Goal: Task Accomplishment & Management: Complete application form

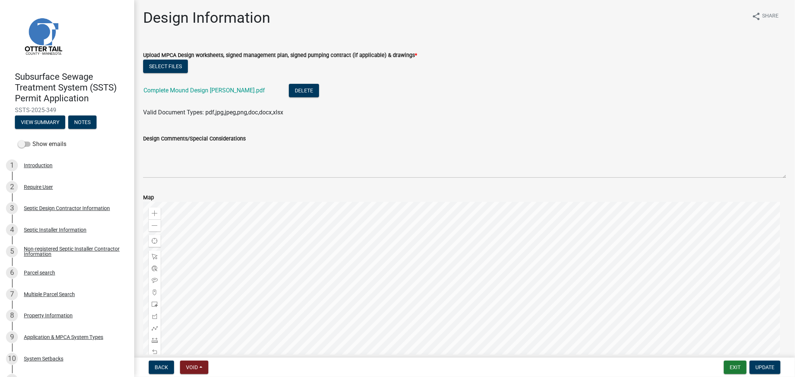
scroll to position [414, 0]
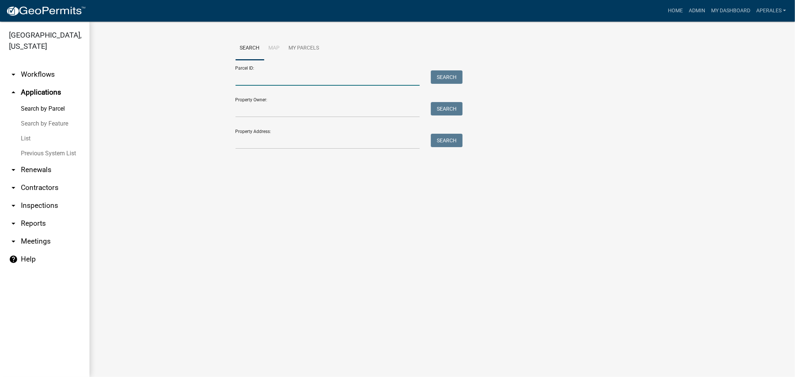
click at [319, 83] on input "Parcel ID:" at bounding box center [327, 77] width 184 height 15
paste input "03000010001002"
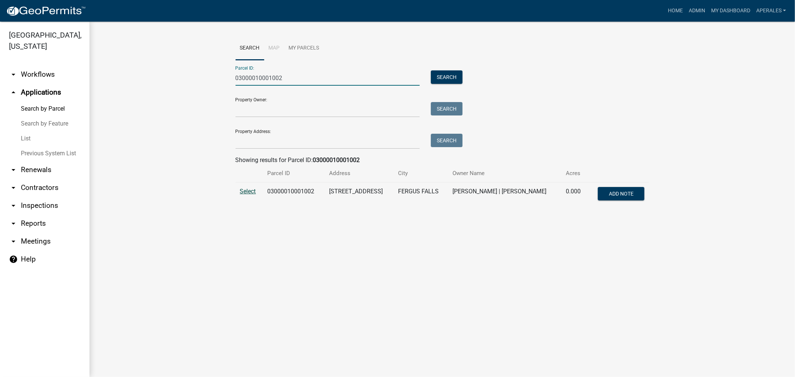
type input "03000010001002"
click at [254, 191] on span "Select" at bounding box center [248, 191] width 16 height 7
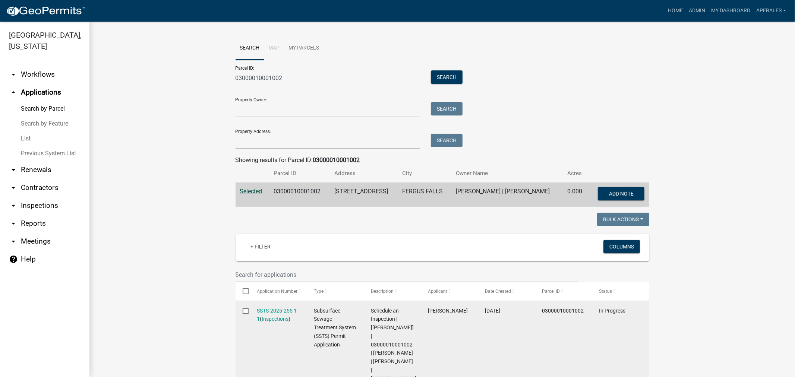
scroll to position [207, 0]
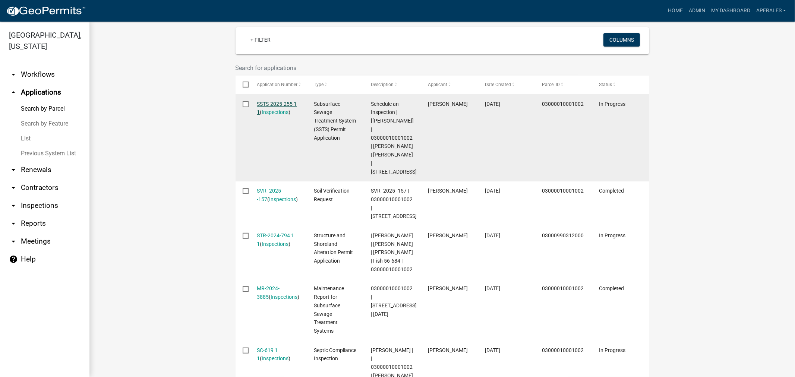
click at [277, 104] on link "SSTS-2025-255 1 1" at bounding box center [277, 108] width 40 height 15
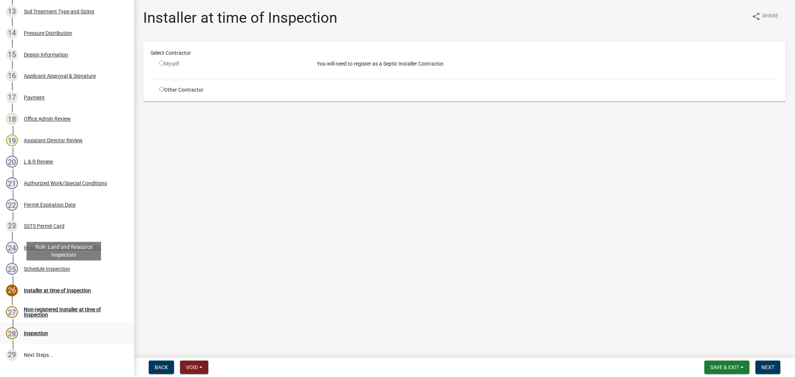
scroll to position [469, 0]
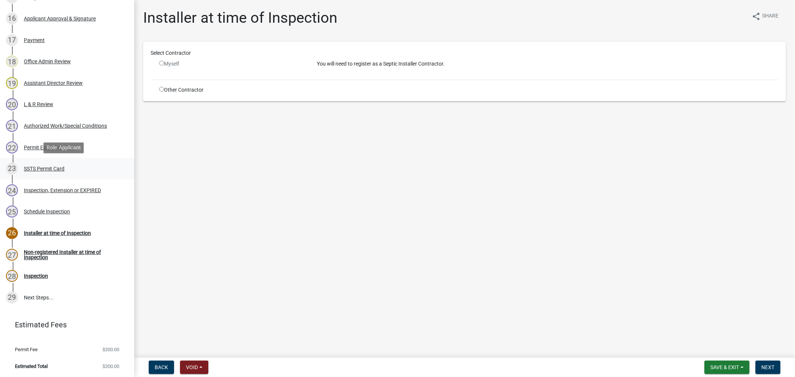
click at [40, 166] on div "SSTS Permit Card" at bounding box center [44, 168] width 41 height 5
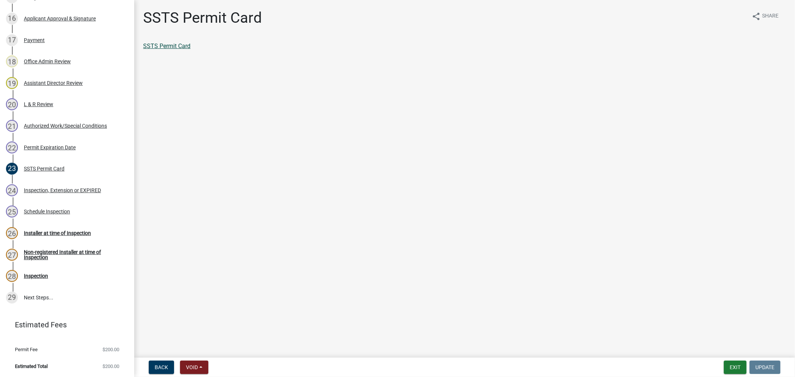
click at [184, 48] on link "SSTS Permit Card" at bounding box center [166, 45] width 47 height 7
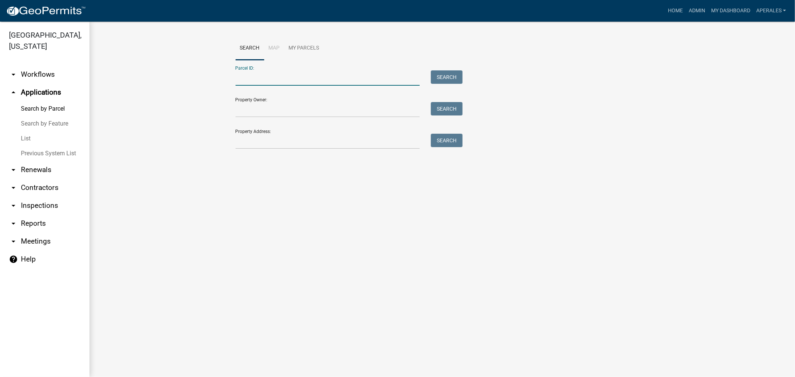
click at [262, 75] on input "Parcel ID:" at bounding box center [327, 77] width 184 height 15
click at [243, 82] on input "3000070039012" at bounding box center [327, 77] width 184 height 15
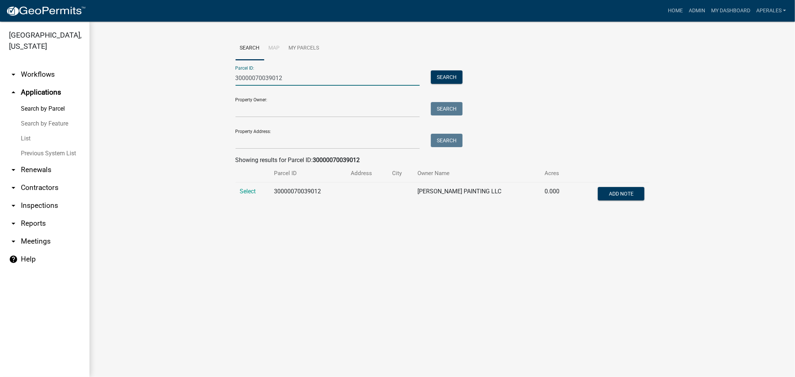
type input "30000070039012"
click at [238, 189] on td "Select" at bounding box center [252, 195] width 34 height 25
click at [254, 191] on span "Select" at bounding box center [248, 191] width 16 height 7
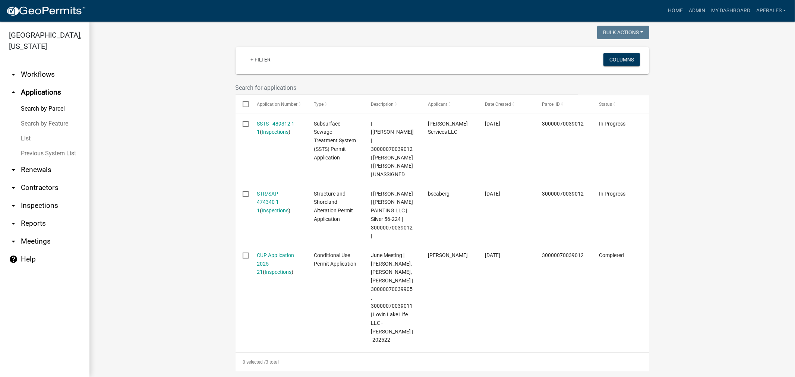
scroll to position [207, 0]
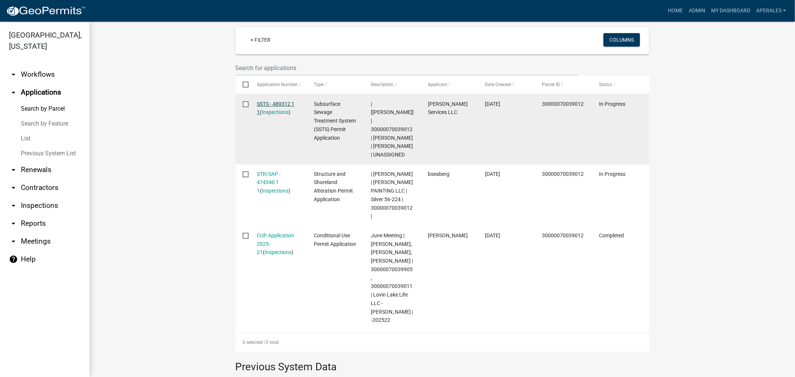
click at [282, 102] on link "SSTS - 489312 1 1" at bounding box center [276, 108] width 38 height 15
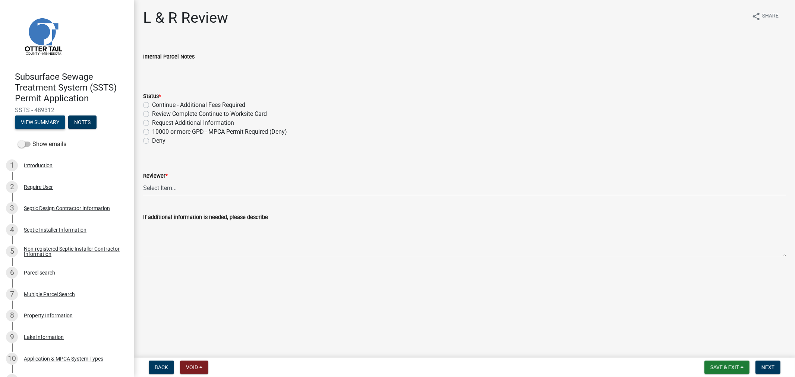
click at [38, 120] on button "View Summary" at bounding box center [40, 121] width 50 height 13
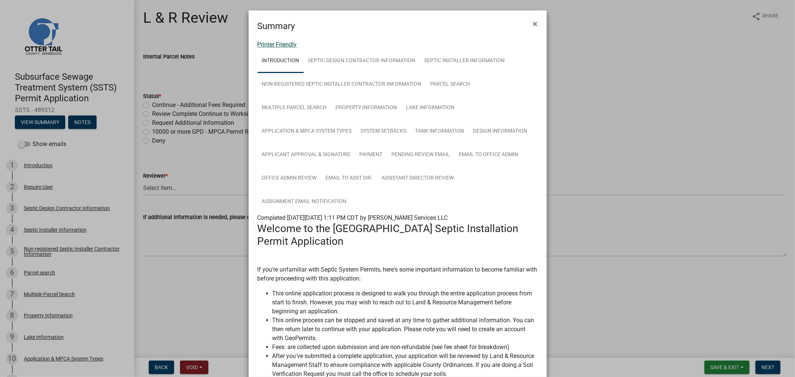
click at [261, 42] on link "Printer Friendly" at bounding box center [276, 44] width 39 height 7
click at [533, 27] on span "×" at bounding box center [535, 24] width 5 height 10
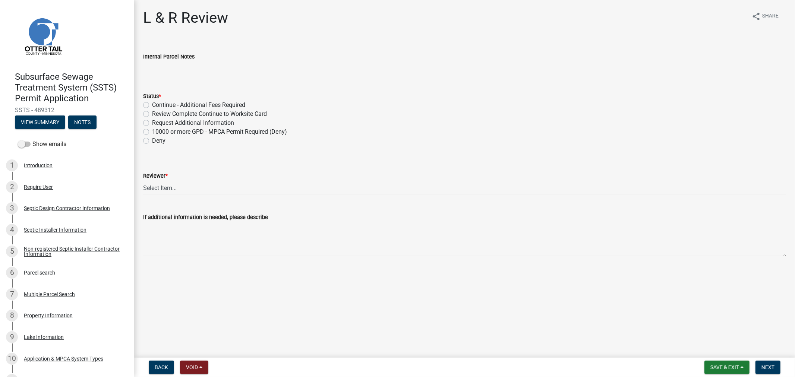
click at [152, 114] on label "Review Complete Continue to Worksite Card" at bounding box center [209, 114] width 115 height 9
click at [152, 114] on input "Review Complete Continue to Worksite Card" at bounding box center [154, 112] width 5 height 5
radio input "true"
click at [169, 183] on select "Select Item... Alexis Newark Andrea Perales Brittany Tollefson Elizabeth Plaste…" at bounding box center [464, 187] width 643 height 15
click at [143, 180] on select "Select Item... Alexis Newark Andrea Perales Brittany Tollefson Elizabeth Plaste…" at bounding box center [464, 187] width 643 height 15
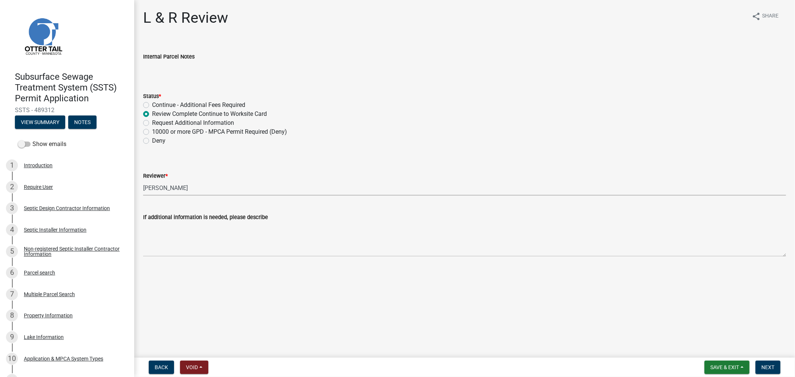
select select "9c3b6904-81c6-453c-afae-16c55a593472"
click at [764, 366] on span "Next" at bounding box center [767, 367] width 13 height 6
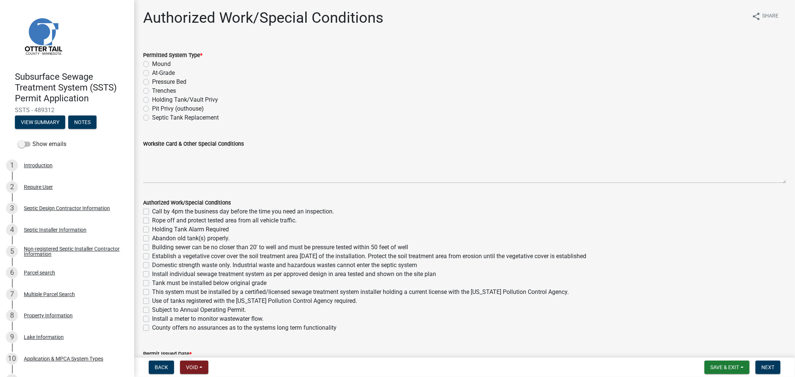
click at [152, 98] on label "Holding Tank/Vault Privy" at bounding box center [185, 99] width 66 height 9
click at [152, 98] on input "Holding Tank/Vault Privy" at bounding box center [154, 97] width 5 height 5
radio input "true"
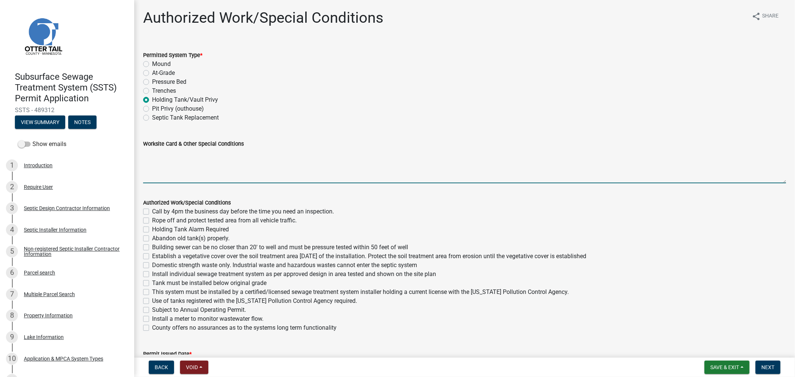
drag, startPoint x: 165, startPoint y: 159, endPoint x: 161, endPoint y: 154, distance: 5.9
click at [165, 158] on textarea "Worksite Card & Other Special Conditions" at bounding box center [464, 165] width 643 height 35
click at [161, 157] on textarea "Type II Holding Tank with Manual Float" at bounding box center [464, 165] width 643 height 35
click at [288, 154] on textarea "Type II 1500 Gallon Holding Tank with Manual Float" at bounding box center [464, 165] width 643 height 35
type textarea "Type II 1500 Gallon Holding Tank with Manual Float All Setbacks Must Be Met"
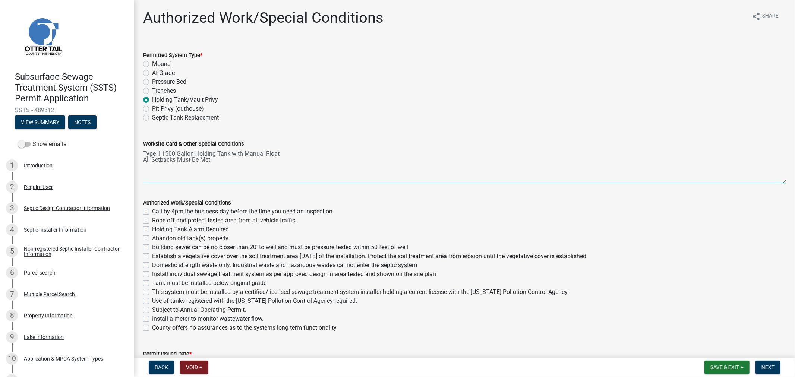
click at [142, 213] on div "Authorized Work/Special Conditions Call by 4pm the business day before the time…" at bounding box center [464, 260] width 654 height 143
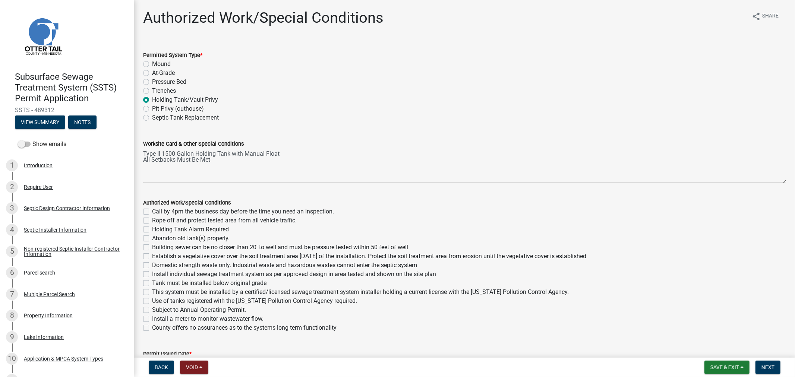
click at [152, 212] on label "Call by 4pm the business day before the time you need an inspection." at bounding box center [243, 211] width 182 height 9
click at [152, 212] on input "Call by 4pm the business day before the time you need an inspection." at bounding box center [154, 209] width 5 height 5
checkbox input "true"
checkbox input "false"
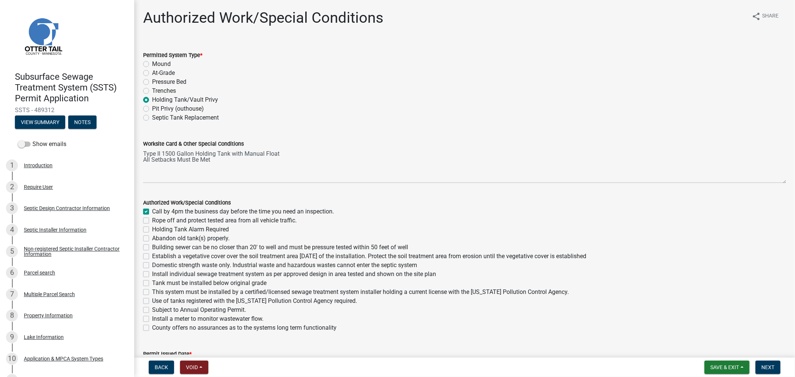
checkbox input "false"
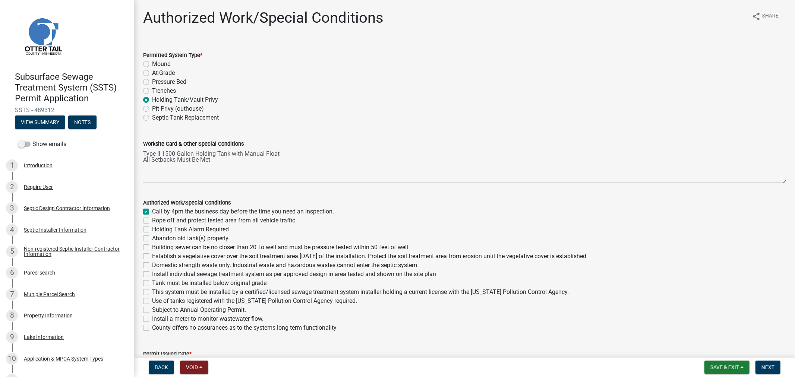
checkbox input "false"
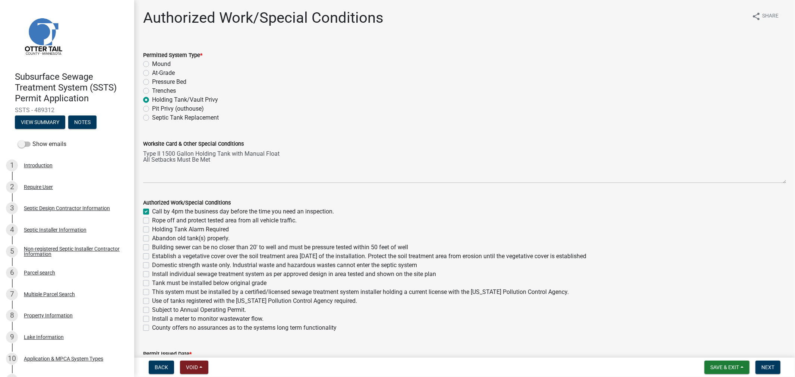
checkbox input "false"
click at [152, 230] on label "Holding Tank Alarm Required" at bounding box center [190, 229] width 77 height 9
click at [152, 230] on input "Holding Tank Alarm Required" at bounding box center [154, 227] width 5 height 5
checkbox input "true"
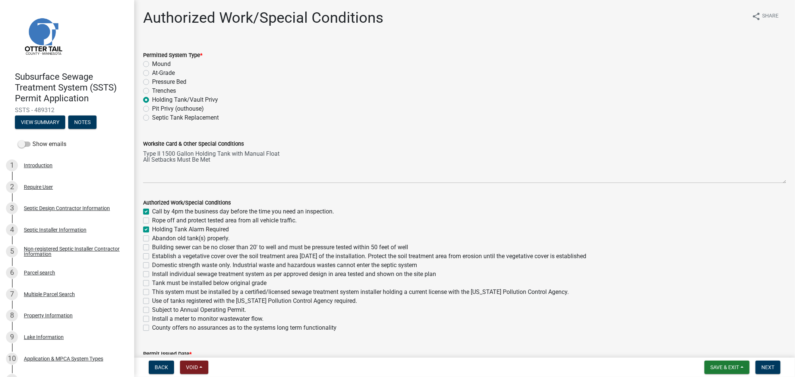
checkbox input "false"
checkbox input "true"
checkbox input "false"
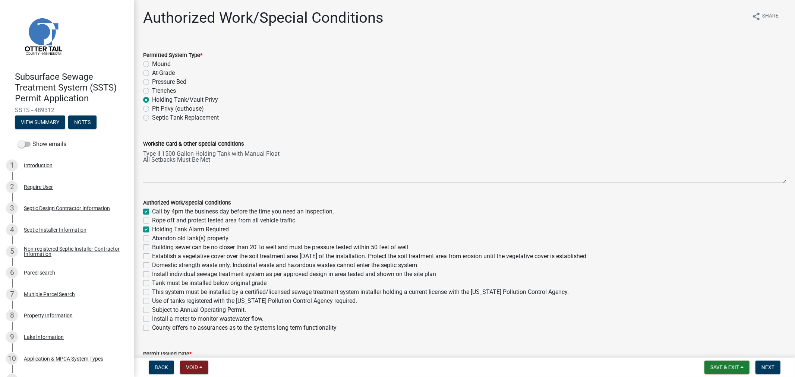
checkbox input "false"
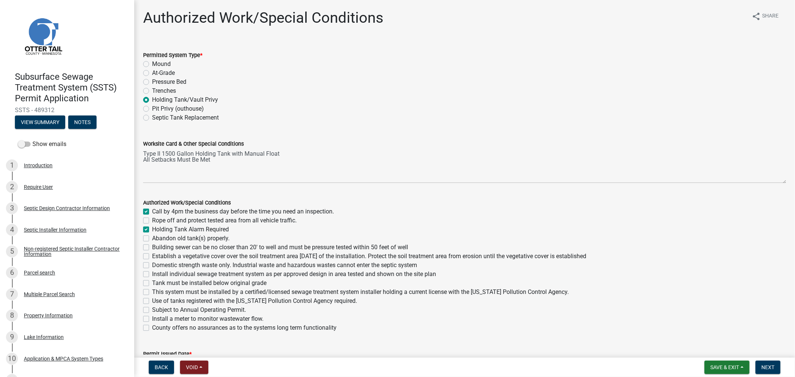
checkbox input "false"
click at [152, 238] on label "Abandon old tank(s) properly." at bounding box center [190, 238] width 77 height 9
click at [152, 238] on input "Abandon old tank(s) properly." at bounding box center [154, 236] width 5 height 5
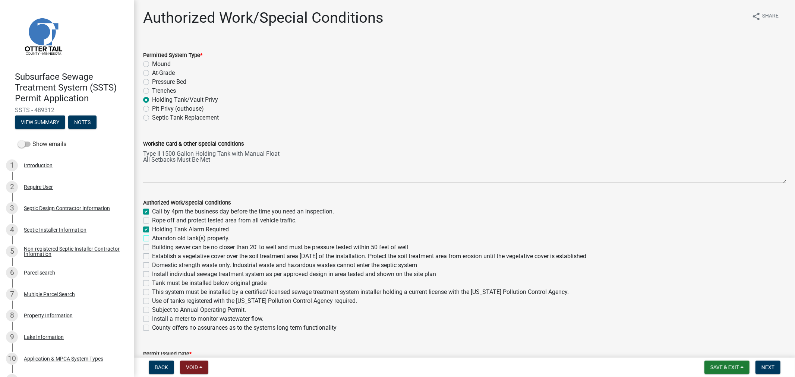
checkbox input "true"
checkbox input "false"
checkbox input "true"
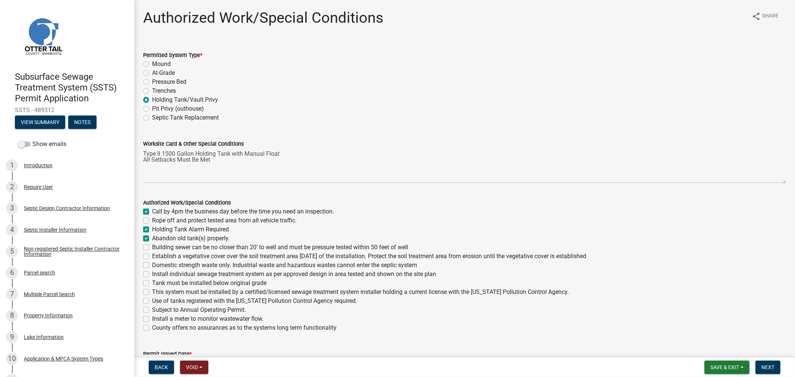
checkbox input "false"
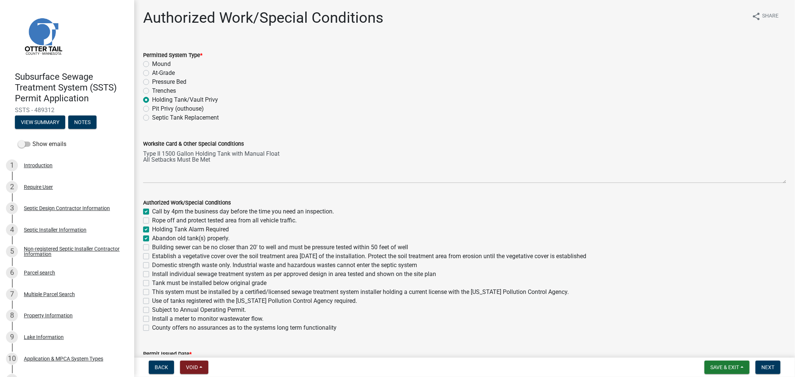
checkbox input "false"
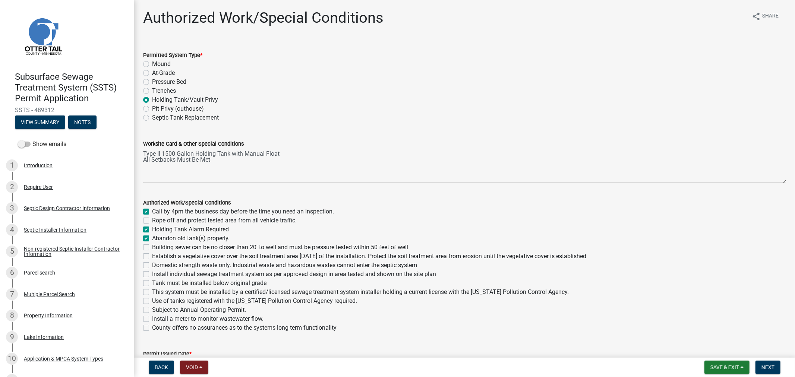
click at [145, 252] on div "Establish a vegetative cover over the soil treatment area within 30 days of the…" at bounding box center [464, 256] width 643 height 9
click at [152, 248] on label "Building sewer can be no closer than 20' to well and must be pressure tested wi…" at bounding box center [280, 247] width 256 height 9
click at [152, 248] on input "Building sewer can be no closer than 20' to well and must be pressure tested wi…" at bounding box center [154, 245] width 5 height 5
checkbox input "true"
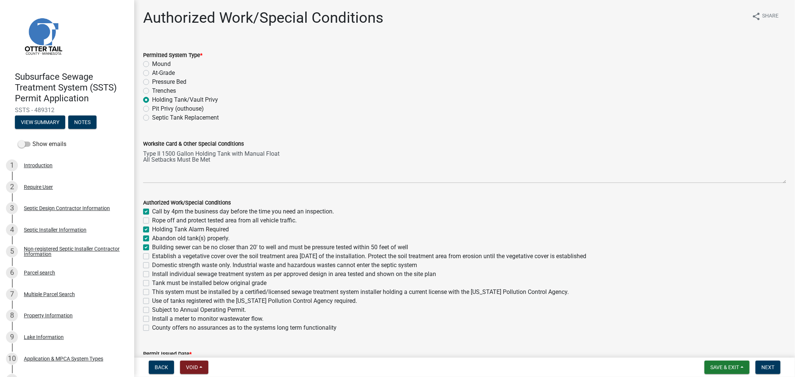
checkbox input "false"
checkbox input "true"
checkbox input "false"
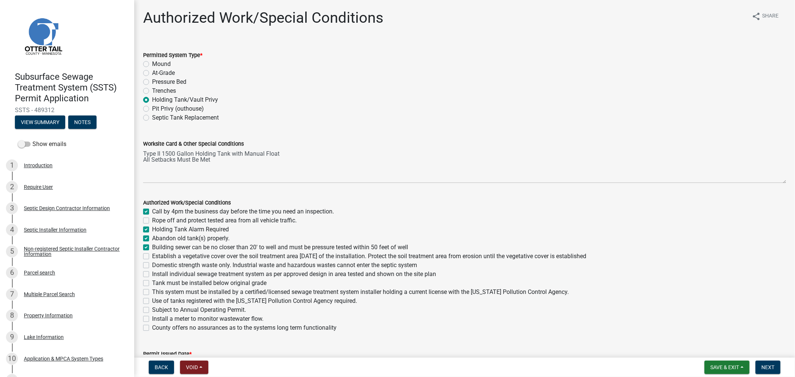
checkbox input "false"
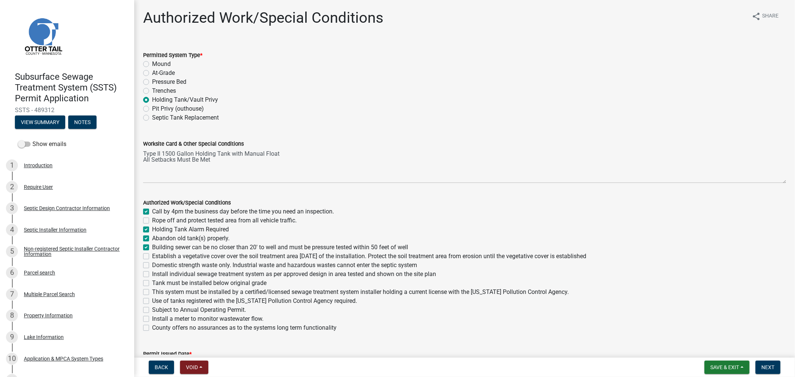
checkbox input "false"
click at [152, 283] on label "Tank must be installed below original grade" at bounding box center [209, 283] width 114 height 9
click at [152, 283] on input "Tank must be installed below original grade" at bounding box center [154, 281] width 5 height 5
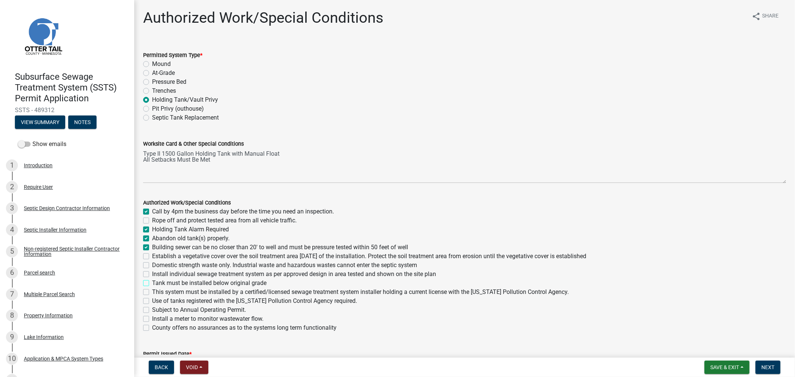
checkbox input "true"
checkbox input "false"
checkbox input "true"
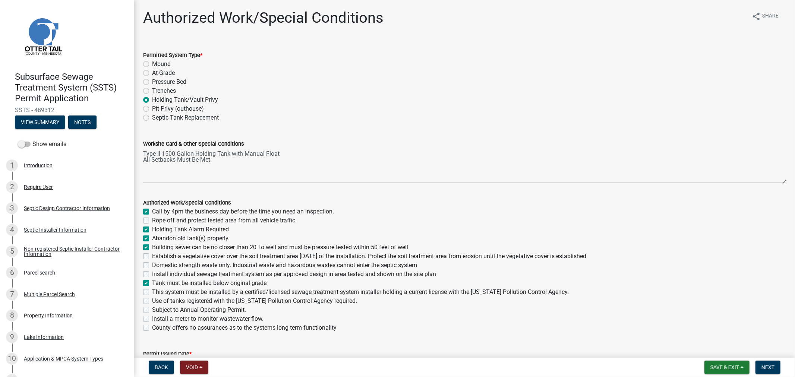
checkbox input "true"
checkbox input "false"
checkbox input "true"
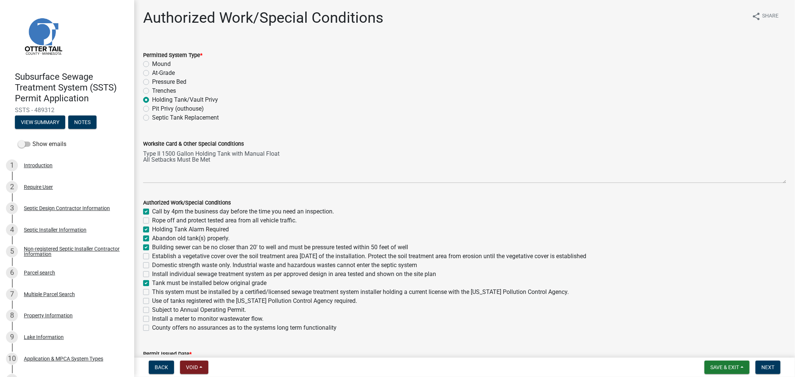
checkbox input "false"
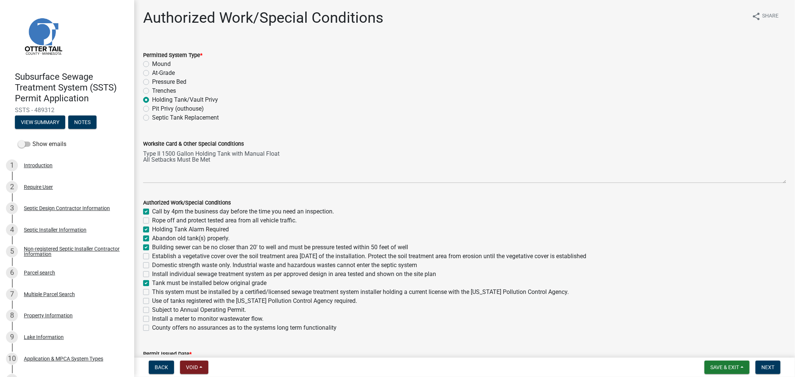
click at [152, 266] on label "Domestic strength waste only. Industrial waste and hazardous wastes cannot ente…" at bounding box center [284, 265] width 265 height 9
click at [152, 266] on input "Domestic strength waste only. Industrial waste and hazardous wastes cannot ente…" at bounding box center [154, 263] width 5 height 5
checkbox input "true"
checkbox input "false"
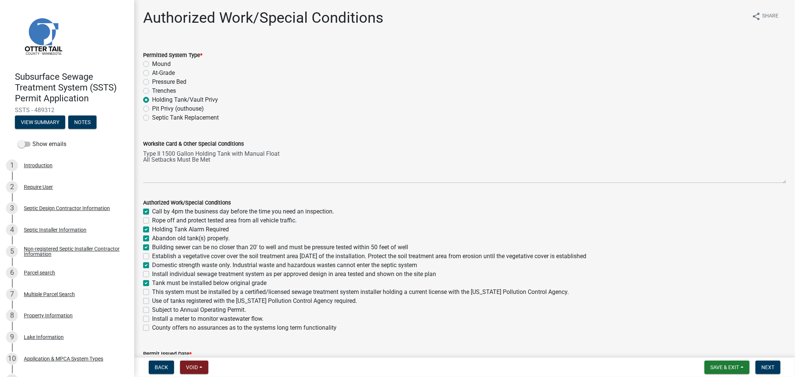
checkbox input "true"
checkbox input "false"
checkbox input "true"
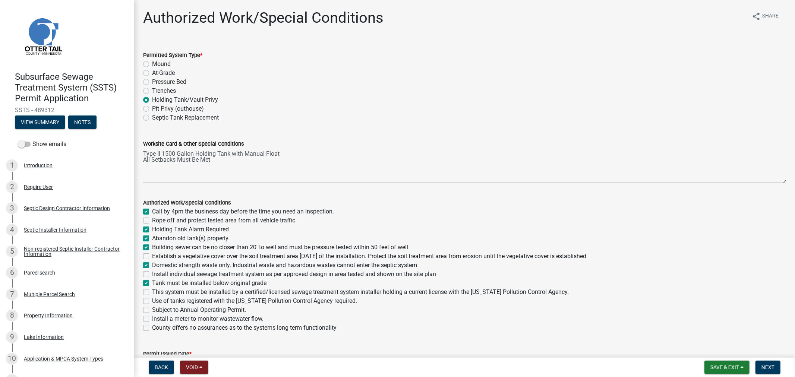
checkbox input "false"
checkbox input "true"
checkbox input "false"
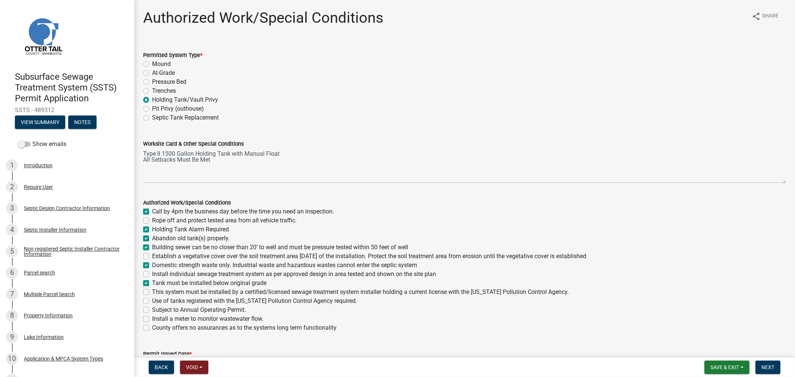
checkbox input "false"
click at [152, 275] on label "Install individual sewage treatment system as per approved design in area teste…" at bounding box center [294, 274] width 284 height 9
click at [152, 275] on input "Install individual sewage treatment system as per approved design in area teste…" at bounding box center [154, 272] width 5 height 5
checkbox input "true"
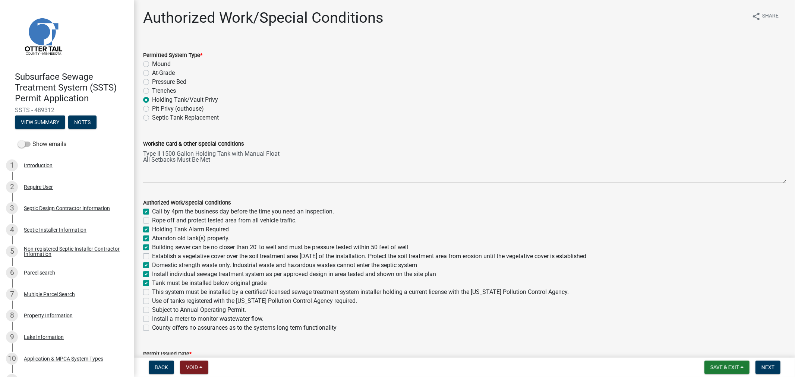
checkbox input "true"
checkbox input "false"
checkbox input "true"
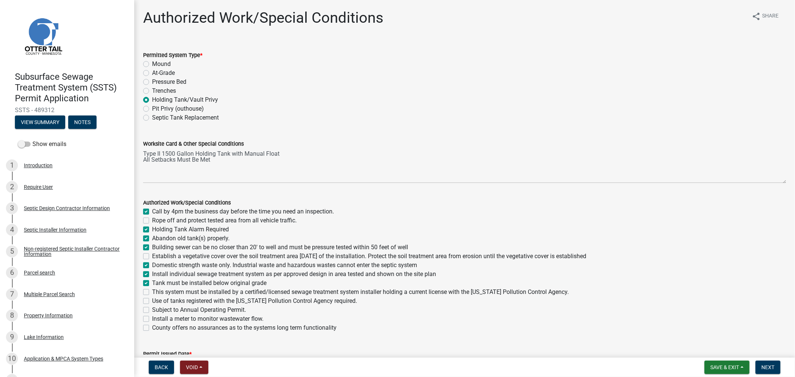
checkbox input "false"
checkbox input "true"
checkbox input "false"
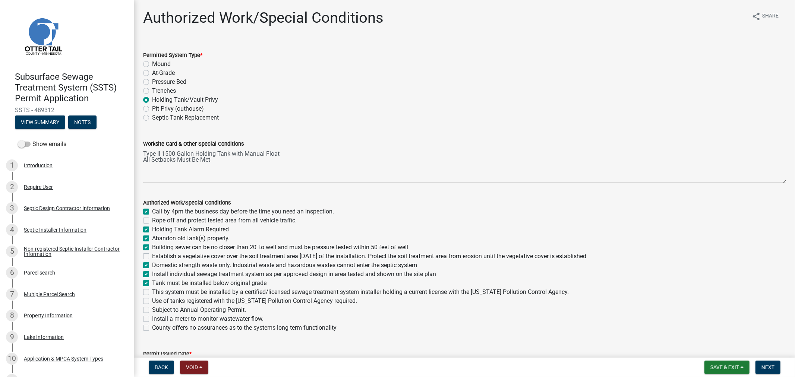
checkbox input "false"
click at [152, 292] on label "This system must be installed by a certified/licensed sewage treatment system i…" at bounding box center [360, 292] width 416 height 9
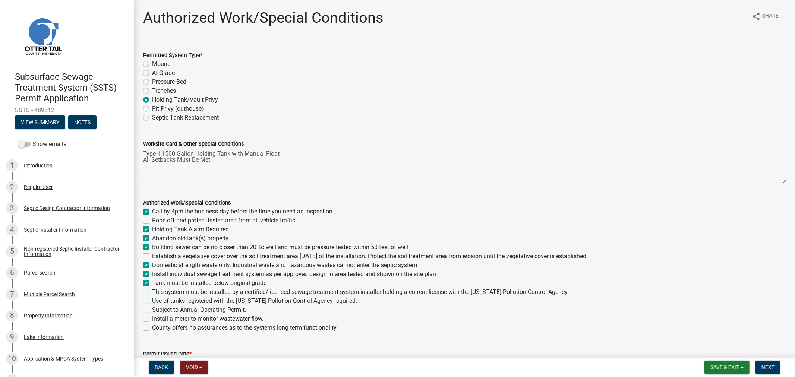
click at [152, 292] on input "This system must be installed by a certified/licensed sewage treatment system i…" at bounding box center [154, 290] width 5 height 5
checkbox input "true"
checkbox input "false"
checkbox input "true"
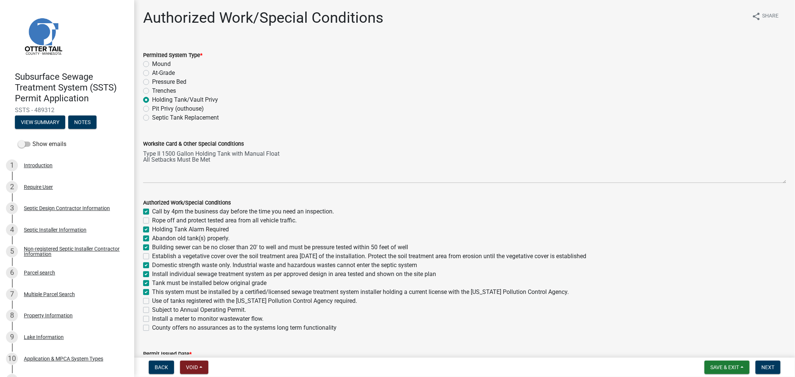
checkbox input "true"
checkbox input "false"
checkbox input "true"
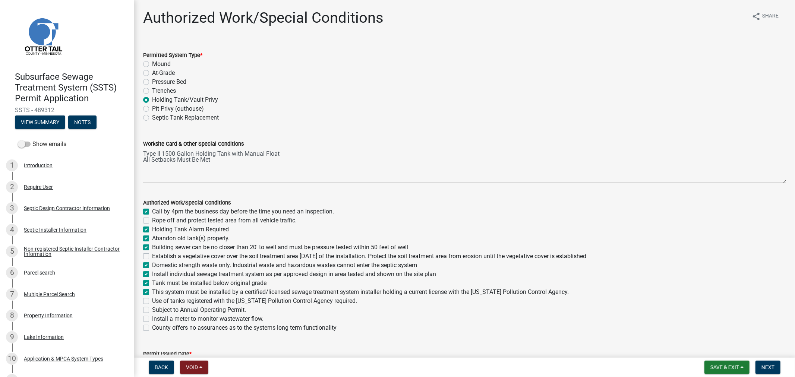
checkbox input "true"
checkbox input "false"
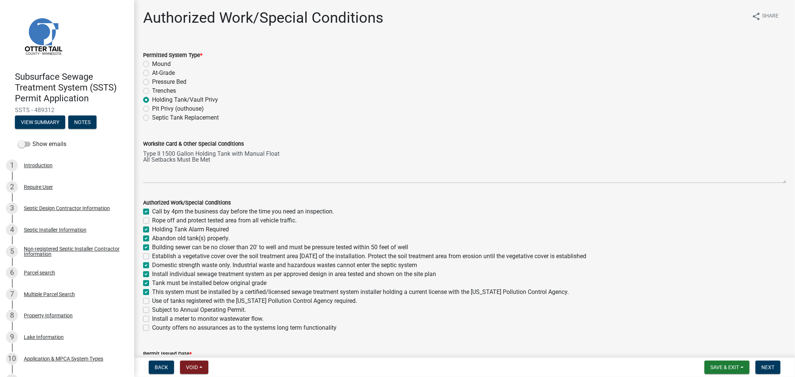
checkbox input "false"
click at [152, 300] on label "Use of tanks registered with the Minnesota Pollution Control Agency required." at bounding box center [254, 301] width 205 height 9
click at [152, 300] on input "Use of tanks registered with the Minnesota Pollution Control Agency required." at bounding box center [154, 299] width 5 height 5
checkbox input "true"
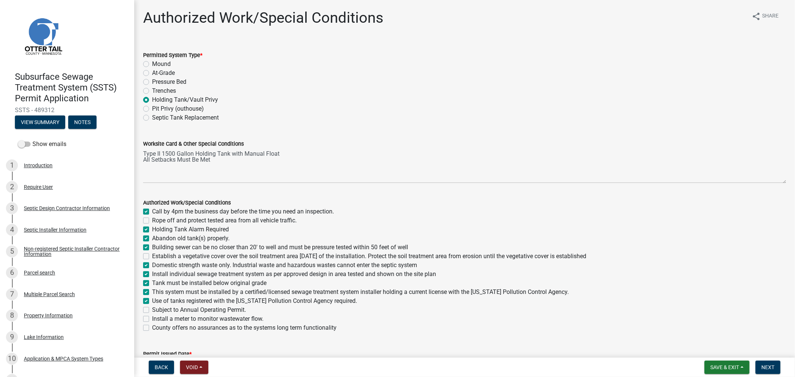
checkbox input "false"
checkbox input "true"
checkbox input "false"
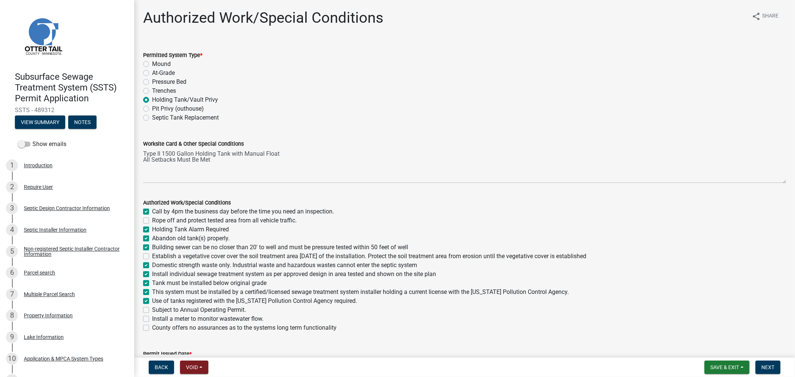
checkbox input "true"
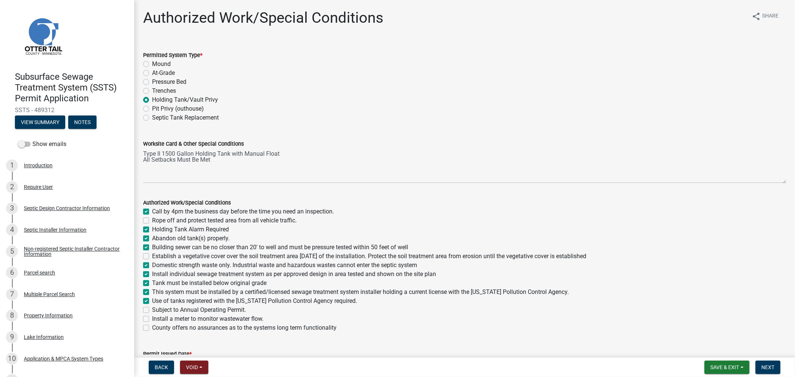
checkbox input "false"
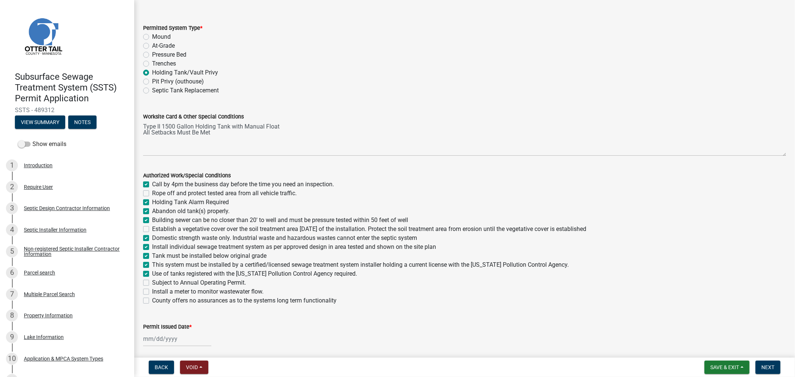
scroll to position [41, 0]
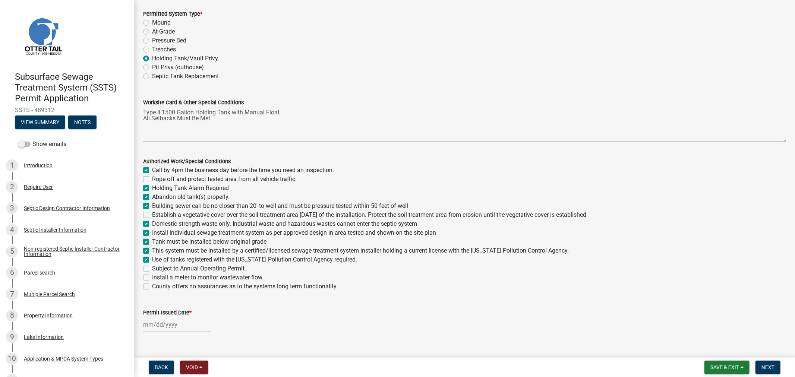
click at [181, 326] on div at bounding box center [177, 324] width 68 height 15
select select "10"
select select "2025"
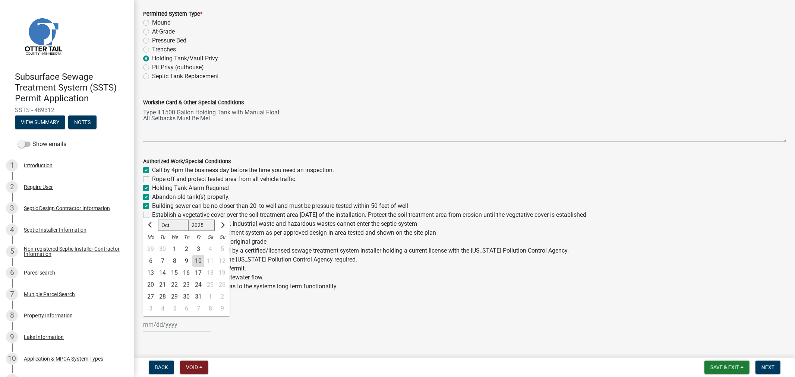
click at [196, 258] on div "10" at bounding box center [198, 261] width 12 height 12
type input "10/10/2025"
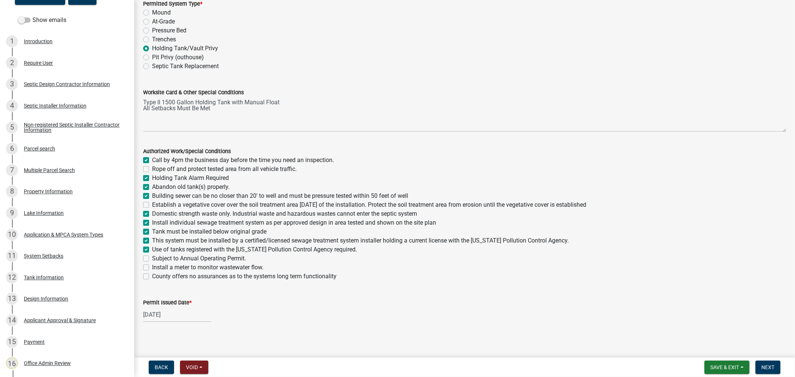
scroll to position [54, 0]
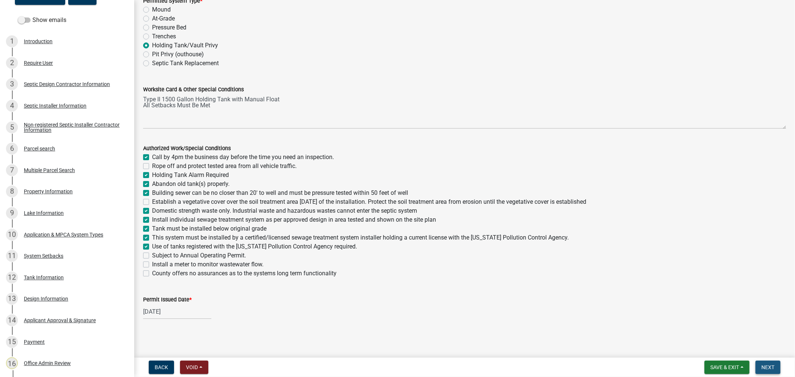
click at [770, 372] on button "Next" at bounding box center [767, 367] width 25 height 13
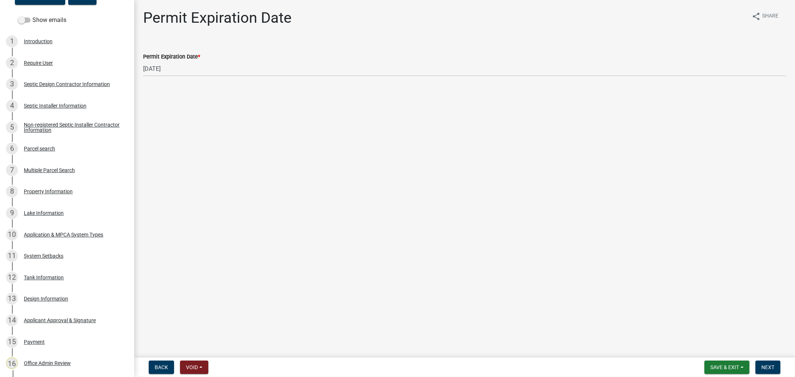
scroll to position [0, 0]
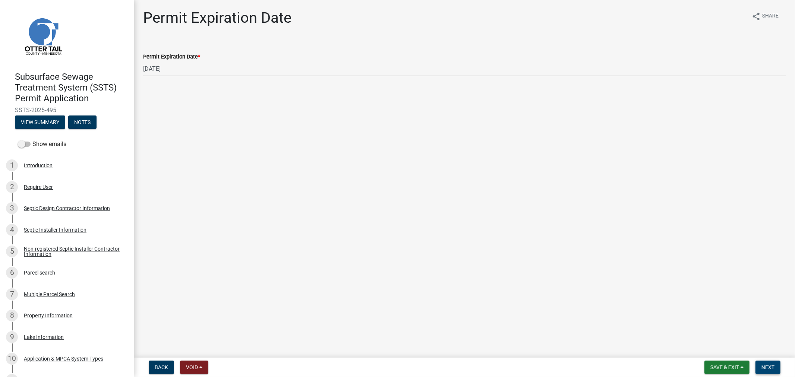
click at [769, 372] on button "Next" at bounding box center [767, 367] width 25 height 13
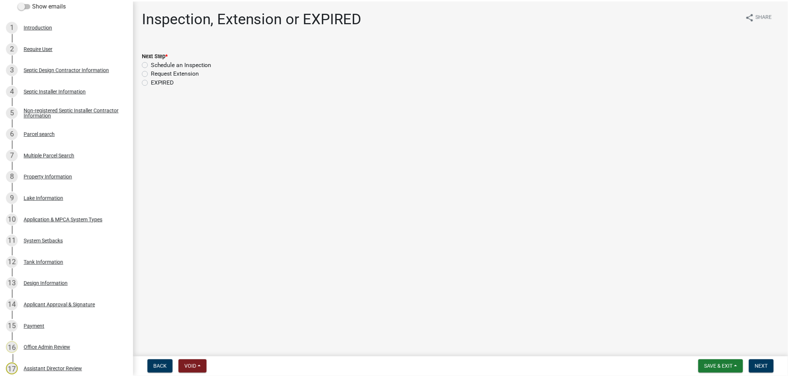
scroll to position [165, 0]
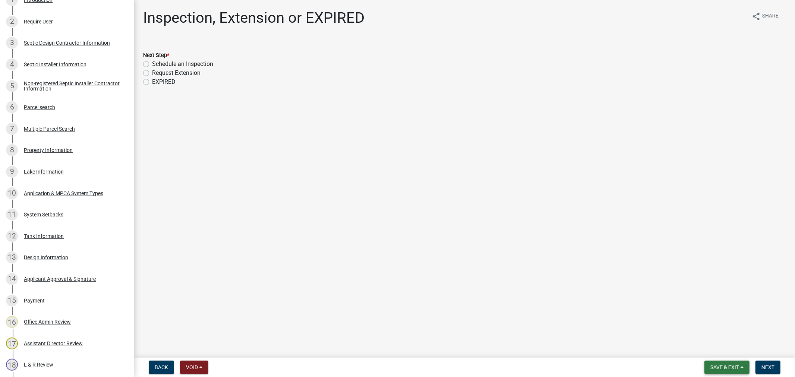
click at [723, 368] on span "Save & Exit" at bounding box center [724, 367] width 29 height 6
click at [710, 347] on button "Save & Exit" at bounding box center [720, 348] width 60 height 18
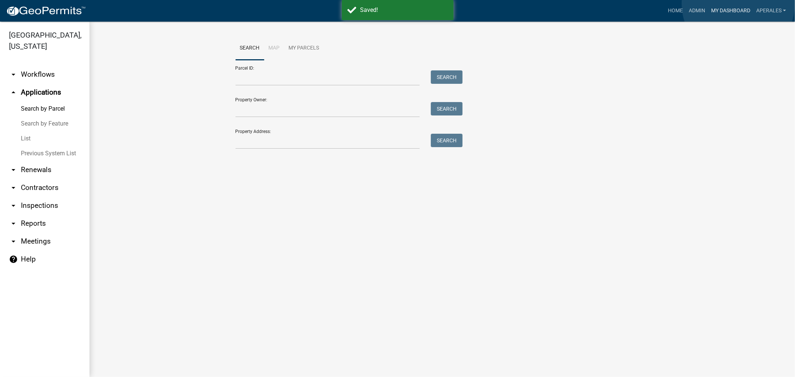
click at [738, 4] on link "My Dashboard" at bounding box center [730, 11] width 45 height 14
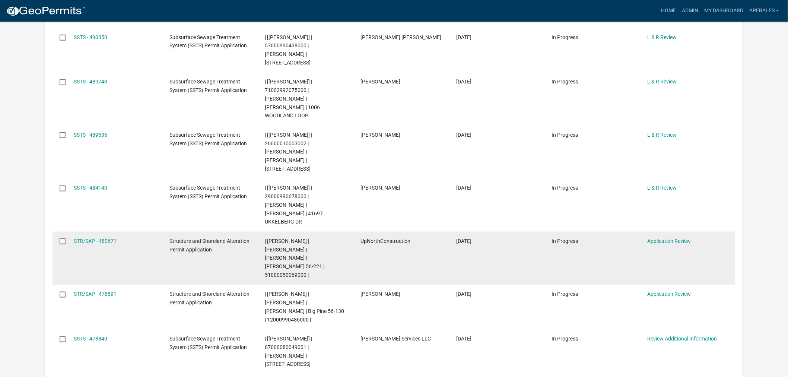
scroll to position [331, 0]
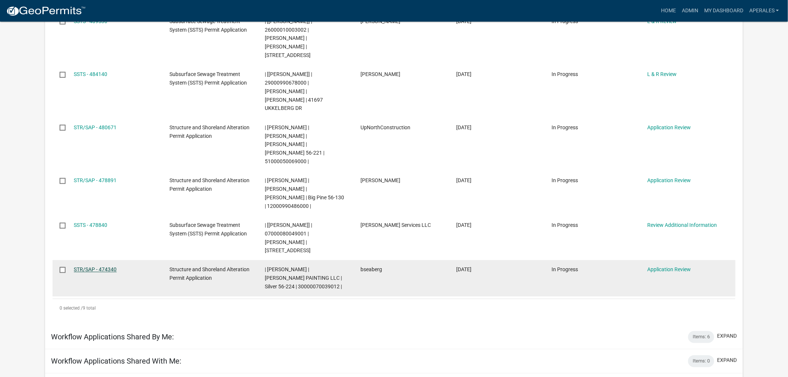
click at [95, 267] on link "STR/SAP - 474340" at bounding box center [95, 270] width 43 height 6
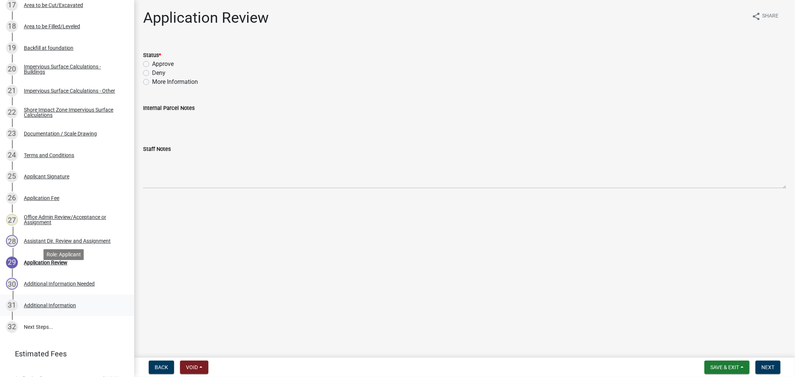
scroll to position [533, 0]
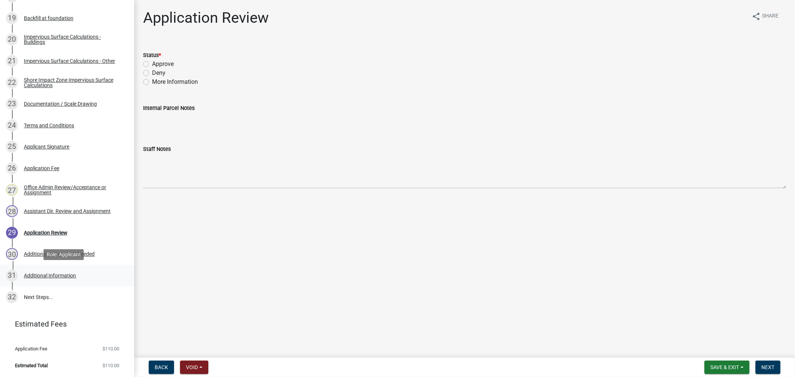
click at [62, 278] on div "31 Additional Information" at bounding box center [64, 276] width 116 height 12
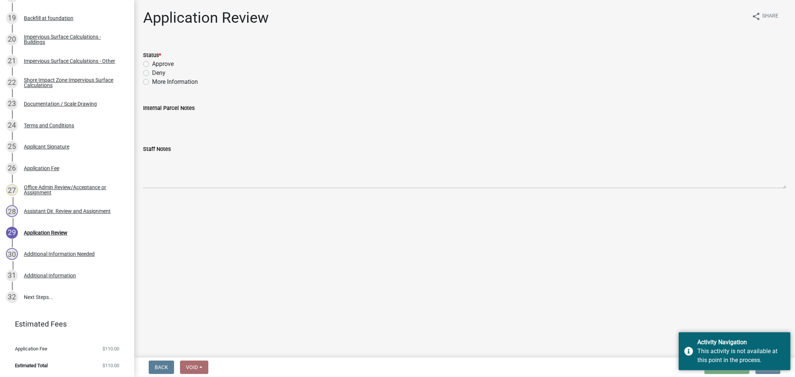
click at [179, 370] on form "Back Void Withdraw Lock Expire Void" at bounding box center [179, 367] width 66 height 13
click at [51, 212] on div "Assistant Dir. Review and Assignment" at bounding box center [67, 211] width 87 height 5
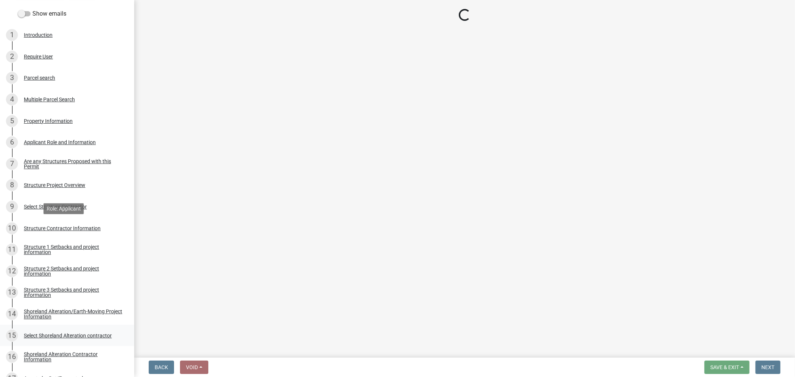
scroll to position [0, 0]
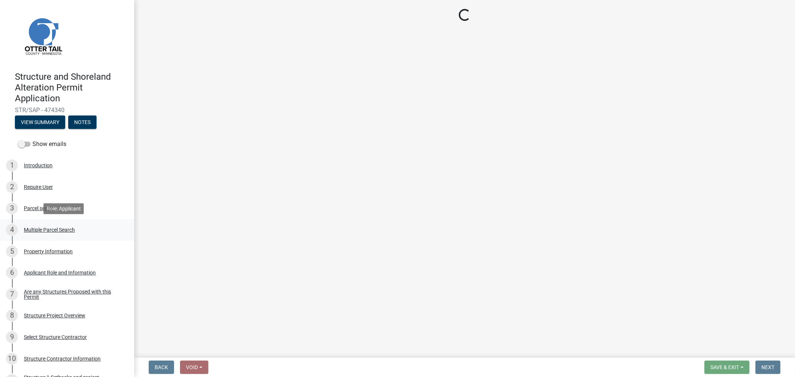
select select "fc504d62-a492-4196-a78d-ce00230c60b4"
select select "4ffc802c-a91c-4807-8d38-a10afb9862f8"
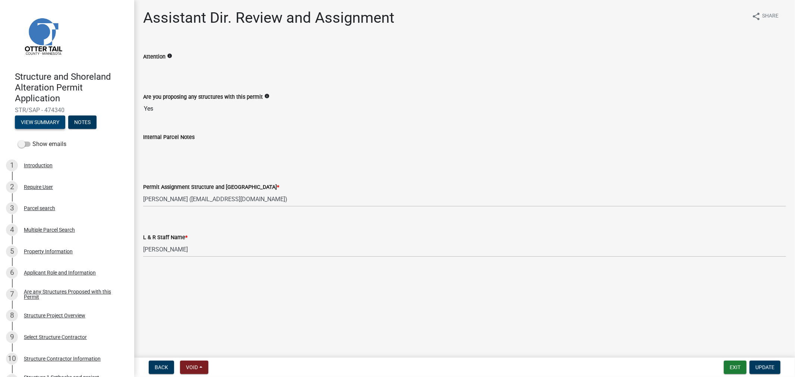
click at [47, 124] on button "View Summary" at bounding box center [40, 121] width 50 height 13
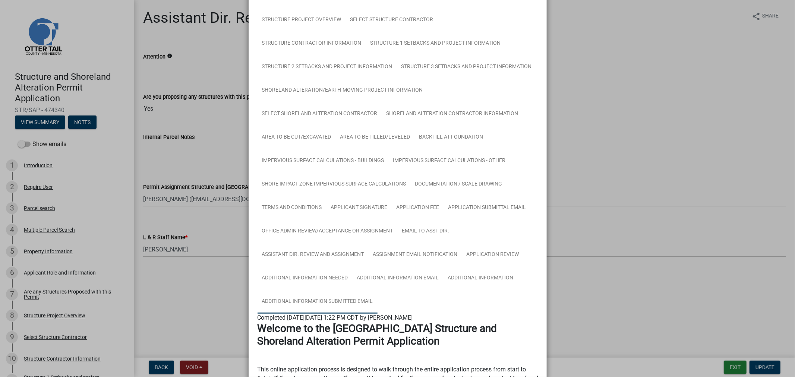
scroll to position [165, 0]
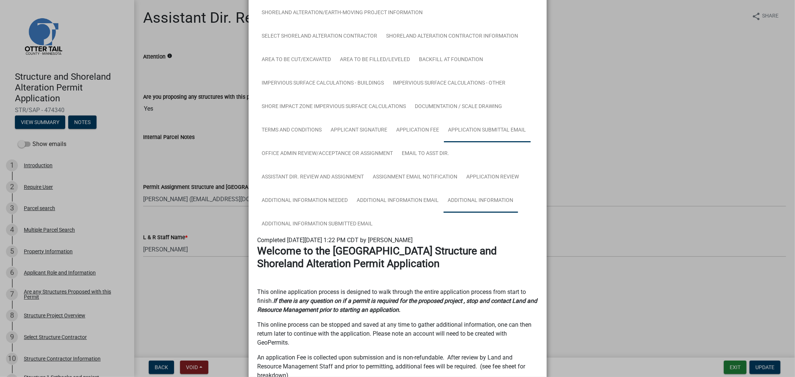
click at [495, 199] on link "Additional Information" at bounding box center [480, 201] width 75 height 24
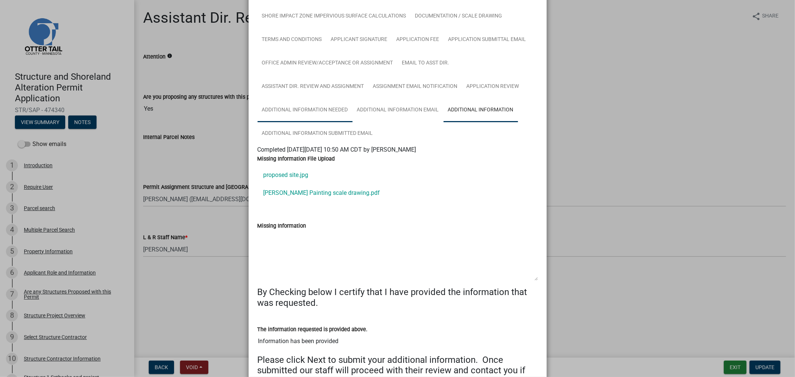
scroll to position [269, 0]
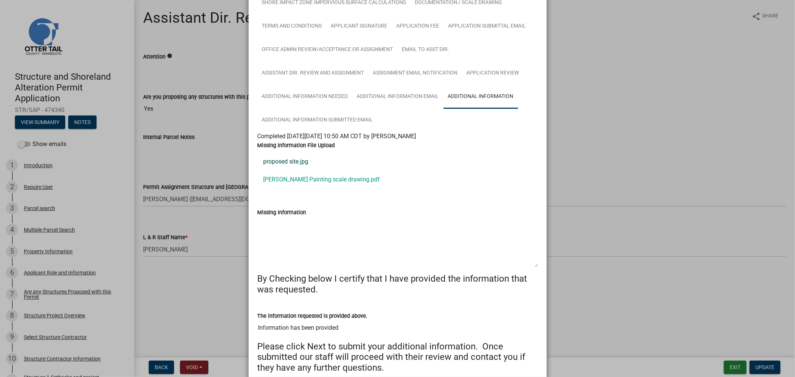
click at [292, 166] on link "proposed site.jpg" at bounding box center [397, 162] width 280 height 18
click at [323, 182] on link "[PERSON_NAME] Painting scale drawing.pdf" at bounding box center [397, 180] width 280 height 18
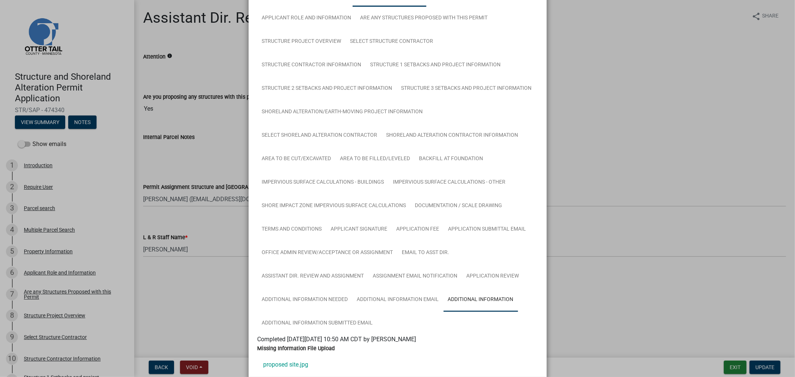
scroll to position [0, 0]
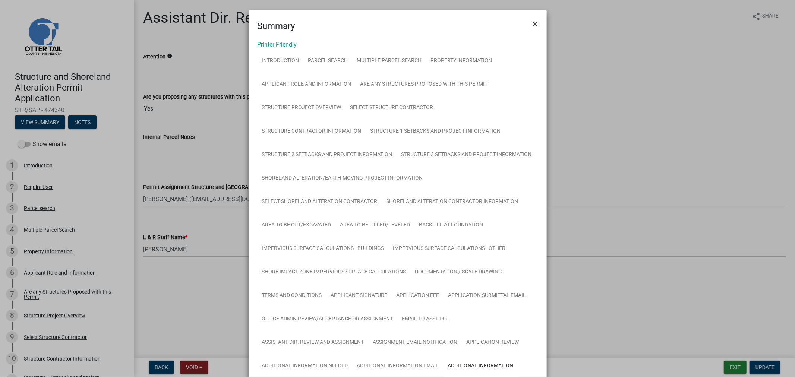
click at [534, 21] on span "×" at bounding box center [535, 24] width 5 height 10
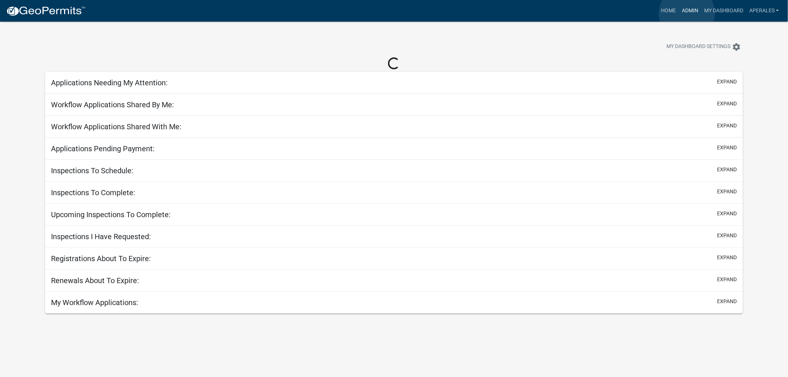
click at [687, 13] on link "Admin" at bounding box center [690, 11] width 22 height 14
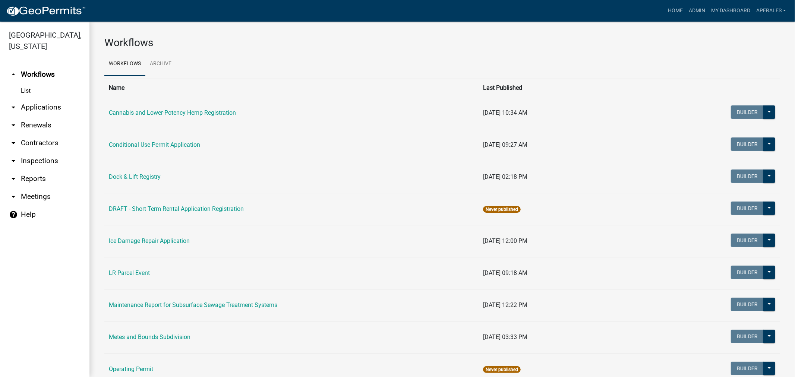
click at [40, 105] on link "arrow_drop_down Applications" at bounding box center [44, 107] width 89 height 18
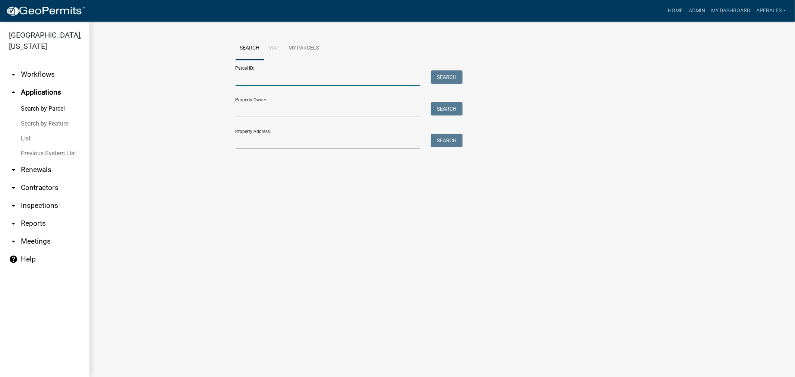
click at [286, 73] on input "Parcel ID:" at bounding box center [327, 77] width 184 height 15
drag, startPoint x: 250, startPoint y: 139, endPoint x: 250, endPoint y: 135, distance: 4.1
click at [250, 140] on input "Property Address:" at bounding box center [327, 141] width 184 height 15
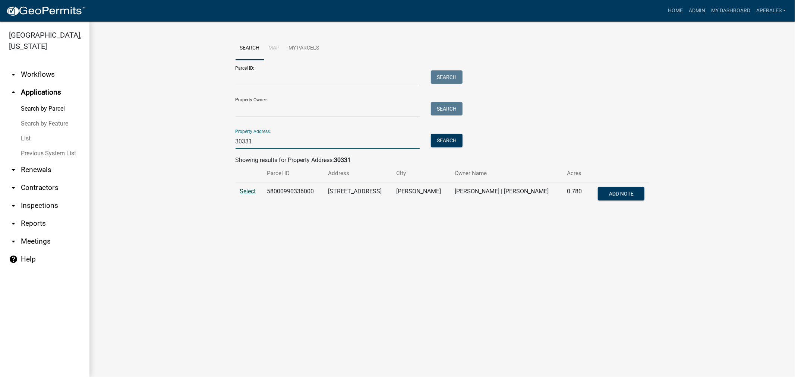
type input "30331"
click at [243, 190] on span "Select" at bounding box center [248, 191] width 16 height 7
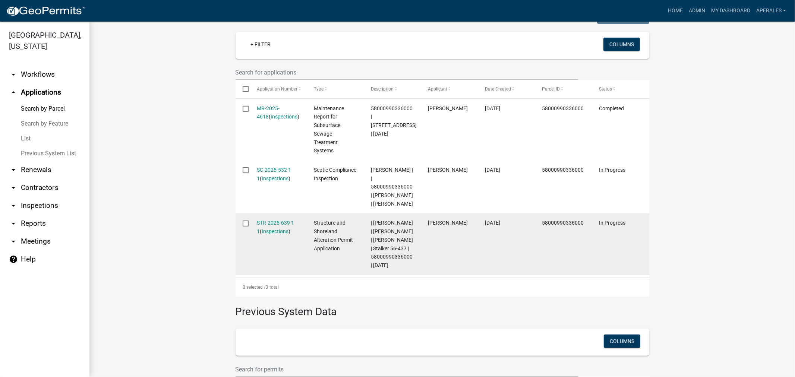
scroll to position [207, 0]
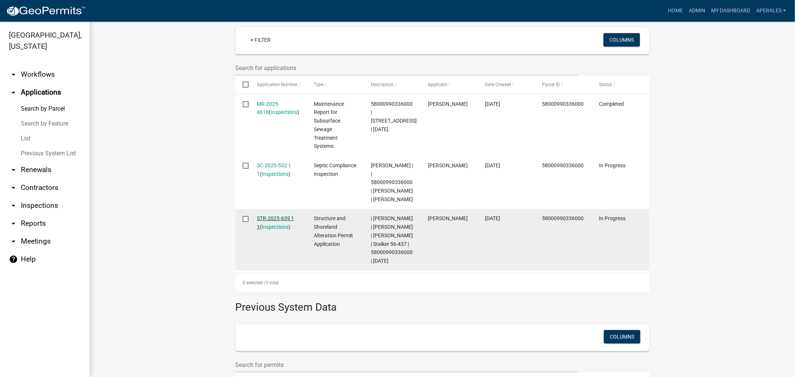
click at [269, 215] on link "STR-2025-639 1 1" at bounding box center [275, 222] width 37 height 15
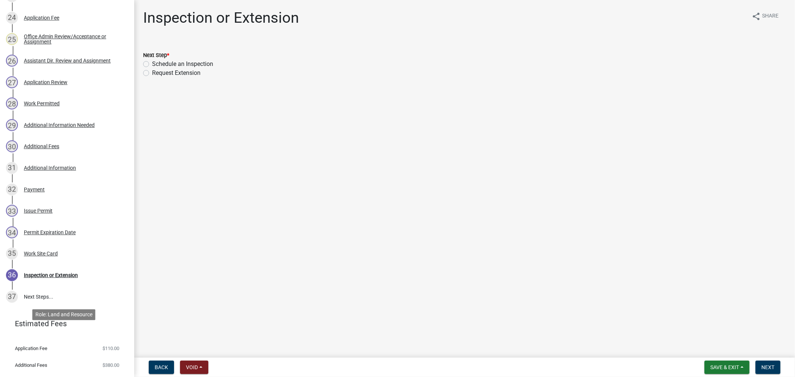
scroll to position [657, 0]
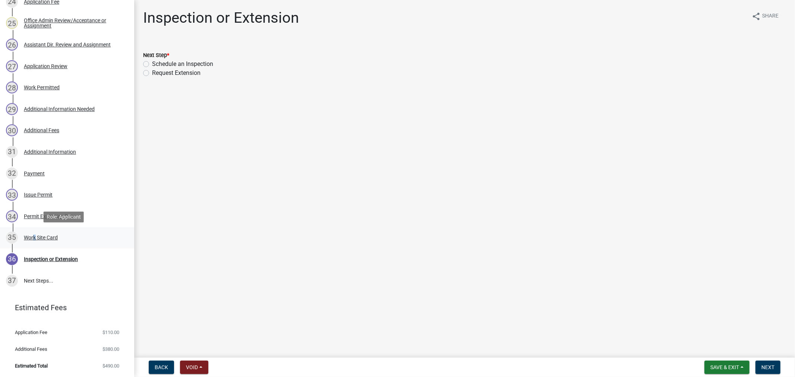
drag, startPoint x: 31, startPoint y: 237, endPoint x: 32, endPoint y: 242, distance: 5.0
click at [32, 242] on div "35 Work Site Card" at bounding box center [64, 238] width 116 height 12
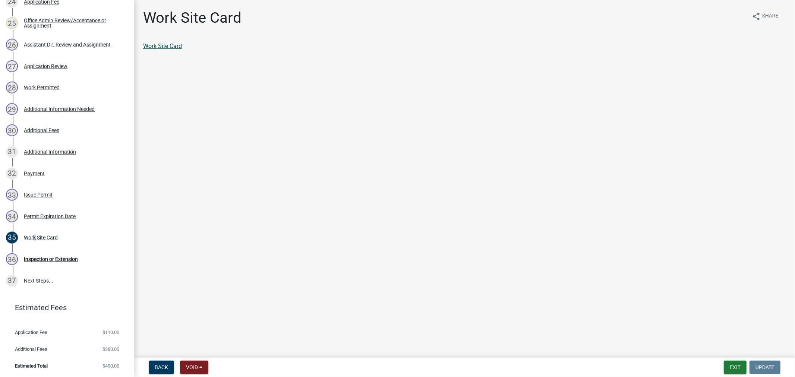
click at [164, 47] on link "Work Site Card" at bounding box center [162, 45] width 39 height 7
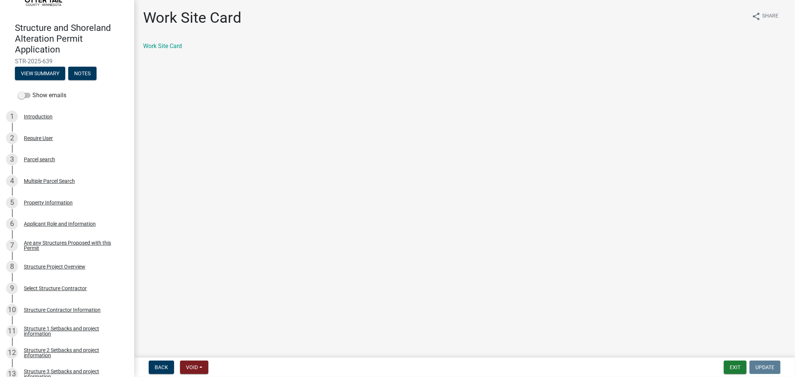
scroll to position [83, 0]
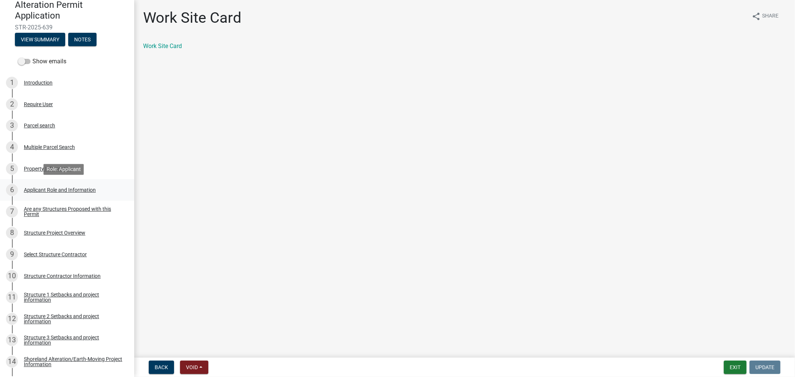
click at [59, 188] on div "Applicant Role and Information" at bounding box center [60, 189] width 72 height 5
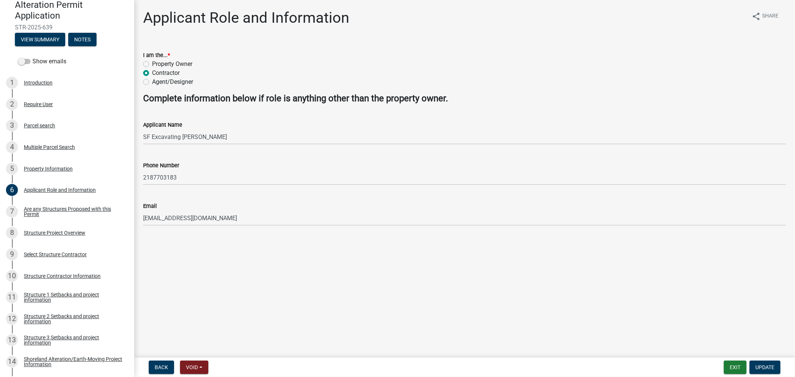
click at [164, 295] on main "Applicant Role and Information share Share I am the... * Property Owner Contrac…" at bounding box center [464, 177] width 660 height 355
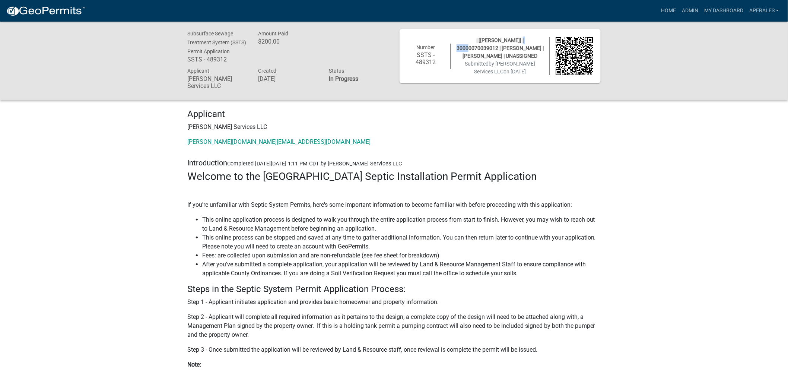
drag, startPoint x: 508, startPoint y: 39, endPoint x: 497, endPoint y: 41, distance: 10.9
click at [497, 41] on span "| [Andrea Perales] | 30000070039012 | WILLIAM SEABERG | REBECCA SEABERG | UNASS…" at bounding box center [500, 48] width 87 height 22
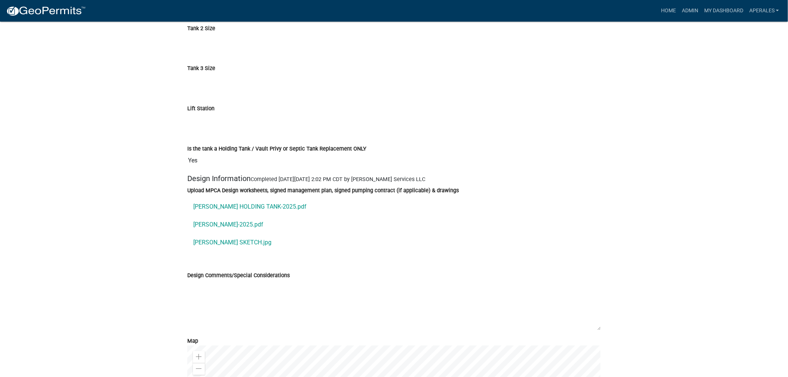
scroll to position [2897, 0]
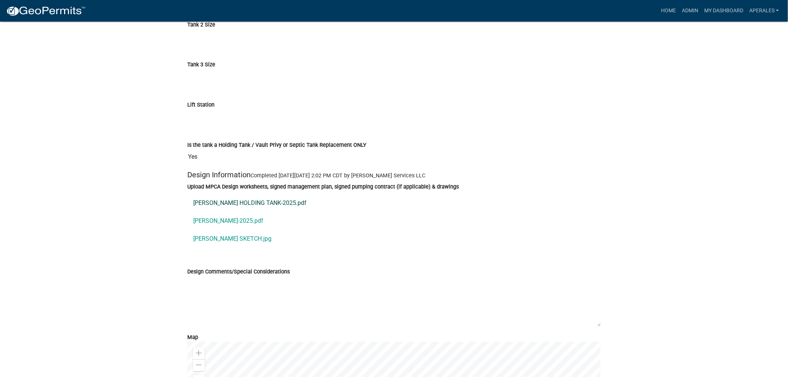
click at [244, 201] on link "SEABERG HOLDING TANK-2025.pdf" at bounding box center [393, 203] width 413 height 18
click at [231, 225] on link "SEABERG MP-2025.pdf" at bounding box center [393, 221] width 413 height 18
click at [228, 240] on link "SEABERG SKETCH.jpg" at bounding box center [393, 239] width 413 height 18
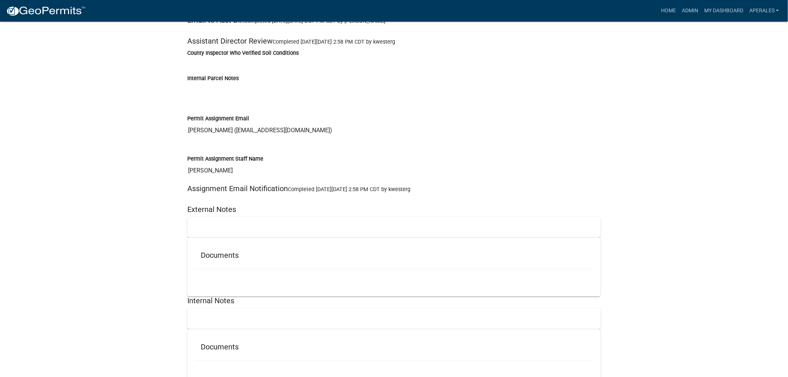
scroll to position [3934, 0]
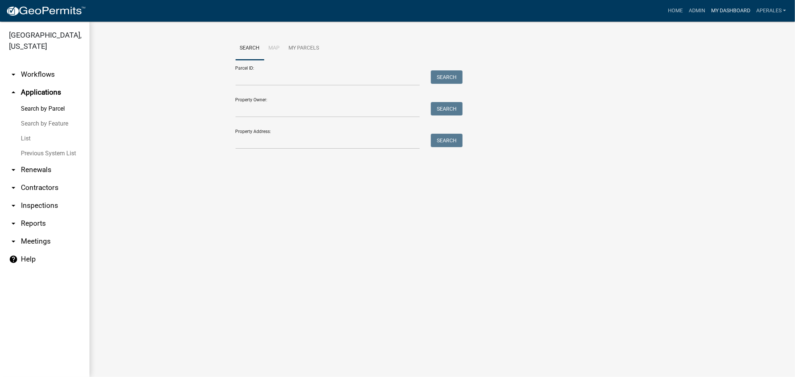
click at [729, 7] on link "My Dashboard" at bounding box center [730, 11] width 45 height 14
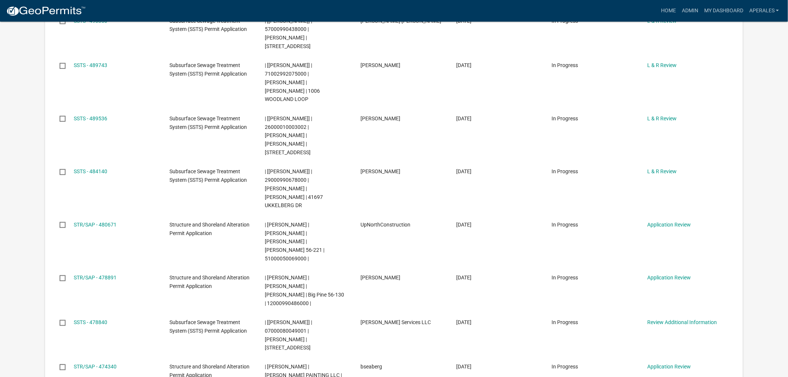
scroll to position [289, 0]
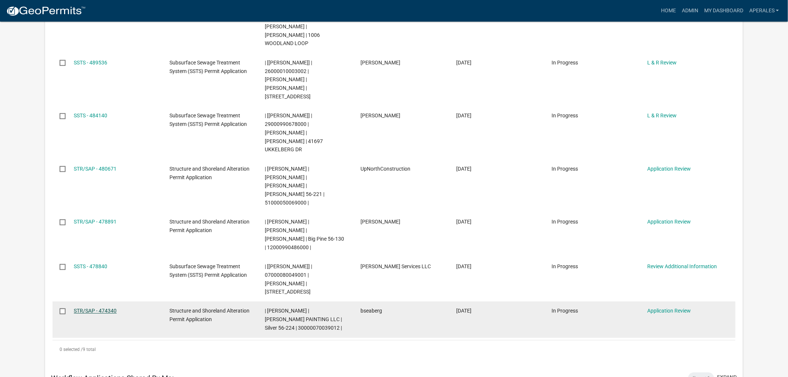
click at [87, 308] on link "STR/SAP - 474340" at bounding box center [95, 311] width 43 height 6
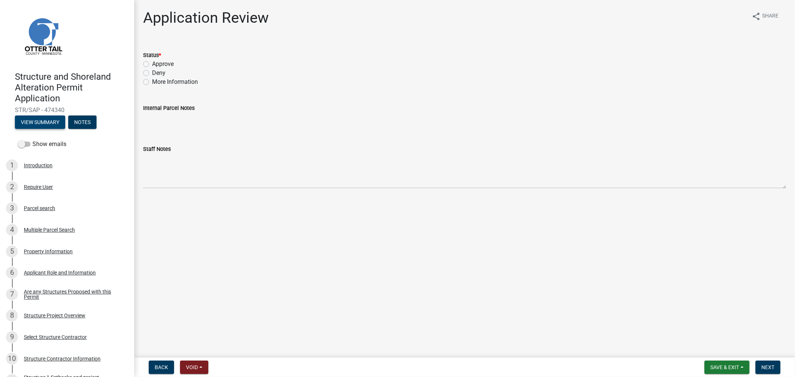
click at [30, 120] on button "View Summary" at bounding box center [40, 121] width 50 height 13
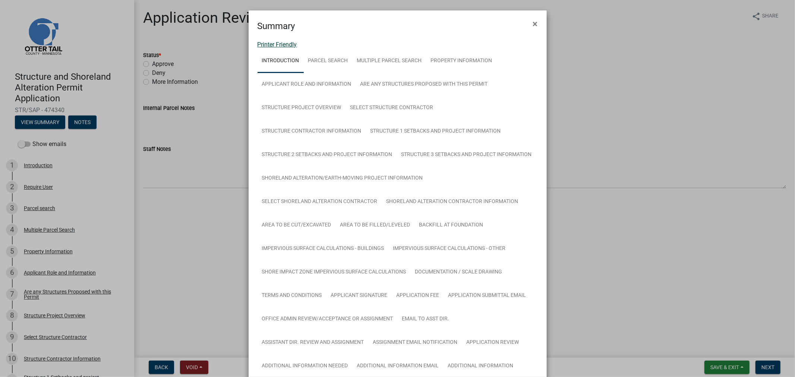
click at [277, 44] on link "Printer Friendly" at bounding box center [276, 44] width 39 height 7
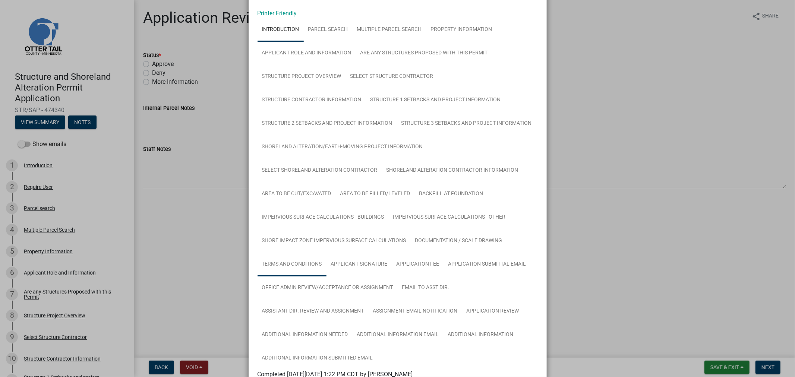
scroll to position [83, 0]
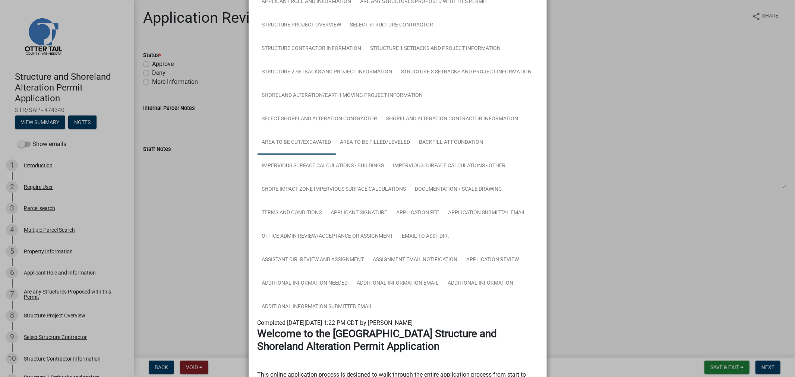
click at [276, 132] on link "Area to be Cut/Excavated" at bounding box center [296, 143] width 78 height 24
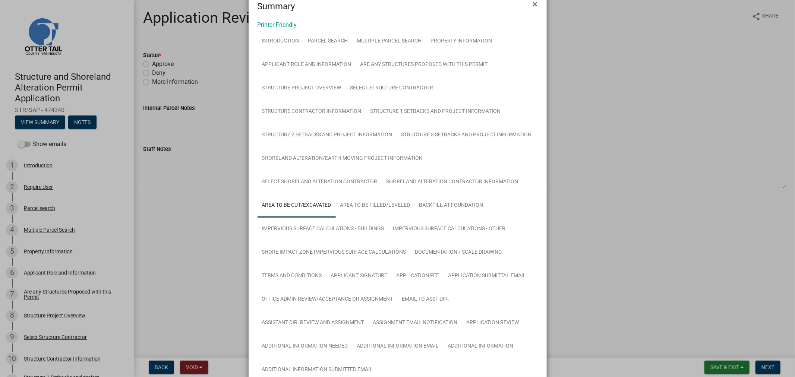
scroll to position [0, 0]
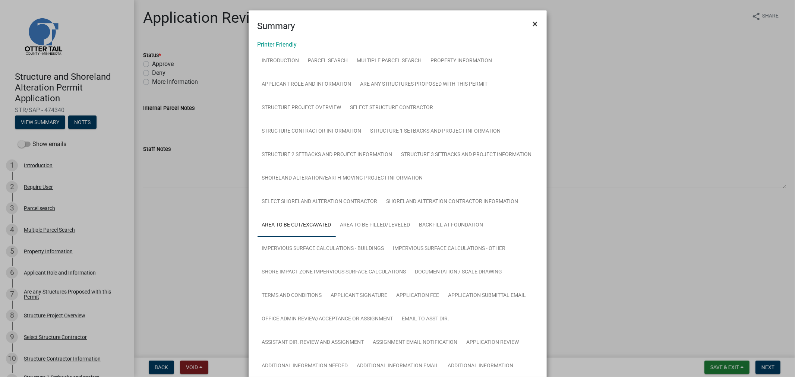
click at [533, 22] on span "×" at bounding box center [535, 24] width 5 height 10
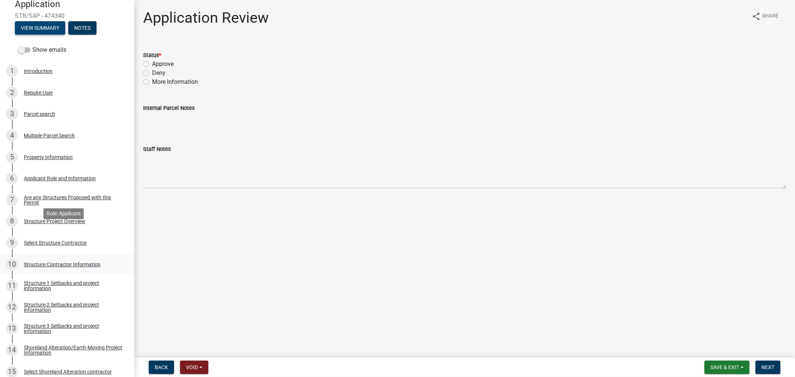
scroll to position [124, 0]
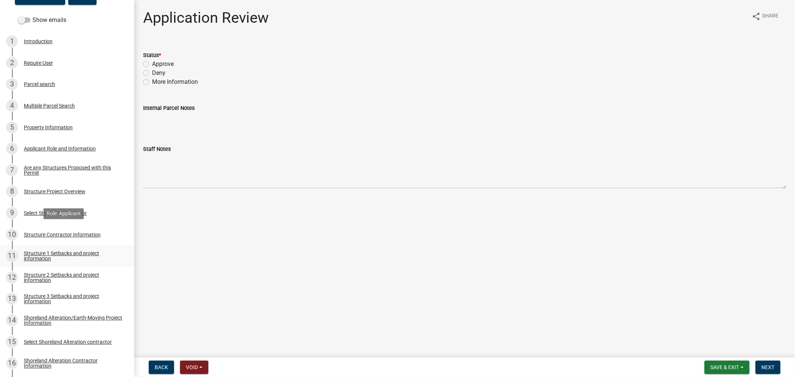
click at [46, 251] on div "Structure 1 Setbacks and project information" at bounding box center [73, 256] width 98 height 10
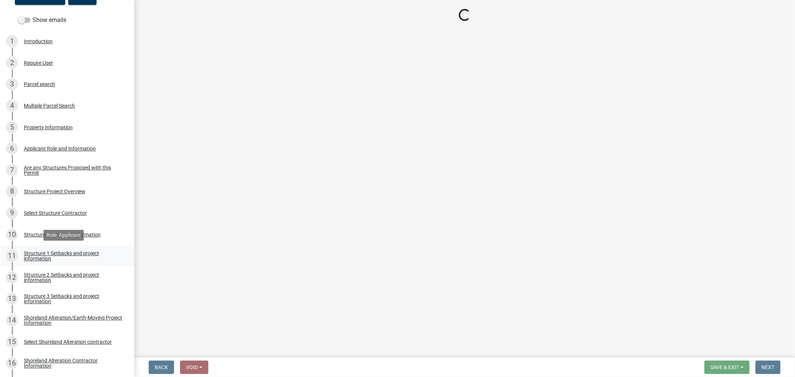
select select "c185e313-3403-4239-bd61-bb563c58a77a"
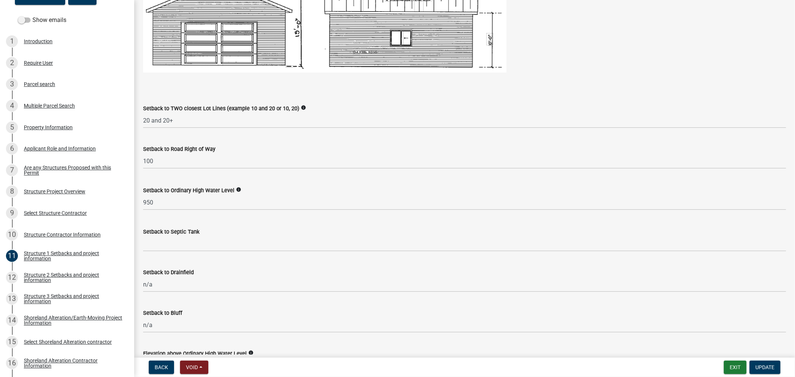
scroll to position [538, 0]
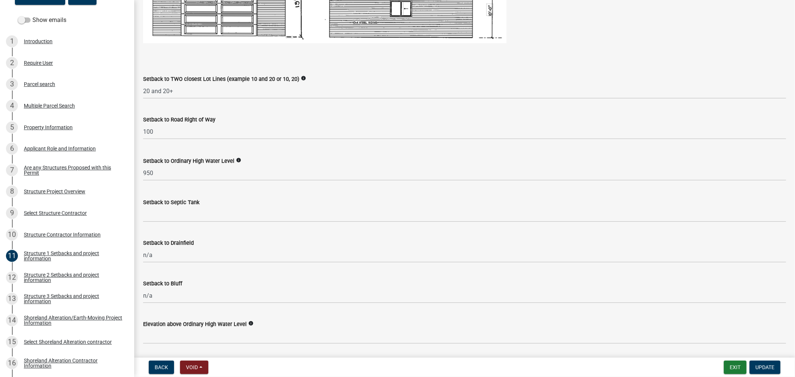
click at [185, 223] on wm-data-entity-input "Setback to Septic Tank" at bounding box center [464, 207] width 643 height 41
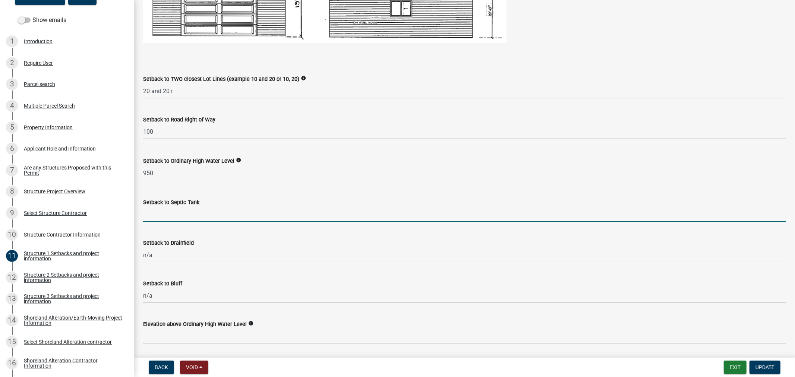
click at [176, 219] on input "Setback to Septic Tank" at bounding box center [464, 214] width 643 height 15
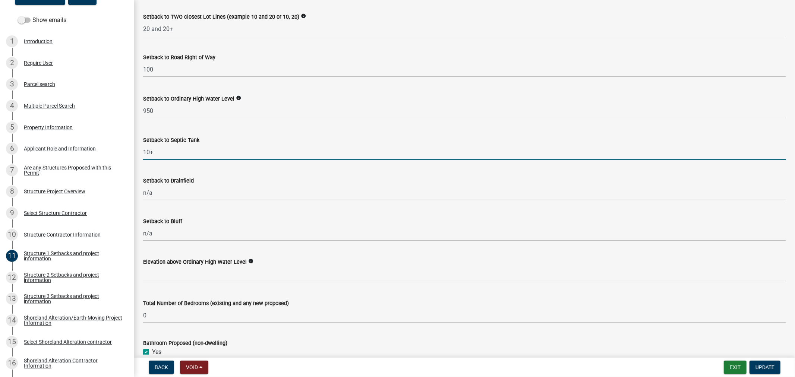
scroll to position [621, 0]
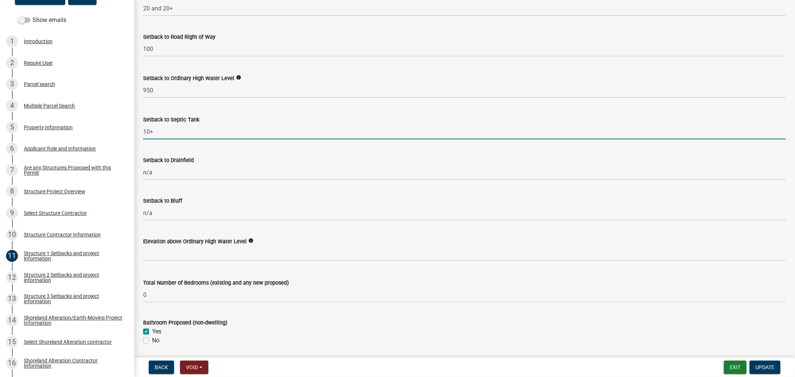
type input "10+"
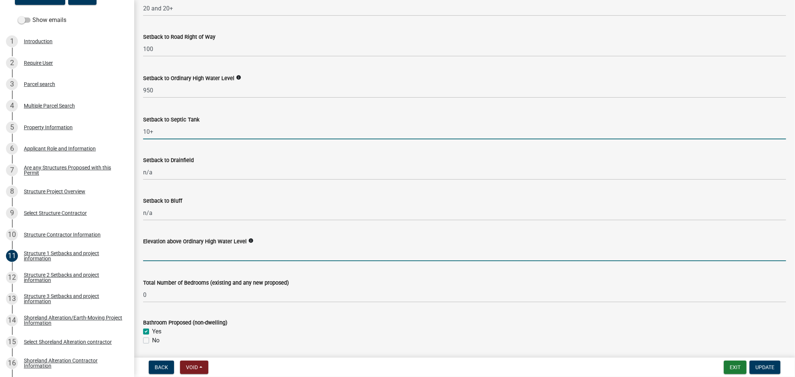
click at [180, 253] on input "text" at bounding box center [464, 253] width 643 height 15
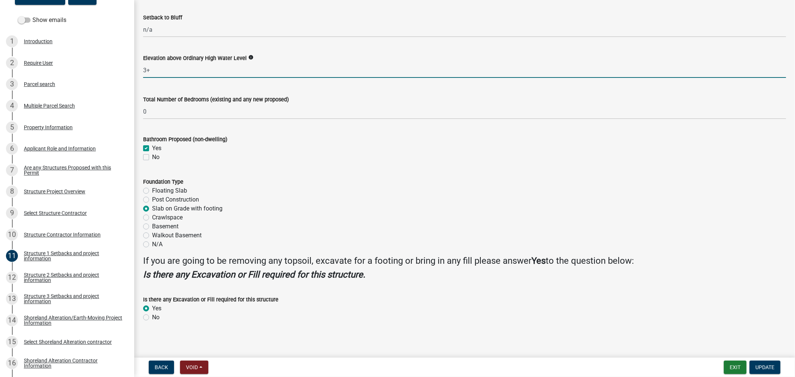
scroll to position [807, 0]
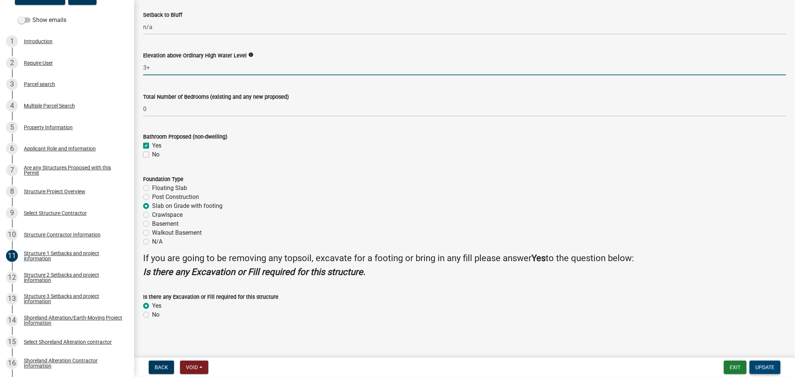
type input "3"
click at [764, 367] on span "Update" at bounding box center [764, 367] width 19 height 6
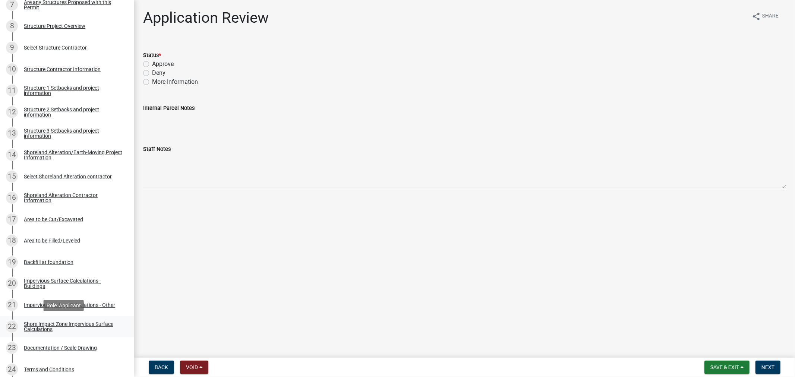
scroll to position [331, 0]
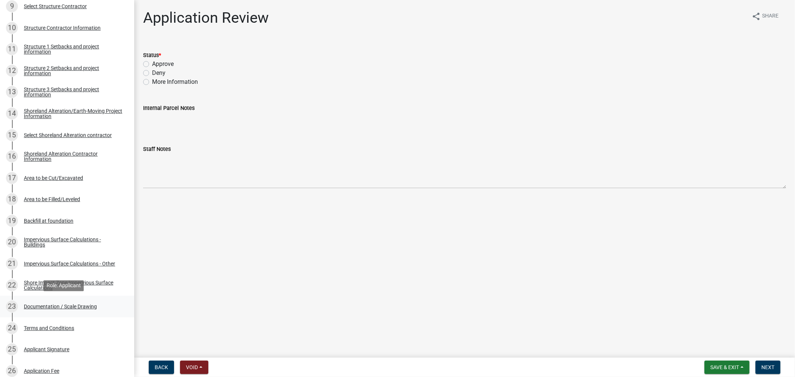
click at [57, 307] on div "Documentation / Scale Drawing" at bounding box center [60, 306] width 73 height 5
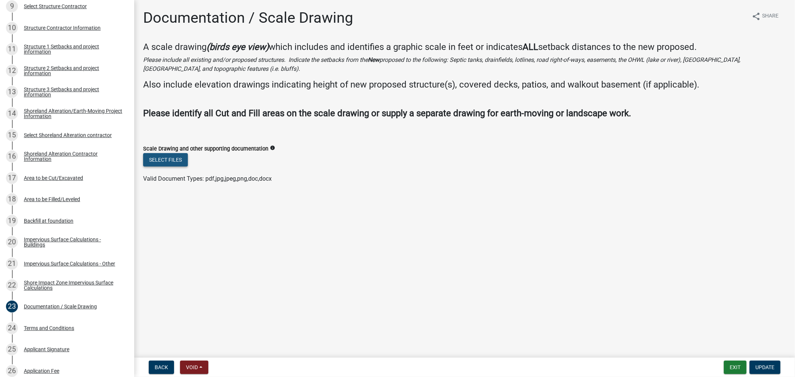
click at [176, 158] on button "Select files" at bounding box center [165, 159] width 45 height 13
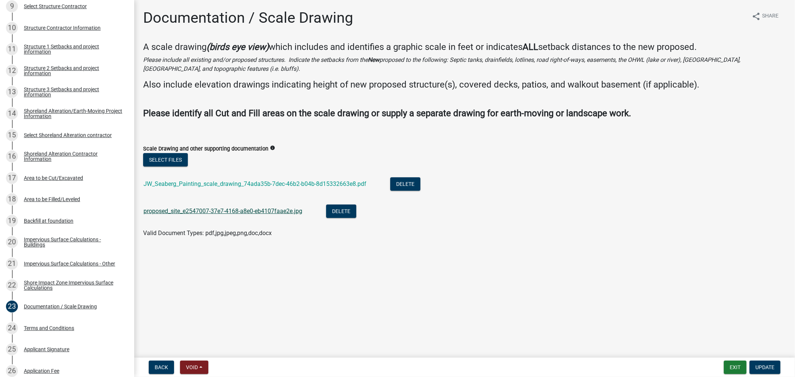
click at [202, 207] on link "proposed_site_e2547007-37e7-4168-a8e0-eb4107faae2e.jpg" at bounding box center [222, 210] width 159 height 7
click at [239, 184] on link "JW_Seaberg_Painting_scale_drawing_74ada35b-7dec-46b2-b04b-8d15332663e8.pdf" at bounding box center [254, 183] width 223 height 7
click at [769, 362] on button "Update" at bounding box center [764, 367] width 31 height 13
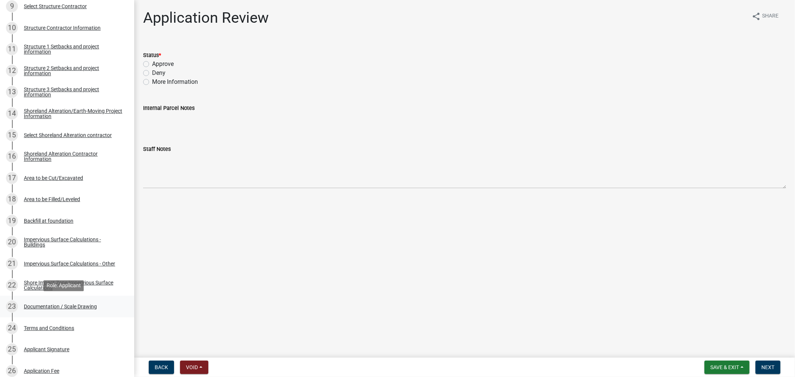
click at [60, 308] on div "Documentation / Scale Drawing" at bounding box center [60, 306] width 73 height 5
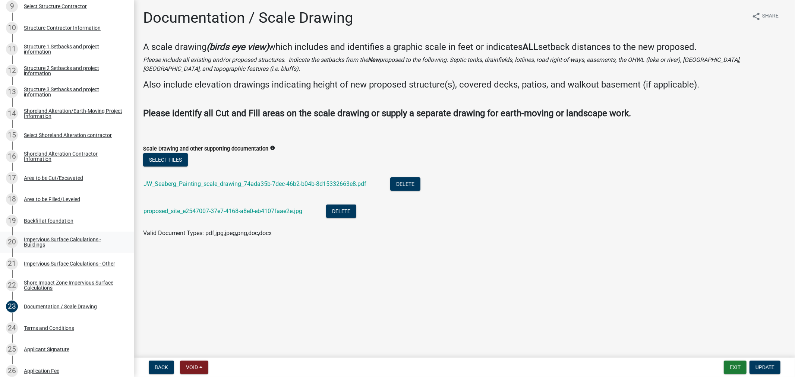
click at [49, 234] on link "20 Impervious Surface Calculations - Buildings" at bounding box center [67, 243] width 134 height 22
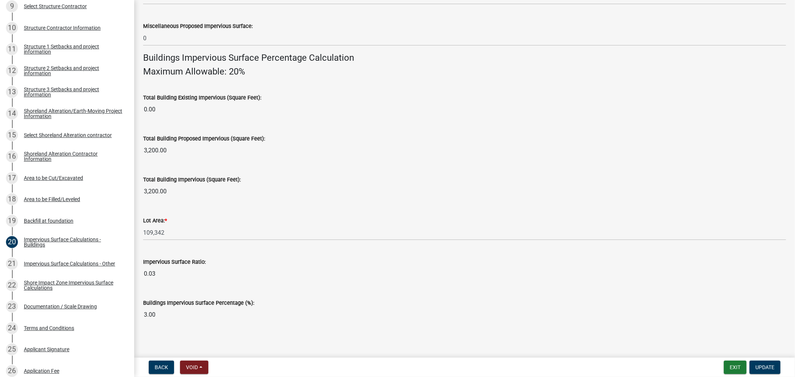
scroll to position [468, 0]
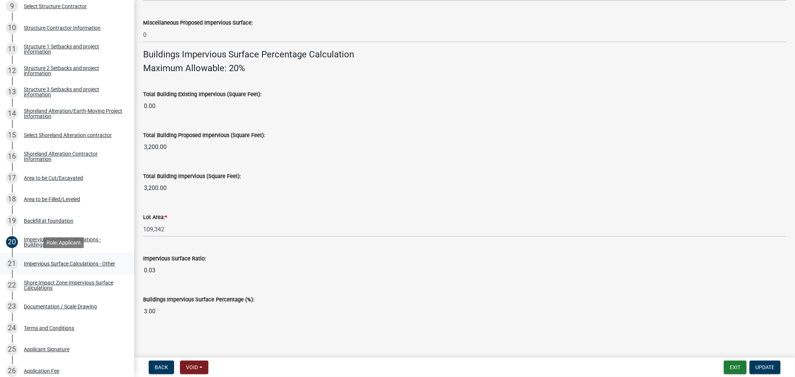
click at [46, 265] on div "Impervious Surface Calculations - Other" at bounding box center [69, 263] width 91 height 5
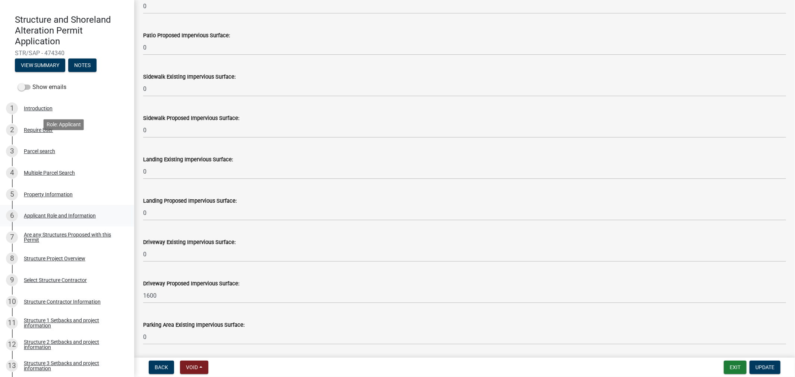
scroll to position [0, 0]
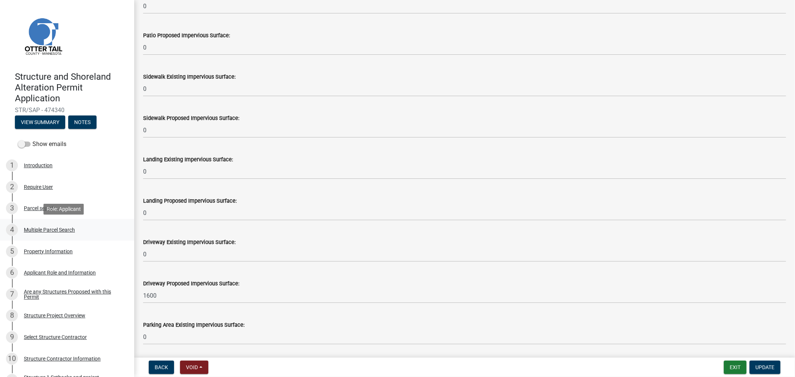
click at [43, 235] on div "4 Multiple Parcel Search" at bounding box center [64, 230] width 116 height 12
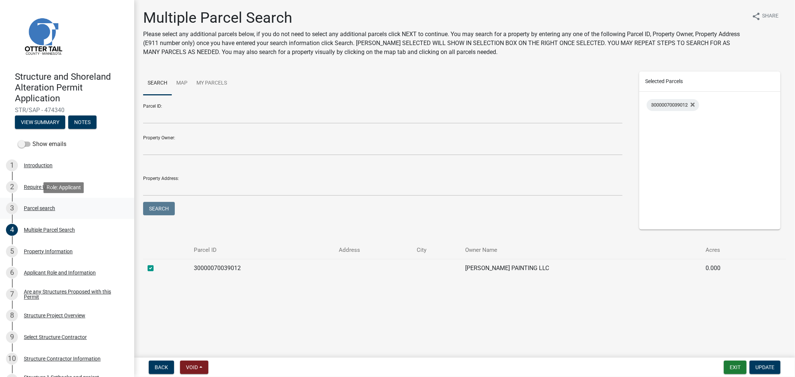
click at [28, 206] on div "Parcel search" at bounding box center [39, 208] width 31 height 5
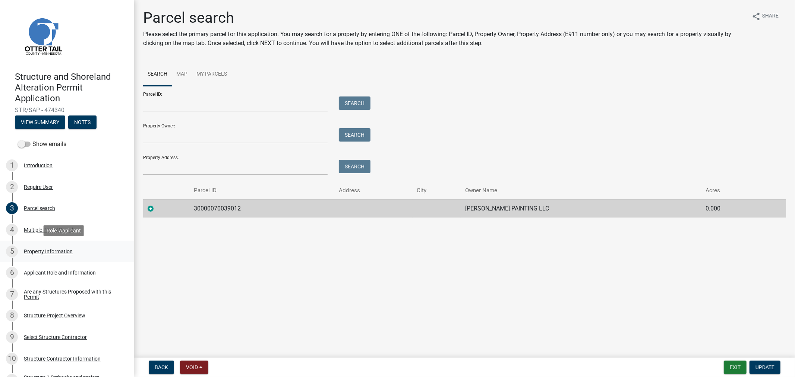
click at [54, 254] on div "Property Information" at bounding box center [48, 251] width 49 height 5
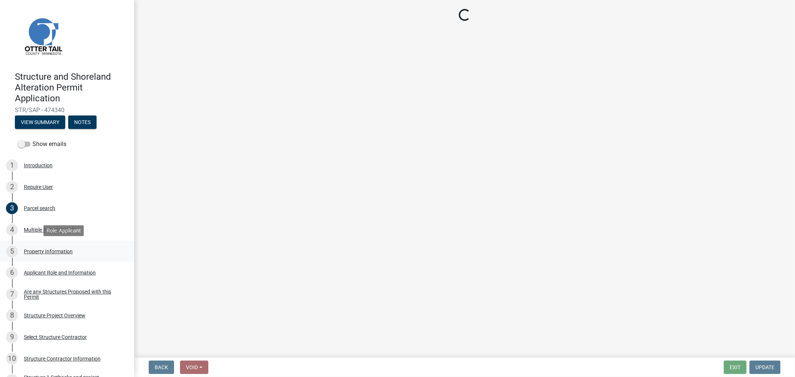
select select "e4b33f5c-9d69-4241-90c9-2caf5b76647b"
select select "91995f90-6606-463b-bec3-c5862f147548"
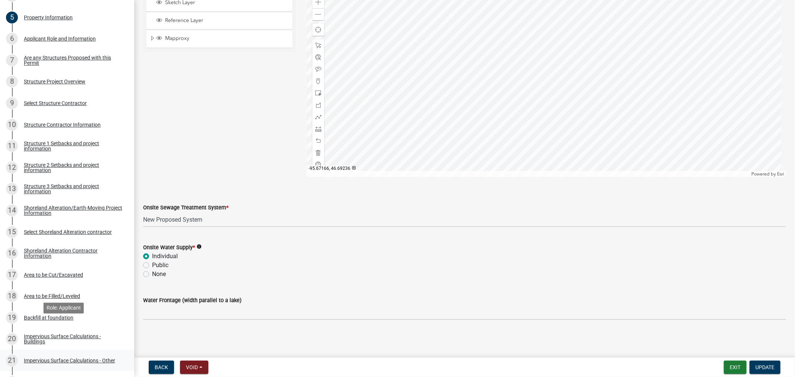
scroll to position [331, 0]
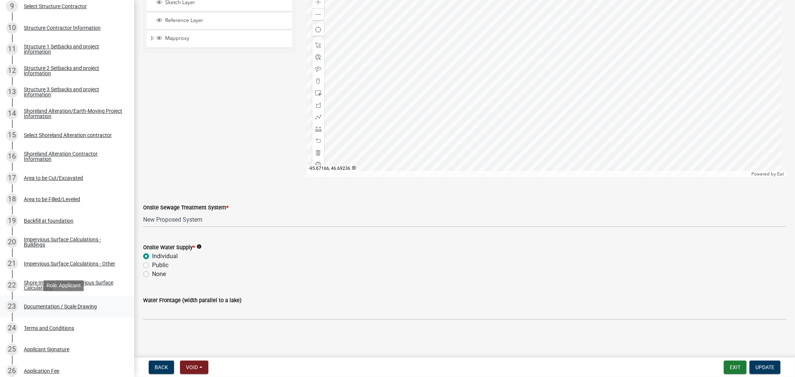
click at [52, 304] on div "Documentation / Scale Drawing" at bounding box center [60, 306] width 73 height 5
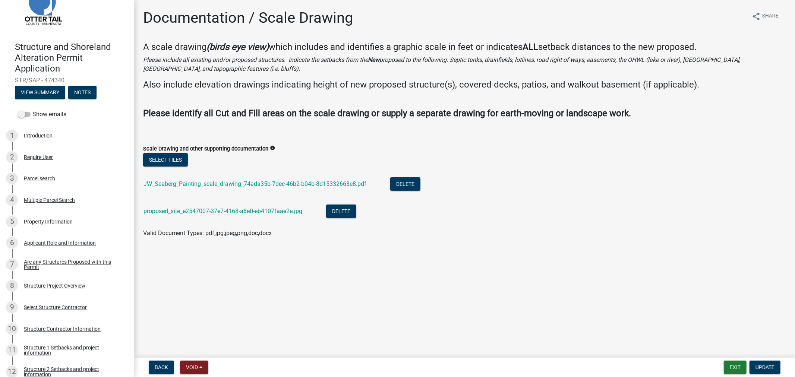
scroll to position [0, 0]
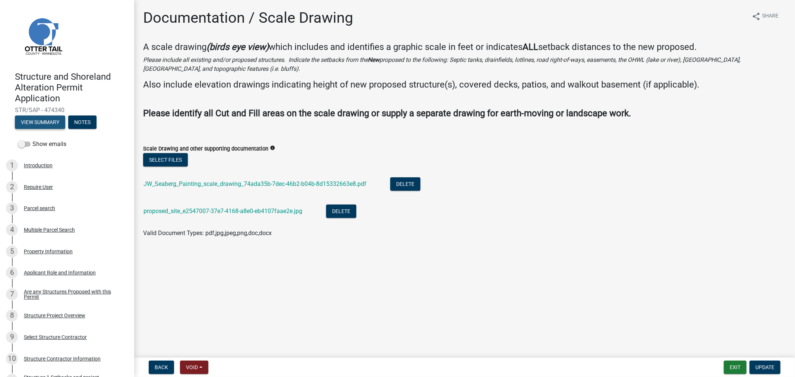
click at [45, 127] on button "View Summary" at bounding box center [40, 121] width 50 height 13
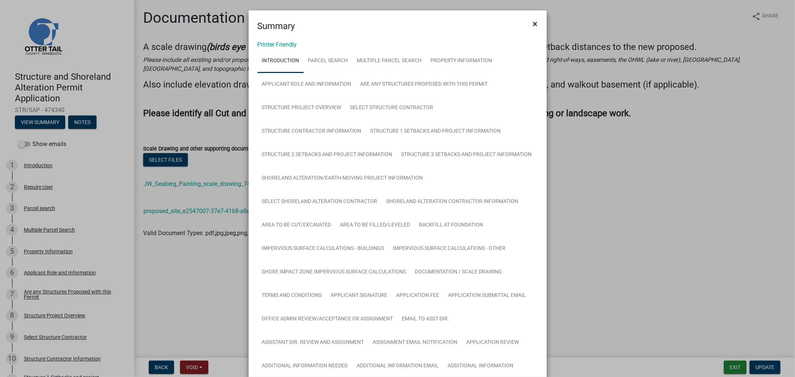
click at [533, 23] on span "×" at bounding box center [535, 24] width 5 height 10
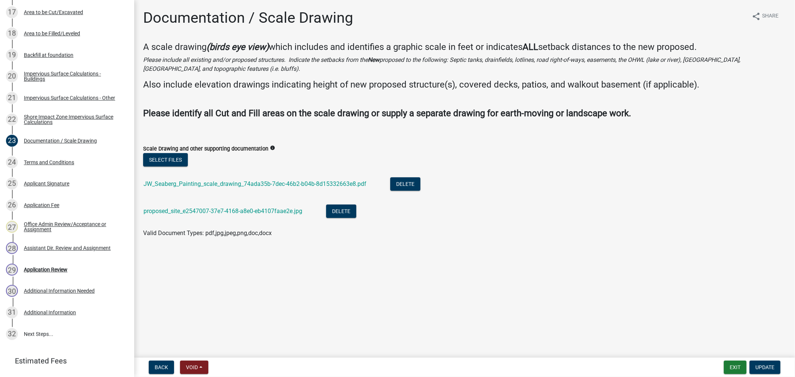
scroll to position [533, 0]
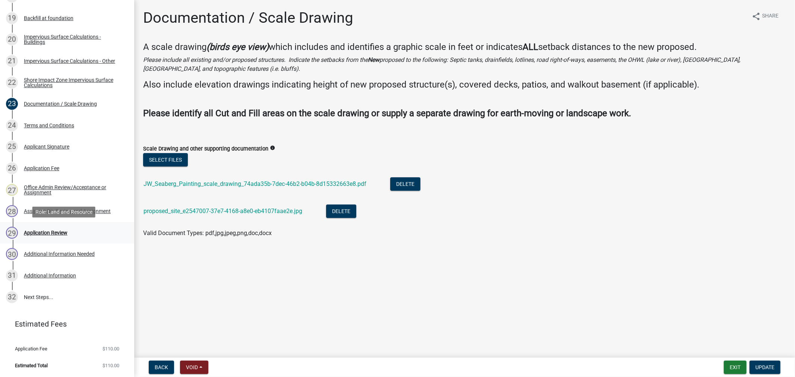
click at [45, 232] on div "Application Review" at bounding box center [46, 232] width 44 height 5
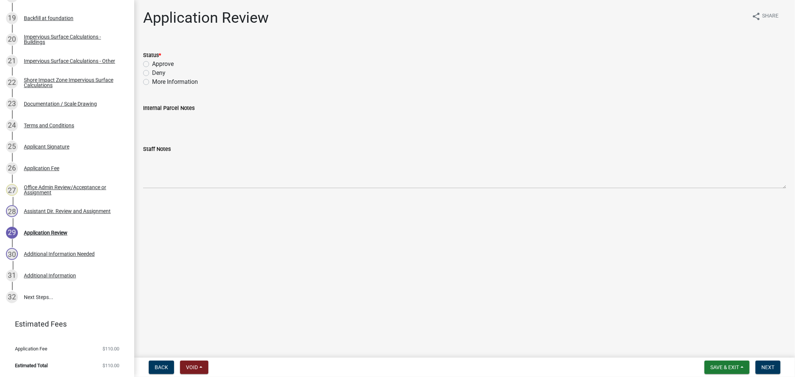
click at [152, 63] on label "Approve" at bounding box center [163, 64] width 22 height 9
click at [152, 63] on input "Approve" at bounding box center [154, 62] width 5 height 5
radio input "true"
click at [765, 366] on span "Next" at bounding box center [767, 367] width 13 height 6
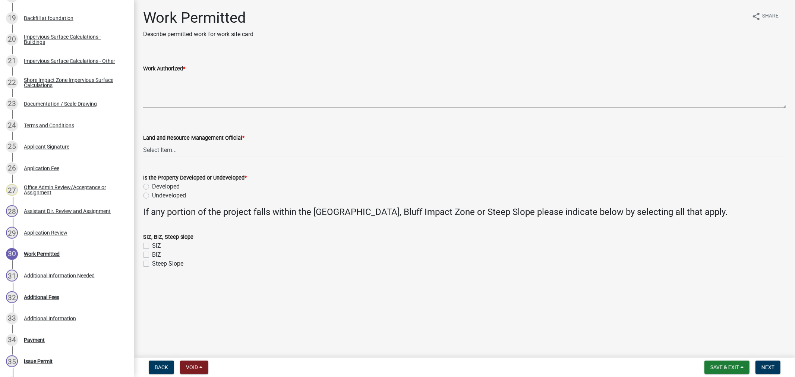
scroll to position [683, 0]
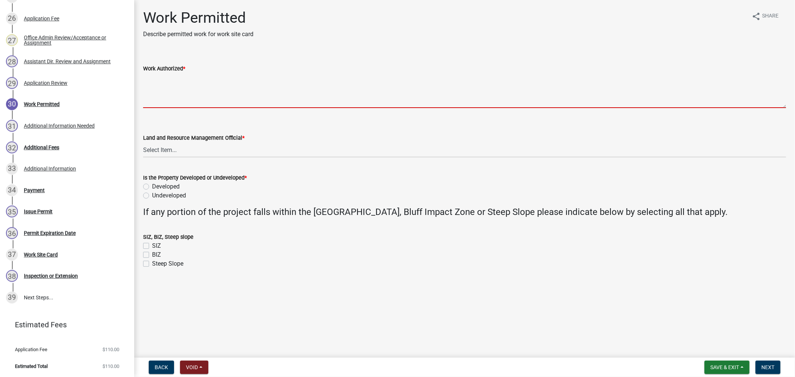
drag, startPoint x: 175, startPoint y: 104, endPoint x: 174, endPoint y: 99, distance: 5.3
click at [175, 104] on textarea "Work Authorized *" at bounding box center [464, 90] width 643 height 35
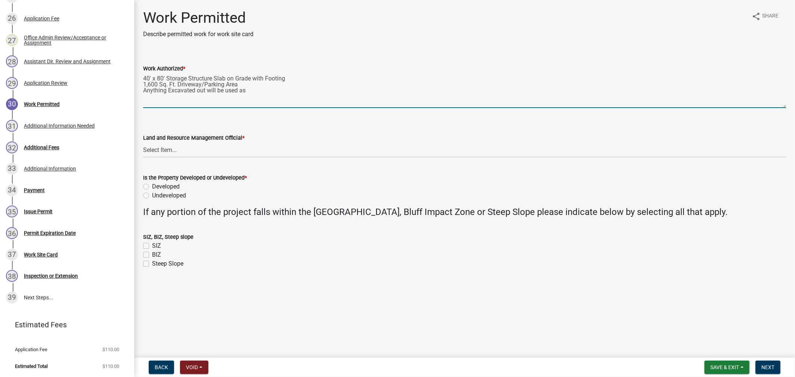
click at [170, 94] on textarea "40' x 80' Storage Structure Slab on Grade with Footing 1,600 Sq. Ft. Driveway/P…" at bounding box center [464, 90] width 643 height 35
click at [260, 85] on textarea "40' x 80' Storage Structure Slab on Grade with Footing 1,600 Sq. Ft. Driveway/P…" at bounding box center [464, 90] width 643 height 35
click at [256, 94] on textarea "40' x 80' Storage Structure Slab on Grade with Footing 1,600 Sq. Ft. Driveway/P…" at bounding box center [464, 90] width 643 height 35
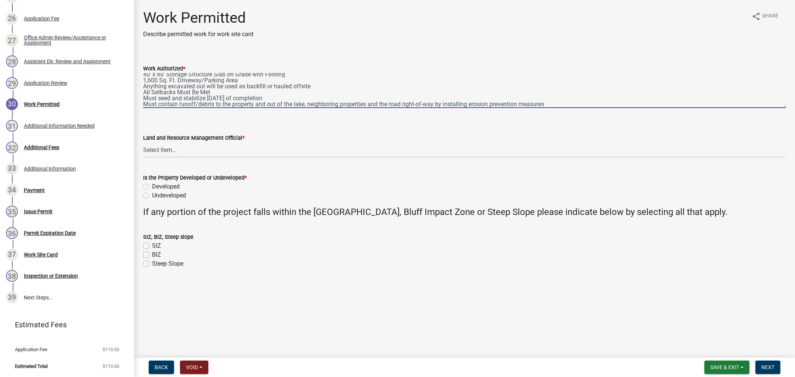
scroll to position [10, 0]
type textarea "40' x 80' Storage Structure Slab on Grade with Footing 1,600 Sq. Ft. Driveway/P…"
click at [162, 152] on select "Select Item... Alexis Newark Amy Busko Andrea Perales Brittany Tollefson Christ…" at bounding box center [464, 149] width 643 height 15
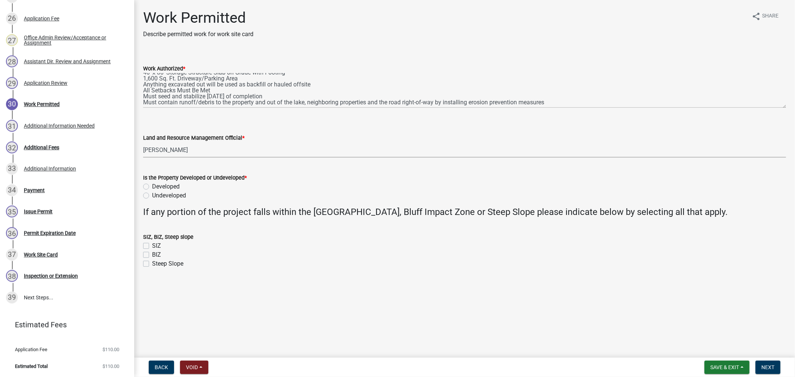
click at [143, 142] on select "Select Item... Alexis Newark Amy Busko Andrea Perales Brittany Tollefson Christ…" at bounding box center [464, 149] width 643 height 15
select select "4ffc802c-a91c-4807-8d38-a10afb9862f8"
click at [152, 184] on label "Developed" at bounding box center [166, 186] width 28 height 9
click at [152, 184] on input "Developed" at bounding box center [154, 184] width 5 height 5
radio input "true"
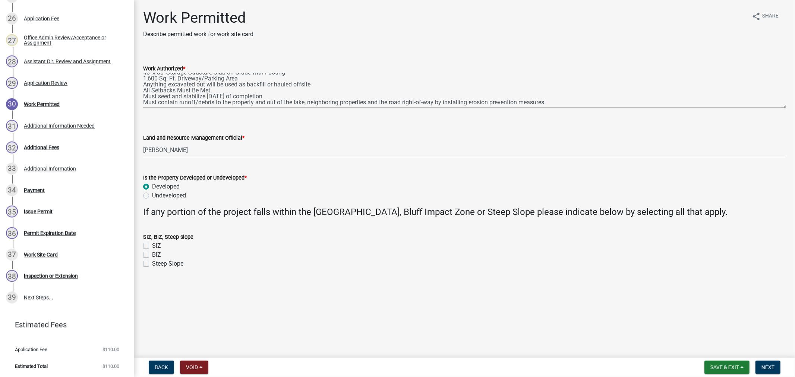
click at [142, 194] on div "Is the Property Developed or Undeveloped * Developed Undeveloped" at bounding box center [464, 182] width 654 height 36
click at [152, 194] on label "Undeveloped" at bounding box center [169, 195] width 34 height 9
click at [152, 194] on input "Undeveloped" at bounding box center [154, 193] width 5 height 5
radio input "true"
click at [765, 366] on span "Next" at bounding box center [767, 367] width 13 height 6
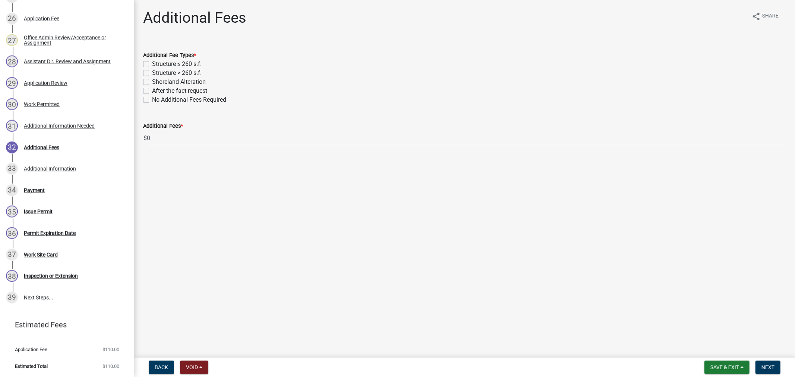
click at [149, 72] on div "Structure > 260 s.f." at bounding box center [464, 73] width 643 height 9
click at [152, 73] on label "Structure > 260 s.f." at bounding box center [177, 73] width 50 height 9
click at [152, 73] on input "Structure > 260 s.f." at bounding box center [154, 71] width 5 height 5
checkbox input "true"
checkbox input "false"
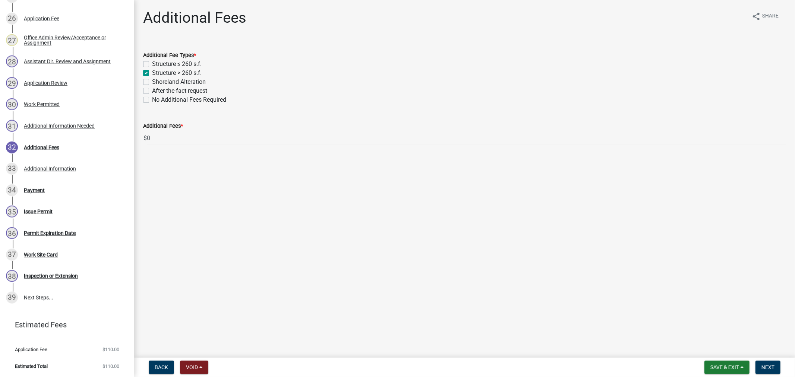
checkbox input "true"
checkbox input "false"
click at [152, 83] on label "Shoreland Alteration" at bounding box center [179, 81] width 54 height 9
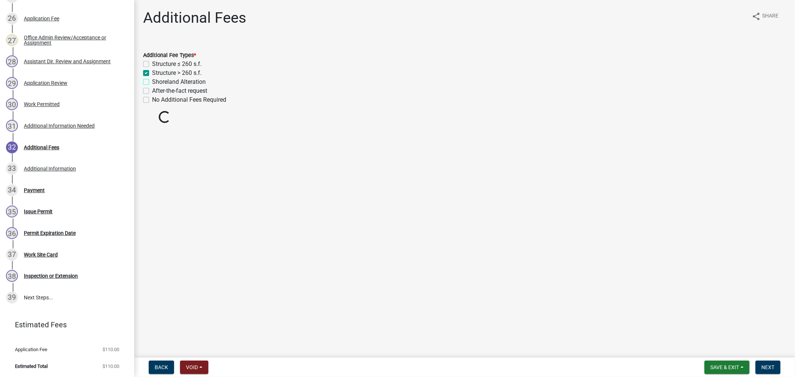
click at [152, 82] on input "Shoreland Alteration" at bounding box center [154, 79] width 5 height 5
checkbox input "true"
checkbox input "false"
checkbox input "true"
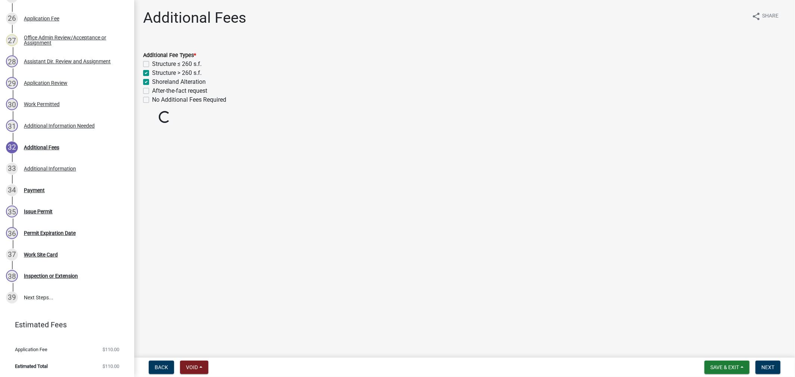
checkbox input "false"
click at [754, 366] on form "Save & Exit Save Save & Exit Next" at bounding box center [742, 367] width 82 height 13
click at [758, 366] on button "Next" at bounding box center [767, 367] width 25 height 13
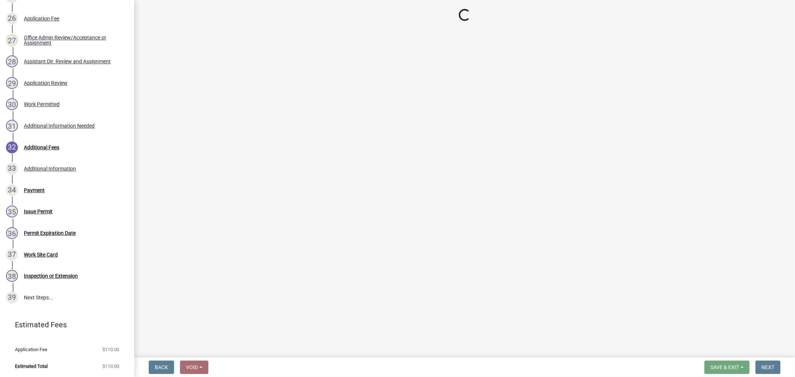
scroll to position [684, 0]
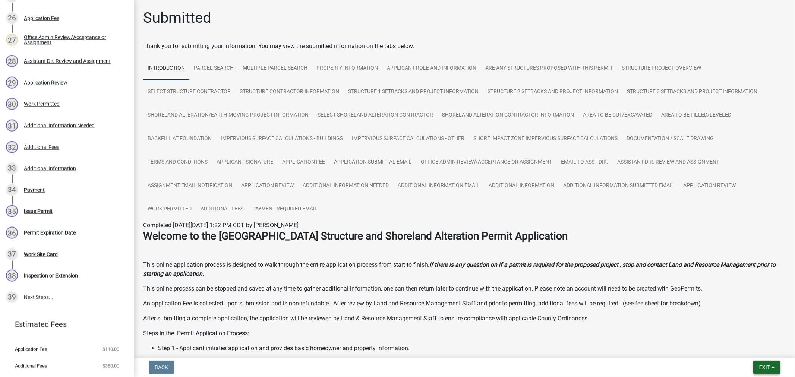
click at [769, 367] on span "Exit" at bounding box center [764, 367] width 11 height 6
click at [743, 347] on button "Save & Exit" at bounding box center [750, 348] width 60 height 18
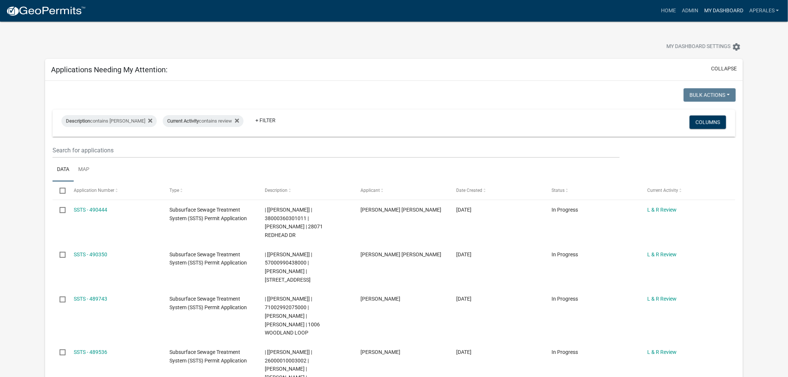
click at [715, 7] on link "My Dashboard" at bounding box center [723, 11] width 45 height 14
click at [691, 6] on link "Admin" at bounding box center [690, 11] width 22 height 14
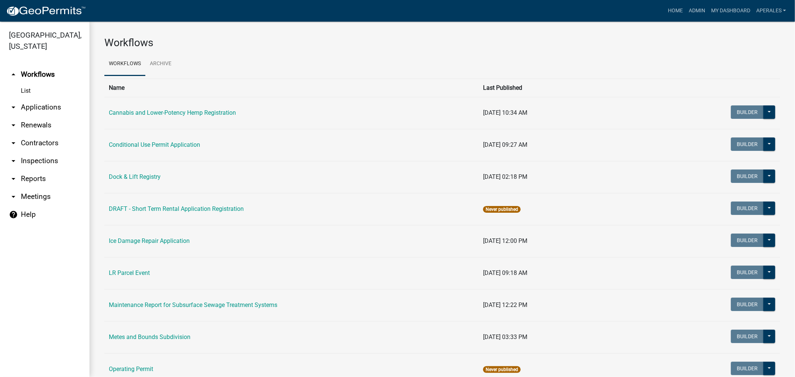
click at [47, 107] on link "arrow_drop_down Applications" at bounding box center [44, 107] width 89 height 18
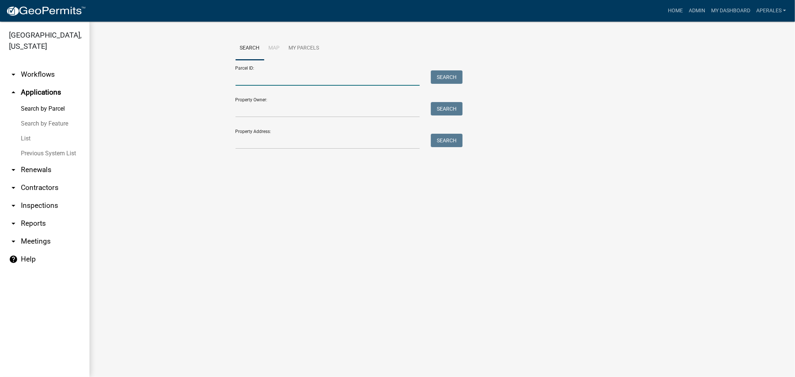
click at [371, 79] on input "Parcel ID:" at bounding box center [327, 77] width 184 height 15
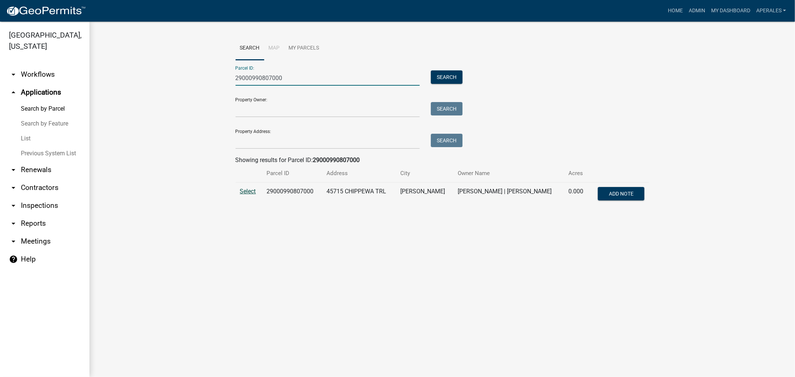
type input "29000990807000"
click at [252, 193] on span "Select" at bounding box center [248, 191] width 16 height 7
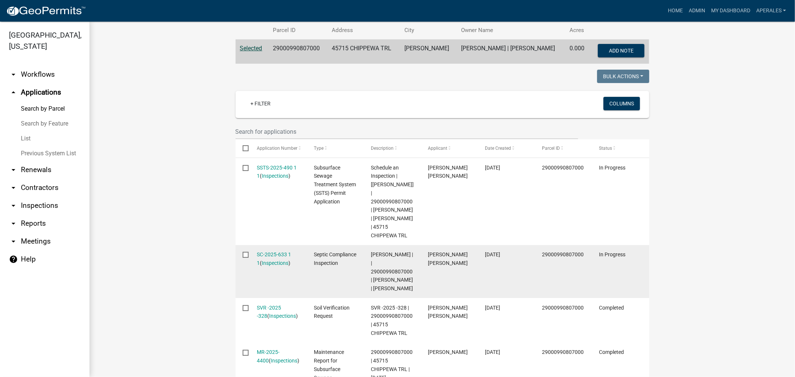
scroll to position [207, 0]
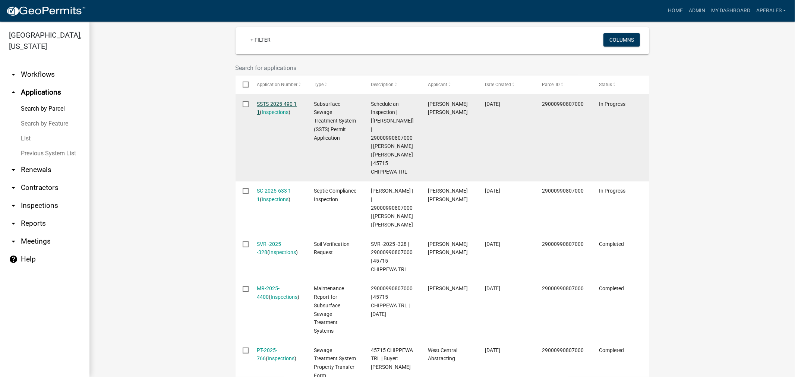
click at [261, 102] on link "SSTS-2025-490 1 1" at bounding box center [277, 108] width 40 height 15
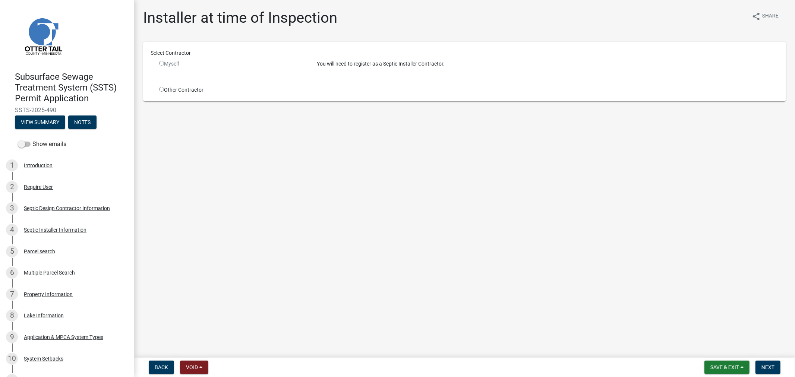
click at [161, 89] on input "radio" at bounding box center [161, 89] width 5 height 5
radio input "true"
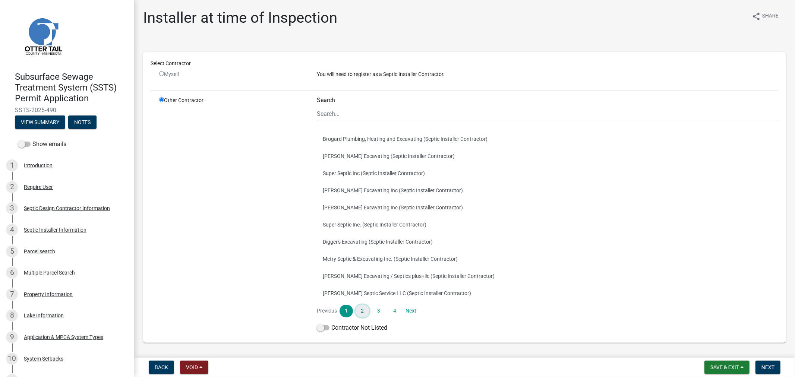
click at [359, 310] on link "2" at bounding box center [361, 311] width 13 height 13
click at [332, 222] on button "Don Schmidt Excavating (Septic Installer Contractor)" at bounding box center [548, 224] width 462 height 17
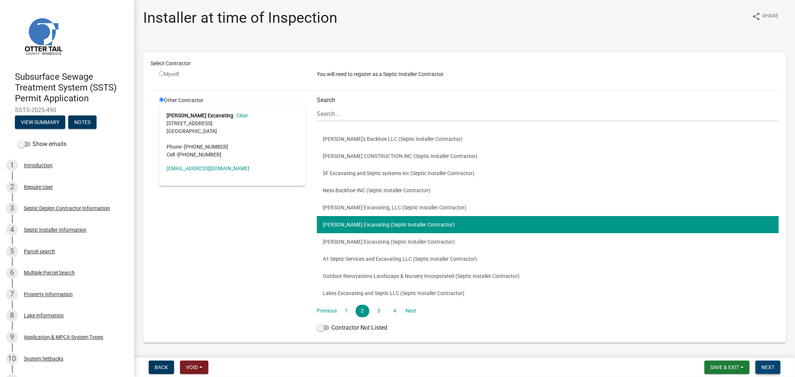
click at [759, 370] on button "Next" at bounding box center [767, 367] width 25 height 13
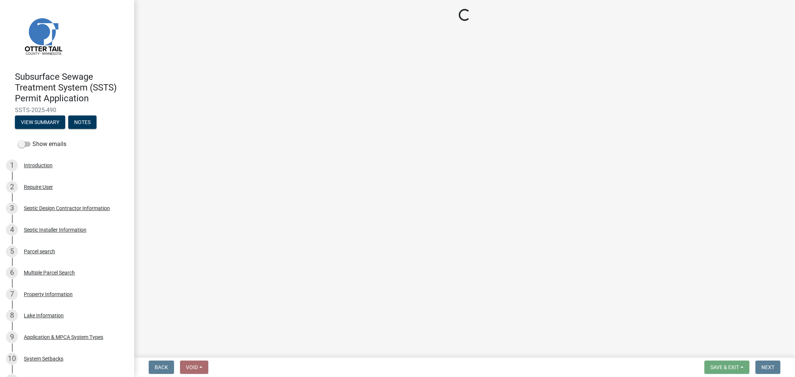
select select "710d5f49-2663-4e73-9718-d0c4e189f5ed"
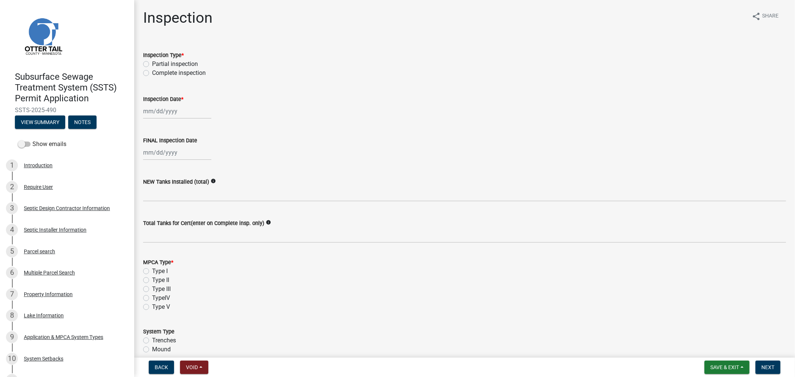
click at [145, 76] on div "Complete inspection" at bounding box center [464, 73] width 643 height 9
click at [152, 73] on label "Complete inspection" at bounding box center [179, 73] width 54 height 9
click at [152, 73] on input "Complete inspection" at bounding box center [154, 71] width 5 height 5
radio input "true"
click at [166, 116] on div at bounding box center [177, 111] width 68 height 15
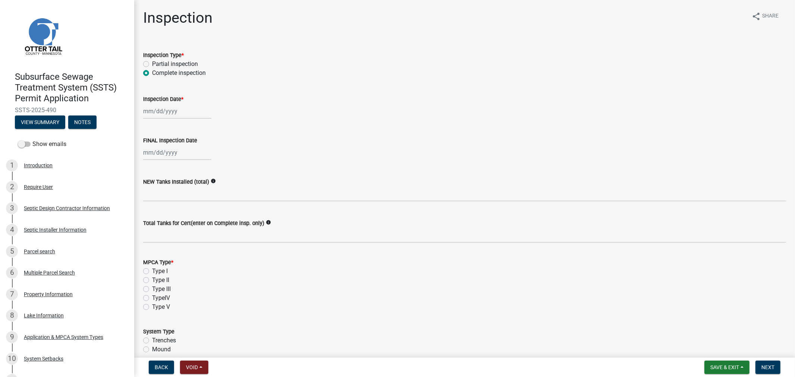
select select "10"
select select "2025"
click at [186, 159] on div "9" at bounding box center [186, 162] width 12 height 12
type input "10/09/2025"
click at [184, 156] on div at bounding box center [177, 152] width 68 height 15
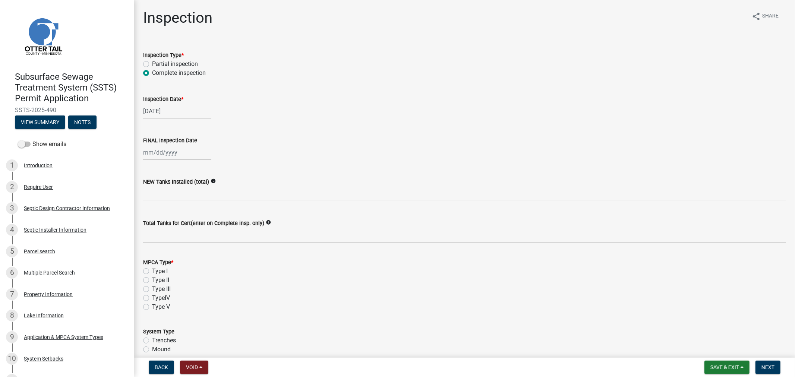
select select "10"
select select "2025"
click at [186, 203] on div "9" at bounding box center [186, 204] width 12 height 12
type input "10/09/2025"
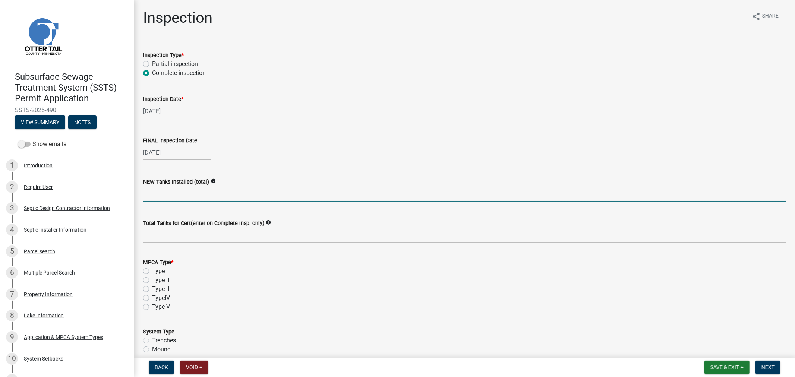
click at [186, 201] on input "text" at bounding box center [464, 193] width 643 height 15
type input "1"
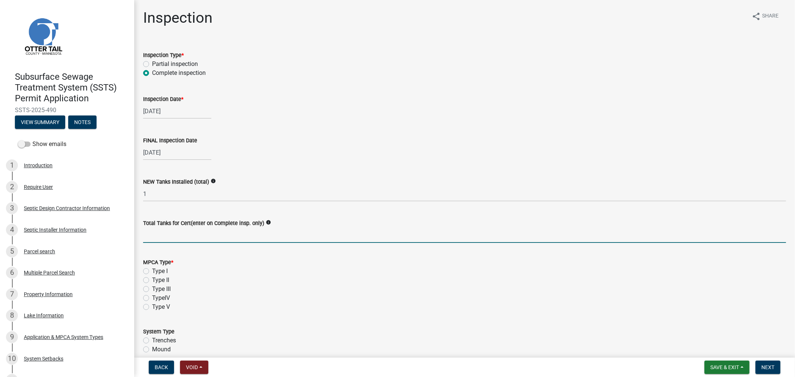
click at [157, 236] on input "Total Tanks for Cert(enter on Complete insp. only)" at bounding box center [464, 235] width 643 height 15
type input "1"
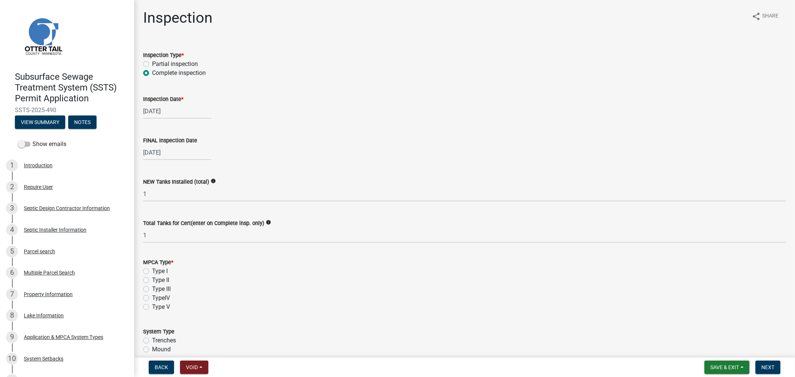
click at [152, 272] on label "Type I" at bounding box center [160, 271] width 16 height 9
click at [152, 272] on input "Type I" at bounding box center [154, 269] width 5 height 5
radio input "true"
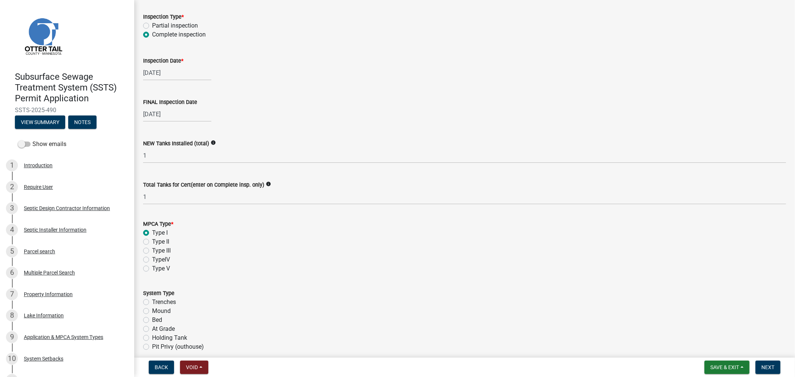
scroll to position [124, 0]
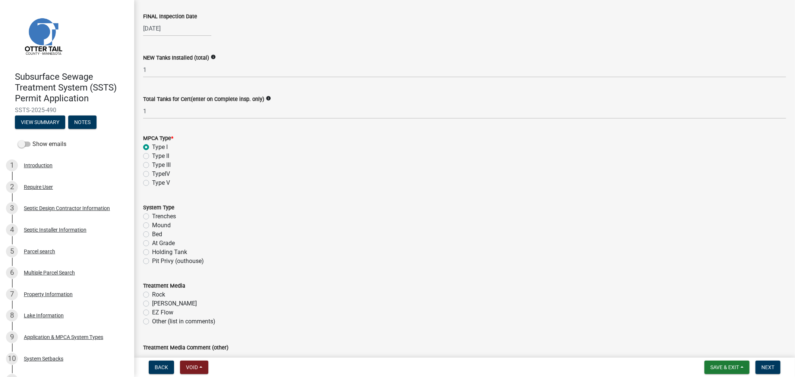
click at [152, 224] on label "Mound" at bounding box center [161, 225] width 19 height 9
click at [152, 224] on input "Mound" at bounding box center [154, 223] width 5 height 5
radio input "true"
click at [152, 293] on label "Rock" at bounding box center [158, 294] width 13 height 9
click at [152, 293] on input "Rock" at bounding box center [154, 292] width 5 height 5
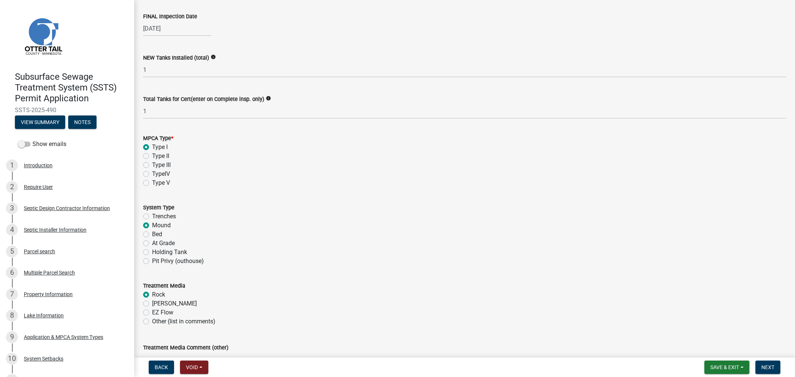
radio input "true"
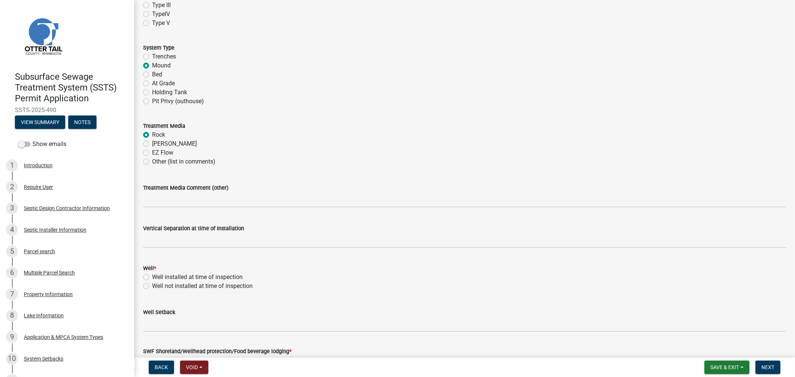
scroll to position [289, 0]
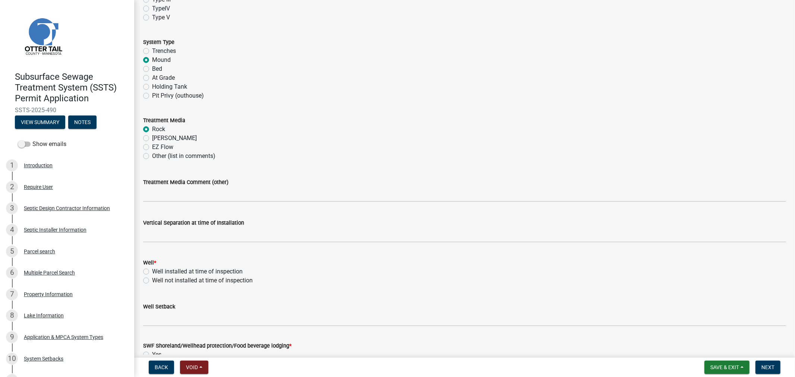
click at [152, 272] on label "Well installed at time of inspection" at bounding box center [197, 271] width 91 height 9
click at [152, 272] on input "Well installed at time of inspection" at bounding box center [154, 269] width 5 height 5
radio input "true"
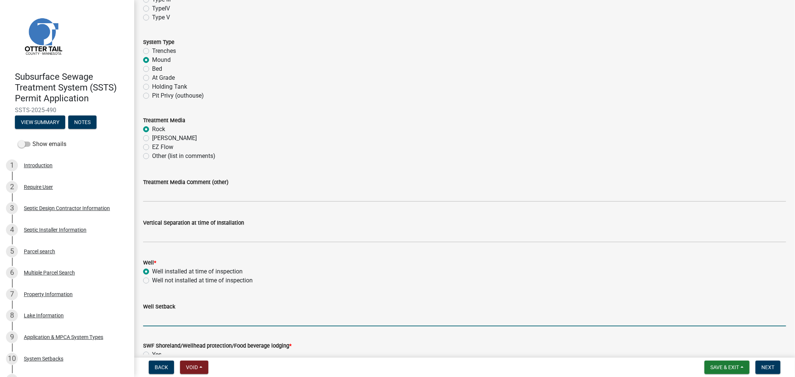
click at [150, 319] on input "Well Setback" at bounding box center [464, 318] width 643 height 15
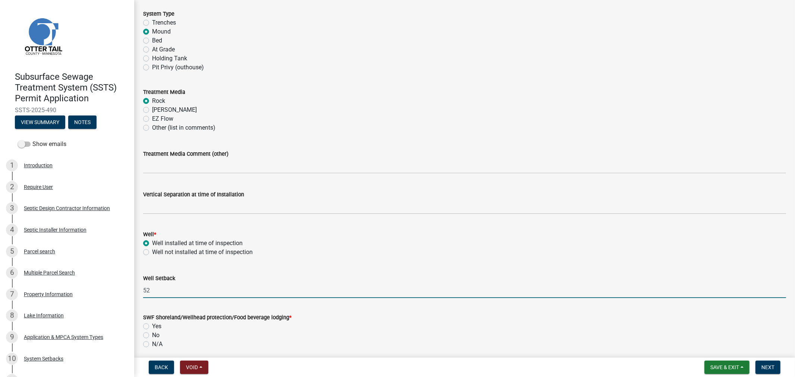
scroll to position [414, 0]
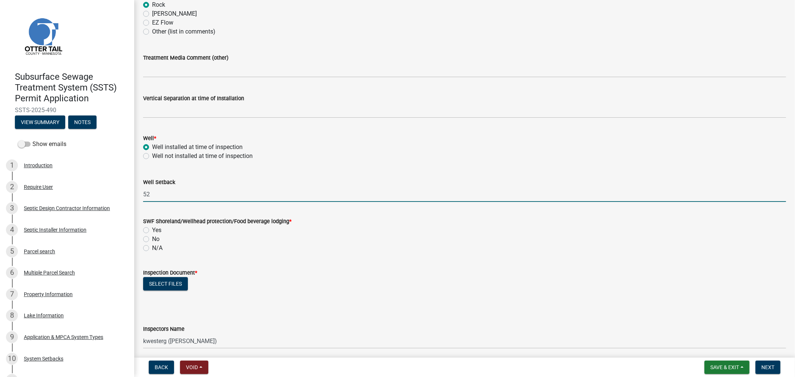
type input "52"
click at [152, 232] on label "Yes" at bounding box center [156, 230] width 9 height 9
click at [152, 231] on input "Yes" at bounding box center [154, 228] width 5 height 5
radio input "true"
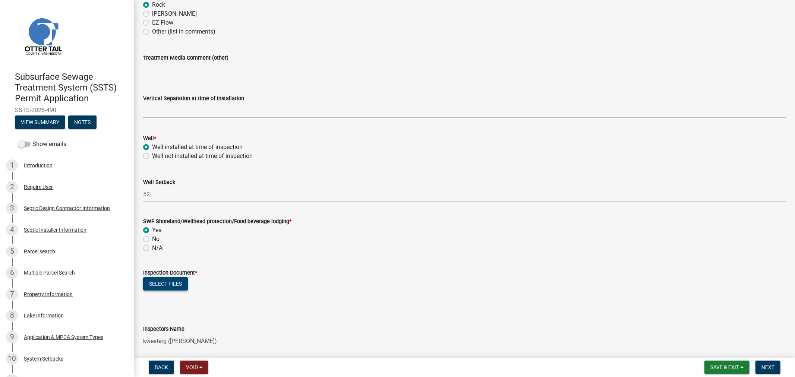
click at [153, 283] on button "Select files" at bounding box center [165, 283] width 45 height 13
click at [167, 285] on button "Select files" at bounding box center [165, 283] width 45 height 13
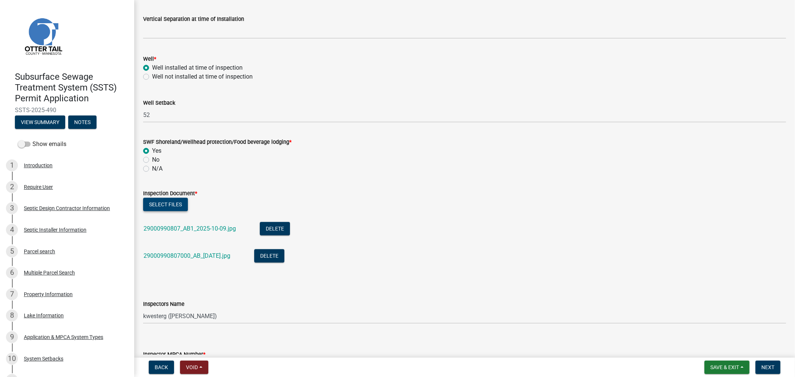
scroll to position [497, 0]
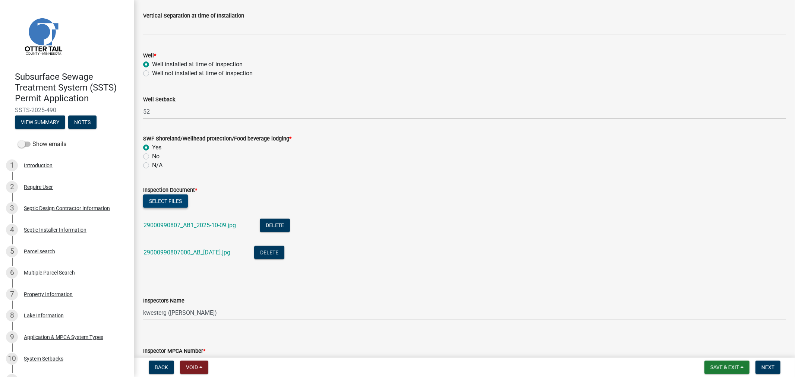
click at [148, 196] on button "Select files" at bounding box center [165, 200] width 45 height 13
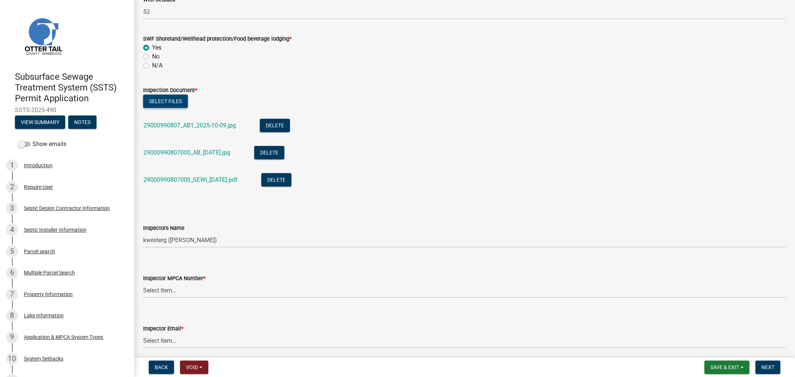
scroll to position [703, 0]
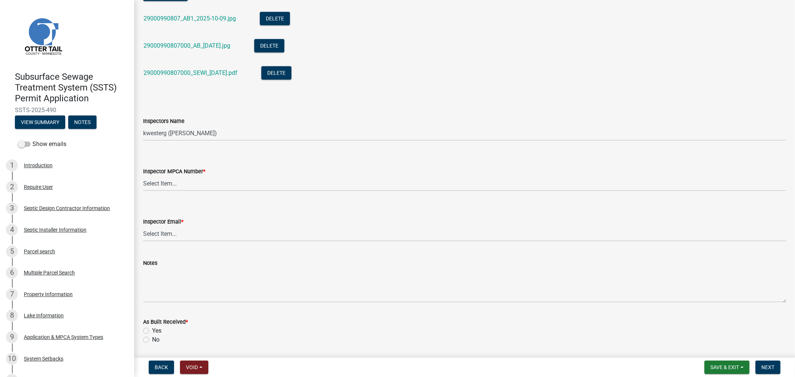
click at [151, 123] on label "Inspectors Name" at bounding box center [163, 121] width 41 height 5
click at [151, 126] on select "Select Item... btollefson (Brittany Tollefson) alexisnewark (Alexis Newark) epl…" at bounding box center [464, 133] width 643 height 15
click at [151, 132] on select "Select Item... btollefson (Brittany Tollefson) alexisnewark (Alexis Newark) epl…" at bounding box center [464, 133] width 643 height 15
select select "64cc3fb4-2a84-49c8-ae2d-a7b3072cebaf"
click at [143, 126] on select "Select Item... btollefson (Brittany Tollefson) alexisnewark (Alexis Newark) epl…" at bounding box center [464, 133] width 643 height 15
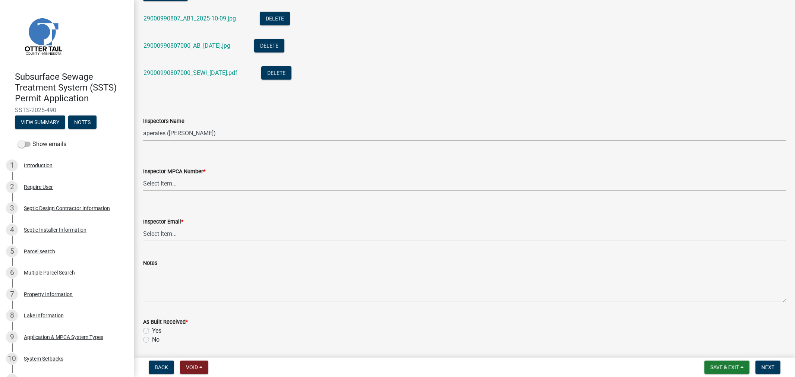
click at [168, 190] on select "Select Item... Alexis Newark (10415) Andrea Perales (924) Brittany Tollefson (1…" at bounding box center [464, 183] width 643 height 15
click at [143, 176] on select "Select Item... Alexis Newark (10415) Andrea Perales (924) Brittany Tollefson (1…" at bounding box center [464, 183] width 643 height 15
select select "6979e2cf-acfc-4aeb-b273-cede3e7f0b0f"
click at [175, 232] on select "Select Item... Alexis Newark (anewark@ottertailcounty.gov) Amy Busko (abusko@ot…" at bounding box center [464, 233] width 643 height 15
click at [143, 226] on select "Select Item... Alexis Newark (anewark@ottertailcounty.gov) Amy Busko (abusko@ot…" at bounding box center [464, 233] width 643 height 15
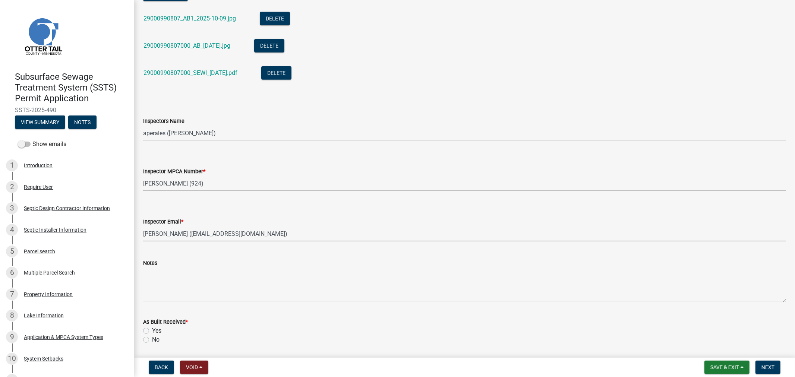
select select "fc504d62-a492-4196-a78d-ce00230c60b4"
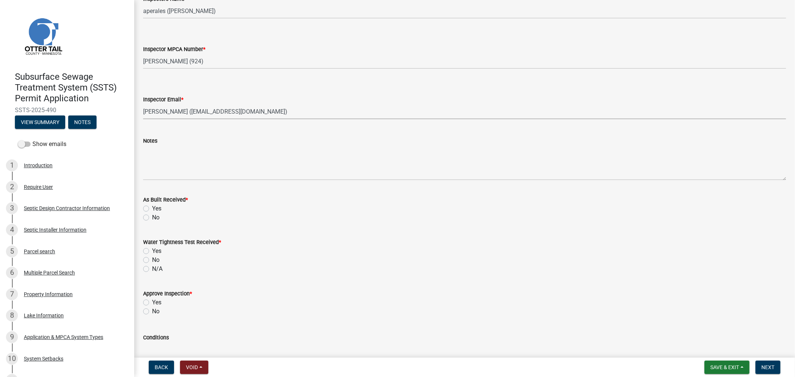
scroll to position [828, 0]
click at [152, 206] on label "Yes" at bounding box center [156, 206] width 9 height 9
click at [152, 206] on input "Yes" at bounding box center [154, 204] width 5 height 5
radio input "true"
click at [152, 265] on label "N/A" at bounding box center [157, 266] width 10 height 9
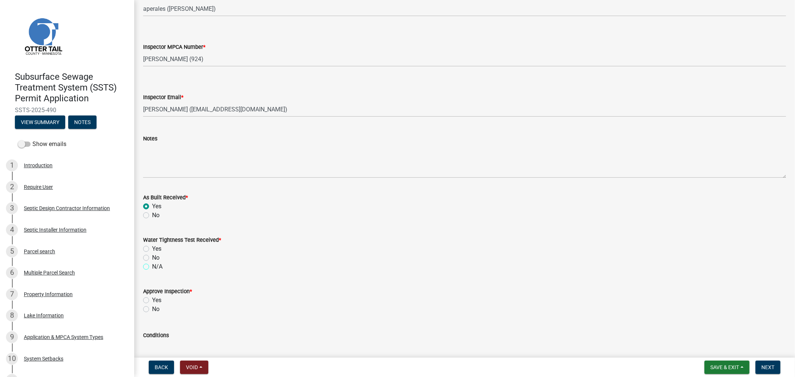
click at [152, 265] on input "N/A" at bounding box center [154, 264] width 5 height 5
radio input "true"
click at [152, 299] on label "Yes" at bounding box center [156, 300] width 9 height 9
click at [152, 299] on input "Yes" at bounding box center [154, 298] width 5 height 5
radio input "true"
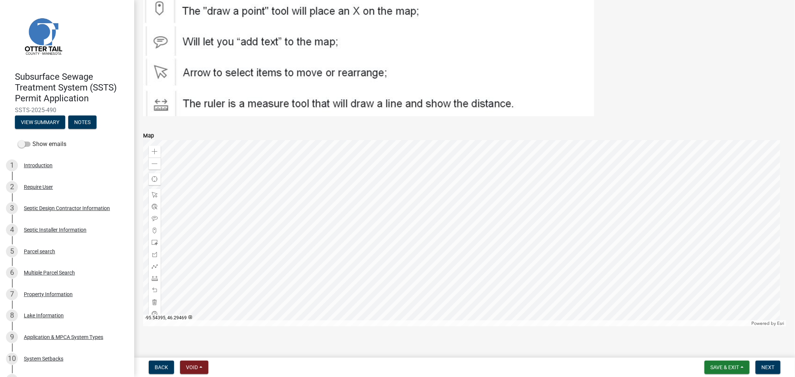
scroll to position [1274, 0]
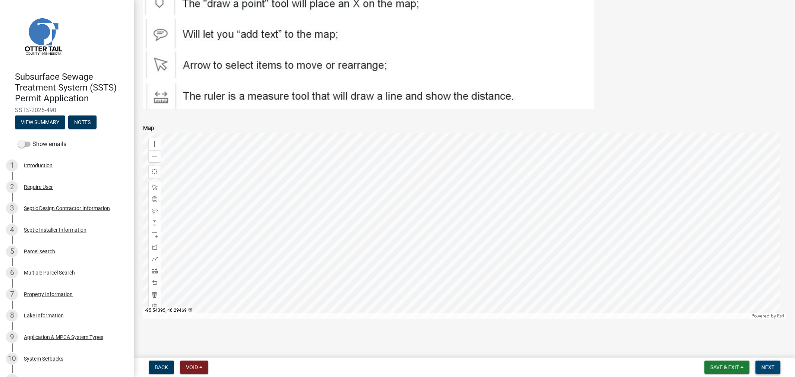
click at [761, 367] on span "Next" at bounding box center [767, 367] width 13 height 6
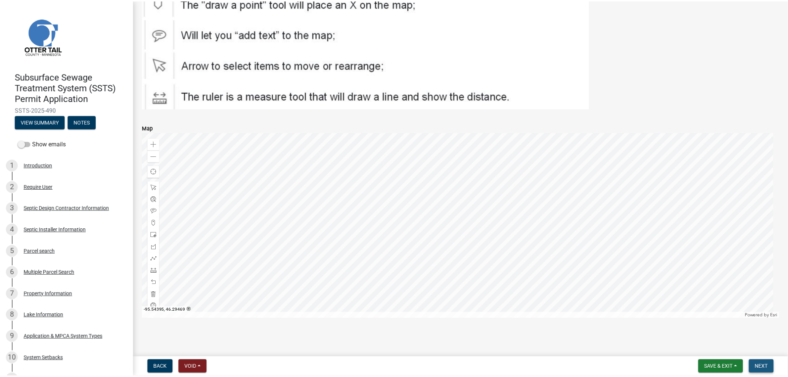
scroll to position [0, 0]
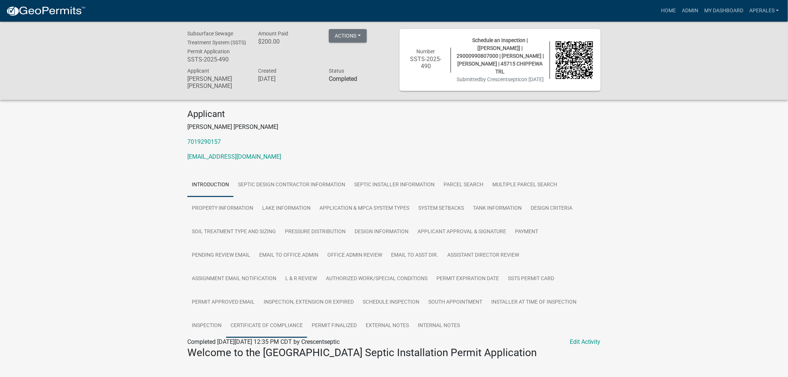
click at [276, 327] on link "Certificate of Compliance" at bounding box center [266, 326] width 81 height 24
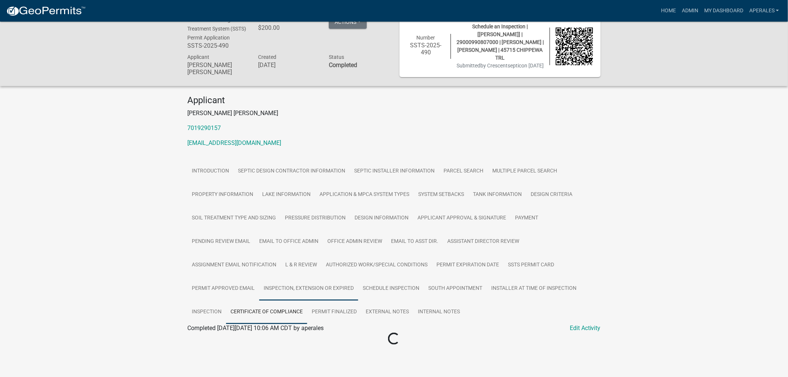
scroll to position [22, 0]
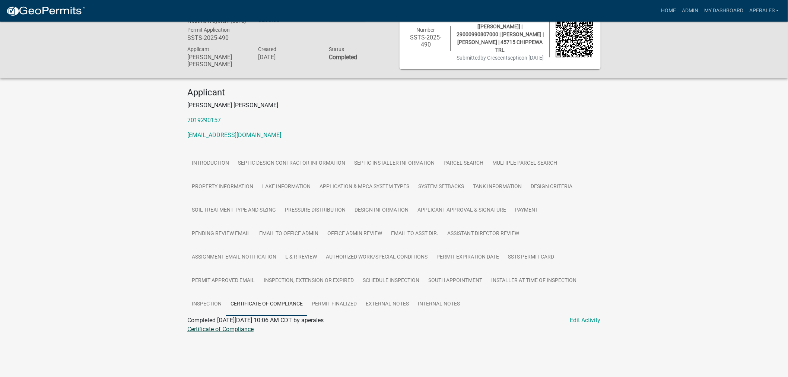
click at [203, 330] on link "Certificate of Compliance" at bounding box center [220, 329] width 66 height 7
click at [698, 9] on link "Admin" at bounding box center [690, 11] width 22 height 14
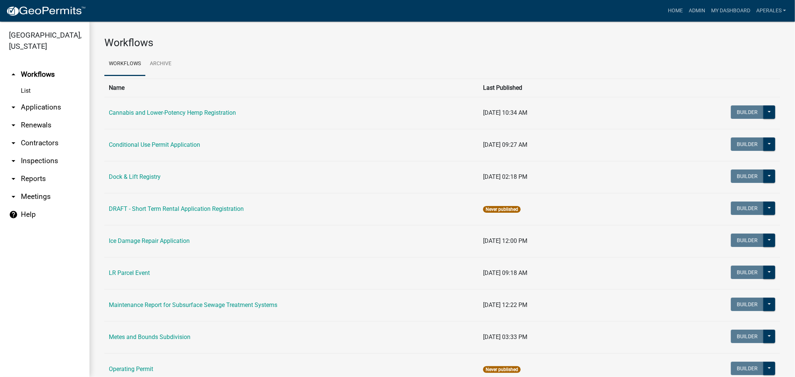
click at [54, 105] on link "arrow_drop_down Applications" at bounding box center [44, 107] width 89 height 18
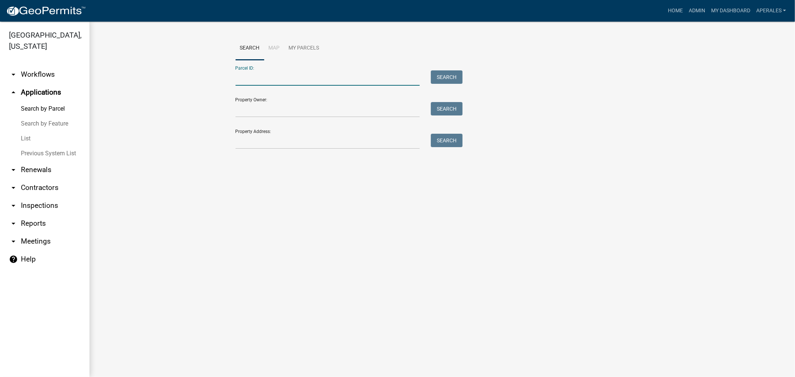
click at [261, 83] on input "Parcel ID:" at bounding box center [327, 77] width 184 height 15
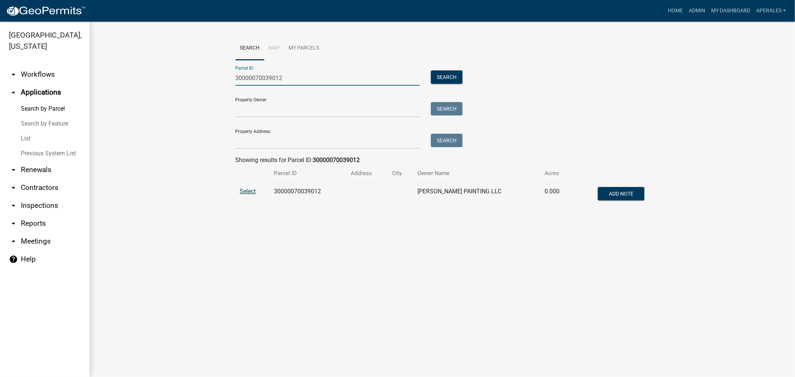
type input "30000070039012"
click at [251, 191] on span "Select" at bounding box center [248, 191] width 16 height 7
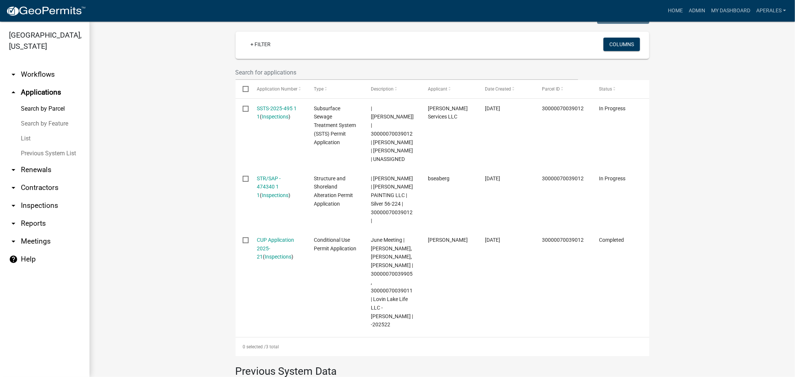
scroll to position [207, 0]
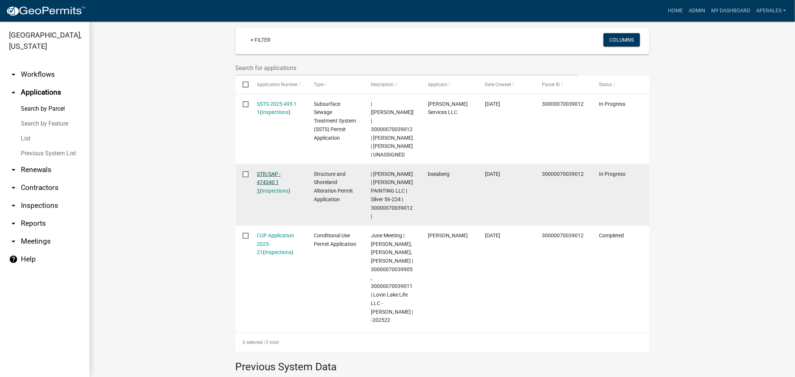
click at [269, 183] on link "STR/SAP - 474340 1 1" at bounding box center [269, 182] width 24 height 23
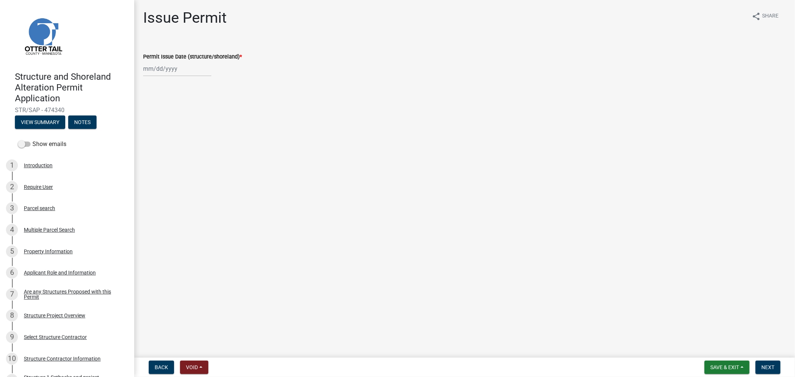
click at [162, 69] on div at bounding box center [177, 68] width 68 height 15
select select "10"
select select "2025"
click at [195, 120] on div "10" at bounding box center [198, 120] width 12 height 12
type input "10/10/2025"
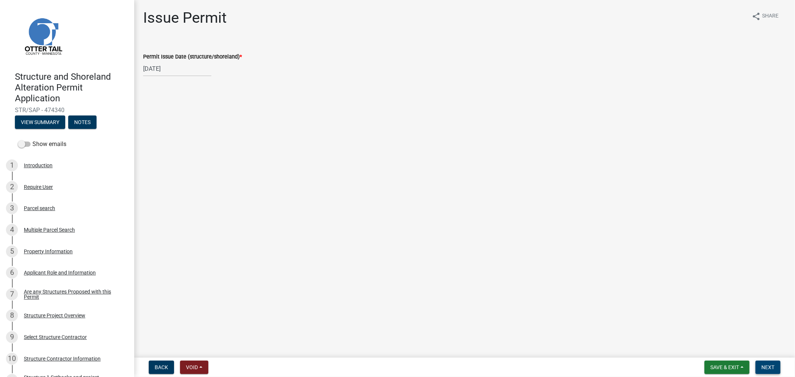
click at [769, 369] on span "Next" at bounding box center [767, 367] width 13 height 6
click at [764, 364] on span "Next" at bounding box center [767, 367] width 13 height 6
click at [732, 367] on span "Save & Exit" at bounding box center [724, 367] width 29 height 6
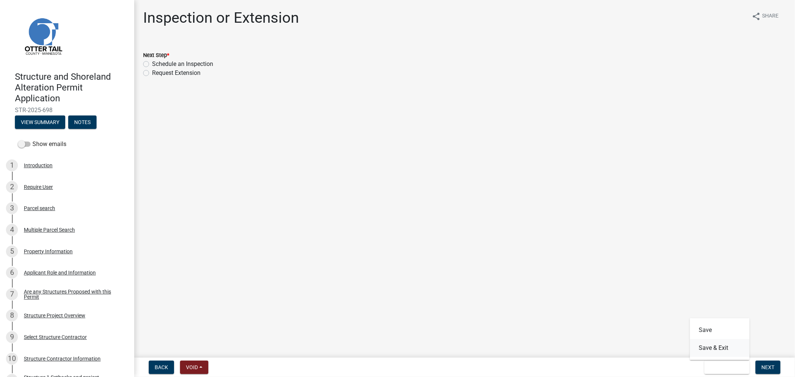
click at [716, 344] on button "Save & Exit" at bounding box center [720, 348] width 60 height 18
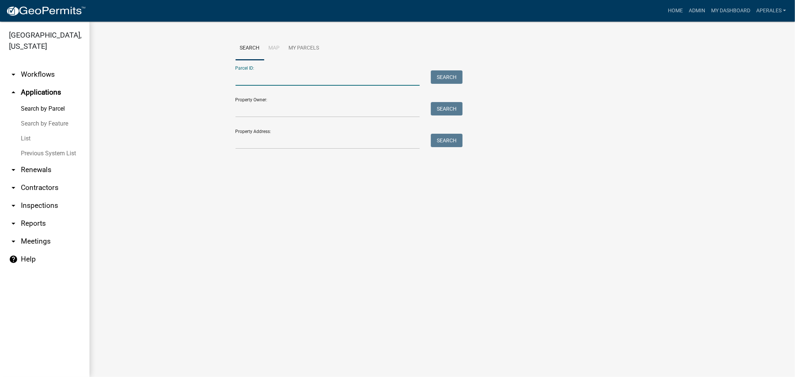
click at [267, 75] on input "Parcel ID:" at bounding box center [327, 77] width 184 height 15
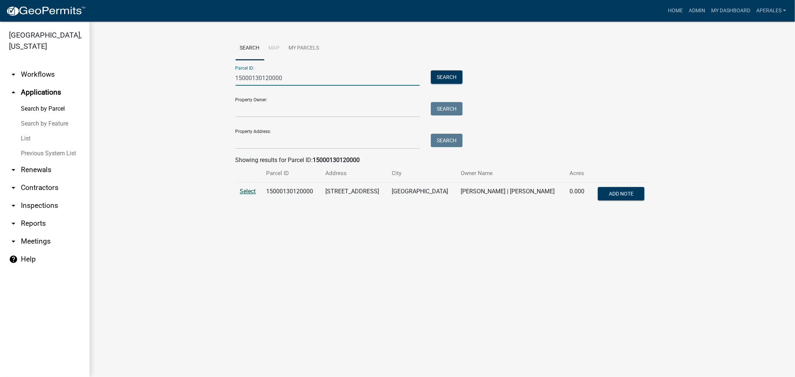
type input "15000130120000"
click at [252, 191] on span "Select" at bounding box center [248, 191] width 16 height 7
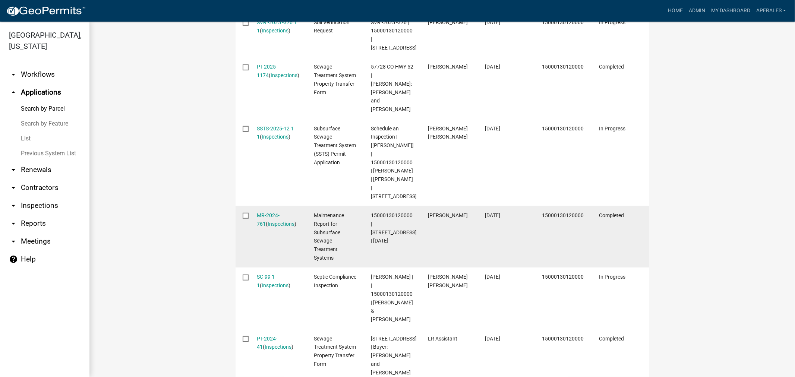
scroll to position [248, 0]
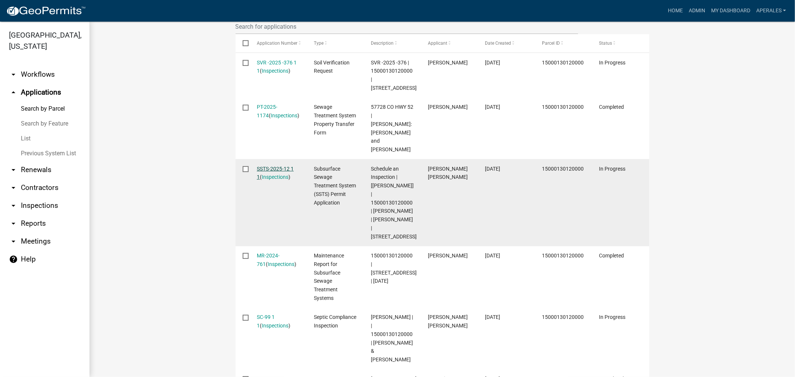
click at [269, 166] on link "SSTS-2025-12 1 1" at bounding box center [275, 173] width 37 height 15
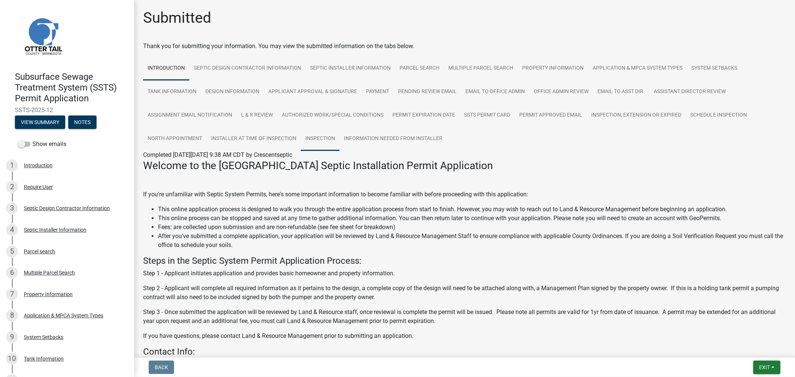
click at [339, 140] on link "Inspection" at bounding box center [320, 139] width 39 height 24
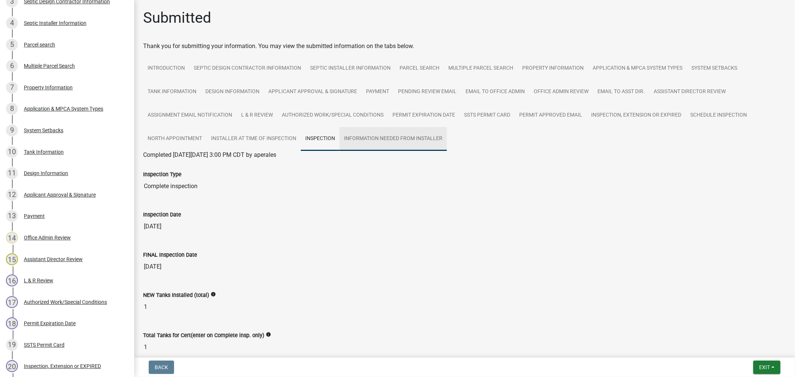
click at [377, 137] on link "Information Needed from Installer" at bounding box center [392, 139] width 107 height 24
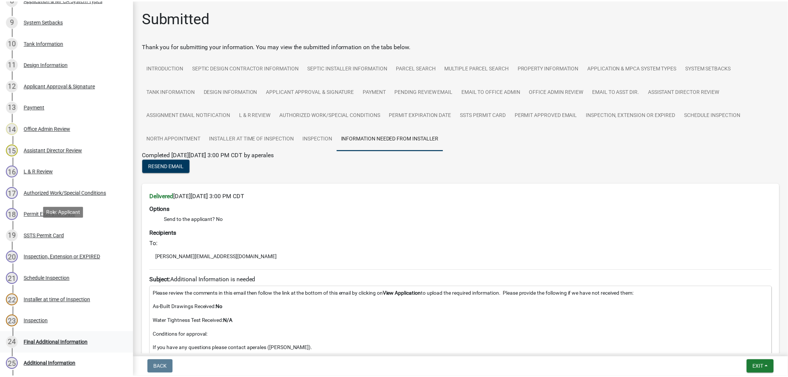
scroll to position [426, 0]
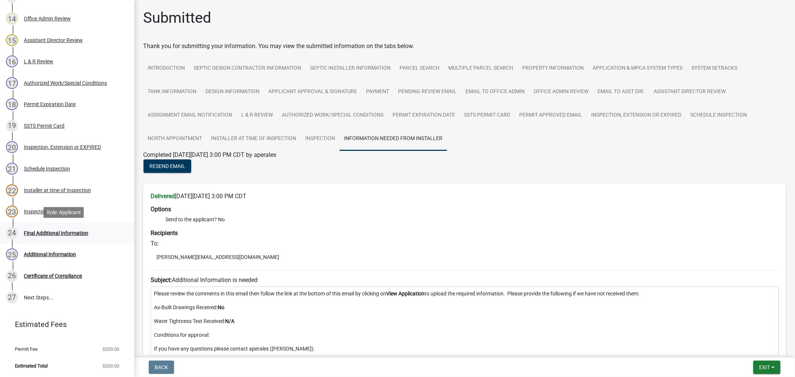
click at [35, 238] on div "24 Final Additional Information" at bounding box center [64, 233] width 116 height 12
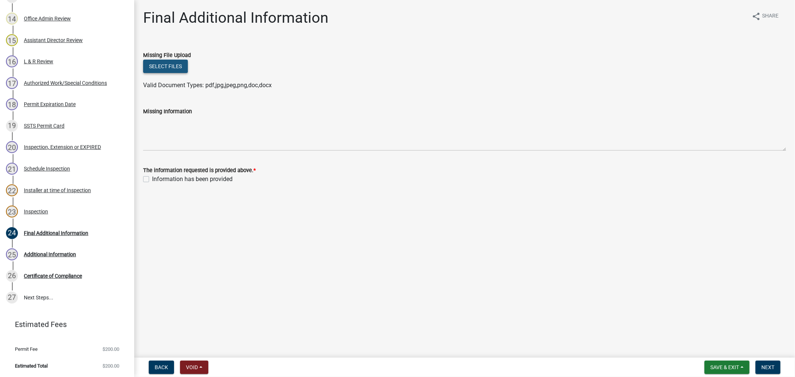
click at [159, 69] on button "Select files" at bounding box center [165, 66] width 45 height 13
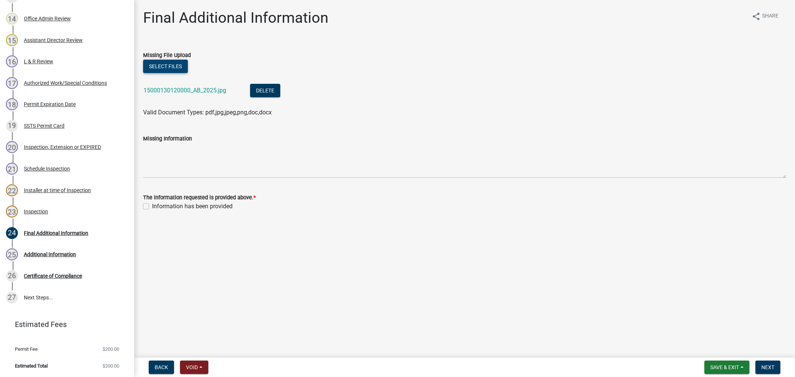
click at [169, 64] on button "Select files" at bounding box center [165, 66] width 45 height 13
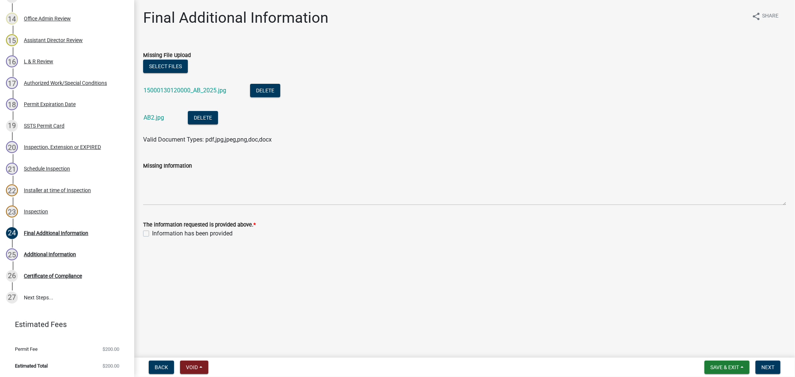
click at [149, 234] on div "Information has been provided" at bounding box center [464, 233] width 643 height 9
click at [152, 234] on label "Information has been provided" at bounding box center [192, 233] width 80 height 9
click at [152, 234] on input "Information has been provided" at bounding box center [154, 231] width 5 height 5
checkbox input "true"
click at [766, 376] on nav "Back Void Withdraw Lock Expire Void Save & Exit Save Save & Exit Next" at bounding box center [464, 367] width 660 height 19
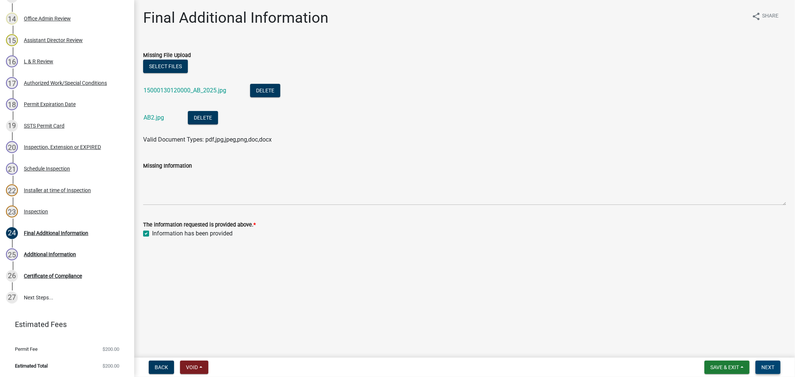
click at [766, 374] on button "Next" at bounding box center [767, 367] width 25 height 13
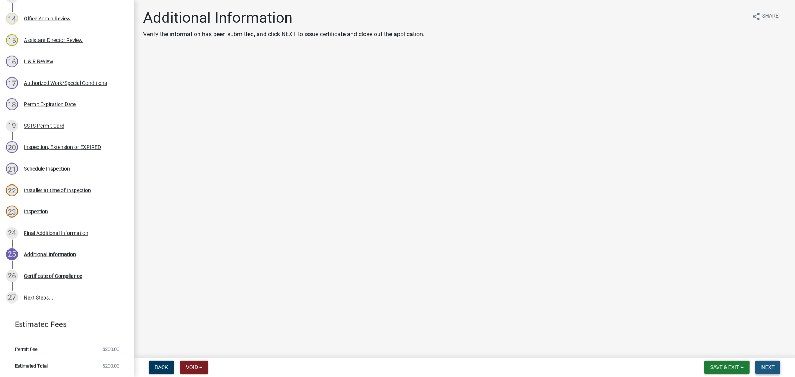
click at [770, 372] on button "Next" at bounding box center [767, 367] width 25 height 13
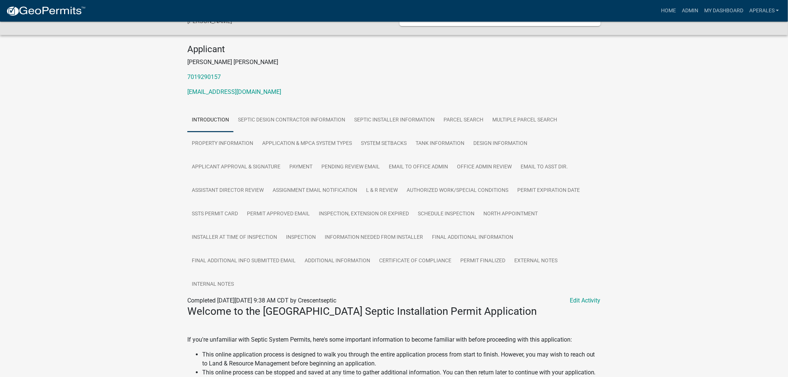
scroll to position [124, 0]
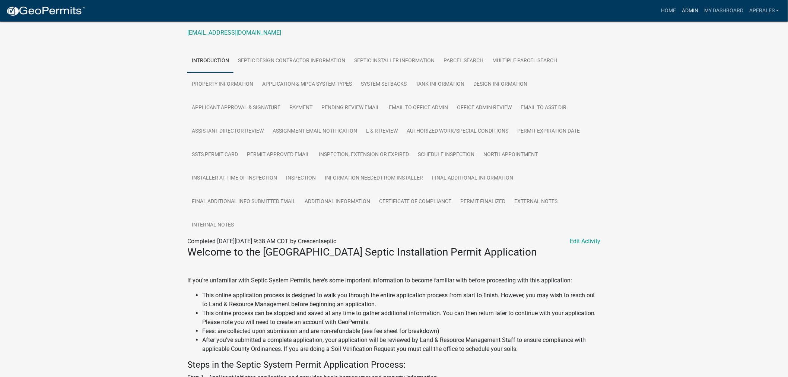
click at [688, 4] on link "Admin" at bounding box center [690, 11] width 22 height 14
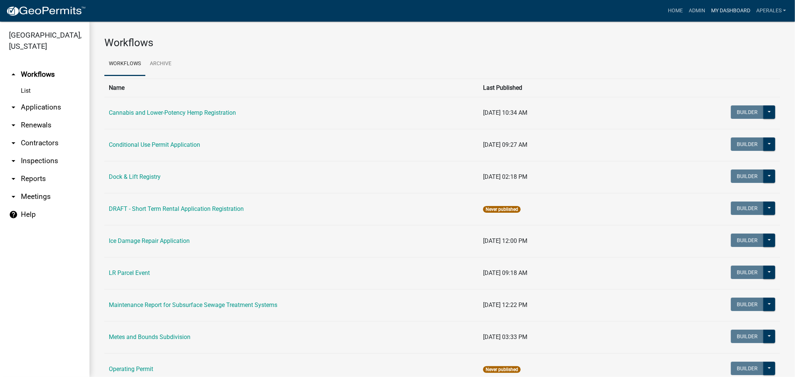
click at [719, 11] on link "My Dashboard" at bounding box center [730, 11] width 45 height 14
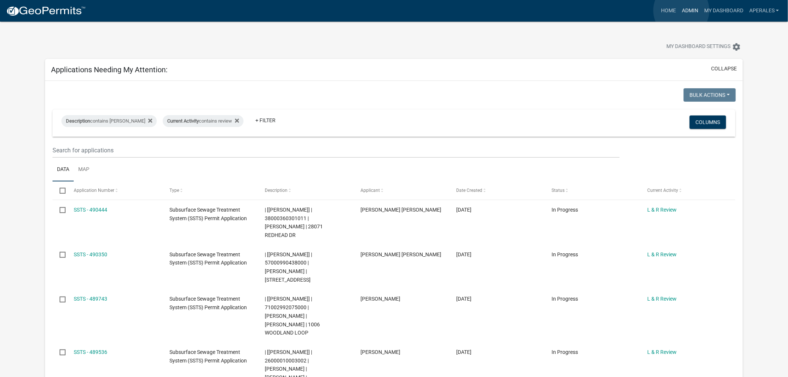
click at [682, 10] on link "Admin" at bounding box center [690, 11] width 22 height 14
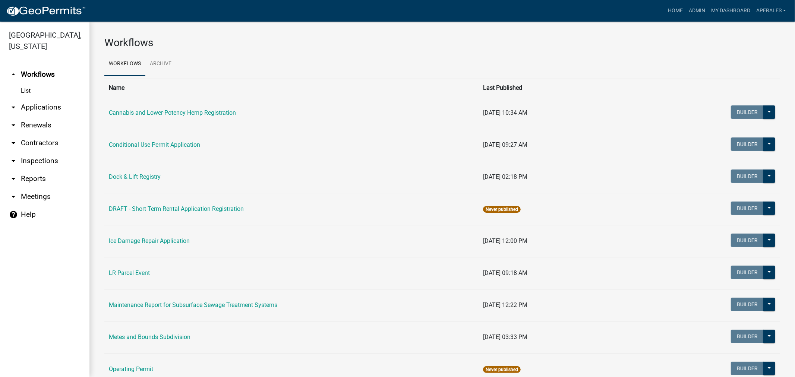
click at [38, 121] on link "arrow_drop_down Renewals" at bounding box center [44, 125] width 89 height 18
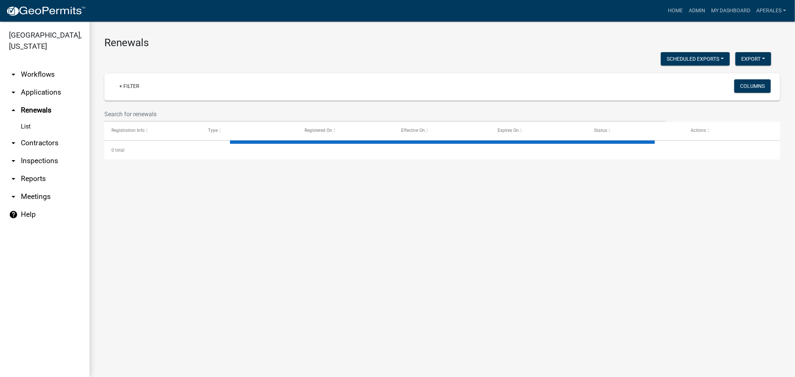
click at [31, 83] on link "arrow_drop_down Workflows" at bounding box center [44, 75] width 89 height 18
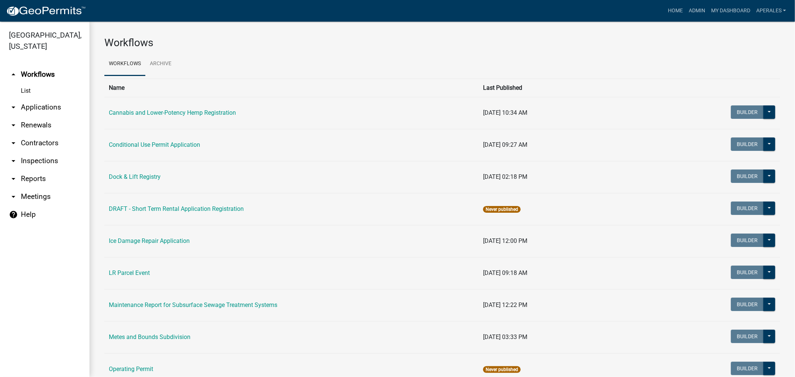
click at [31, 110] on link "arrow_drop_down Applications" at bounding box center [44, 107] width 89 height 18
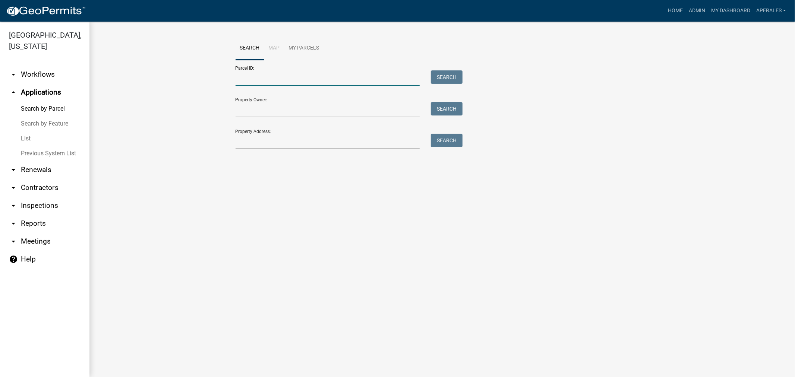
click at [251, 77] on input "Parcel ID:" at bounding box center [327, 77] width 184 height 15
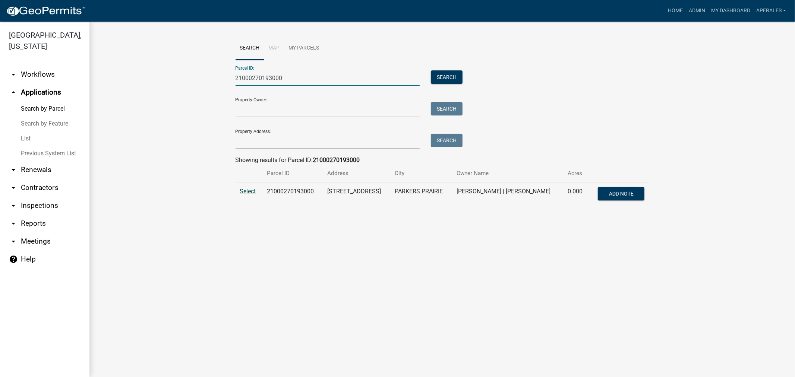
type input "21000270193000"
click at [241, 192] on span "Select" at bounding box center [248, 191] width 16 height 7
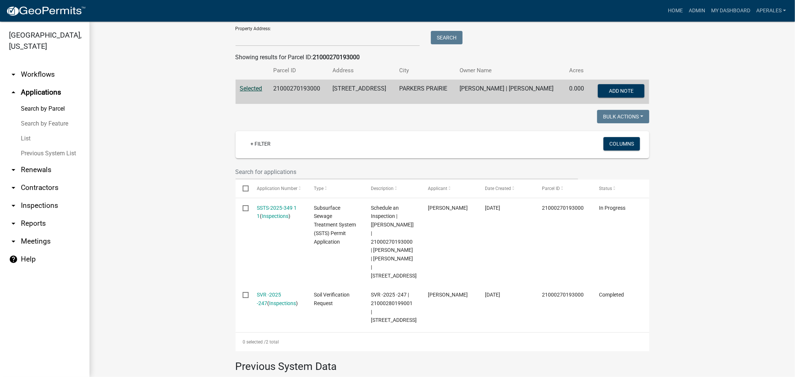
scroll to position [165, 0]
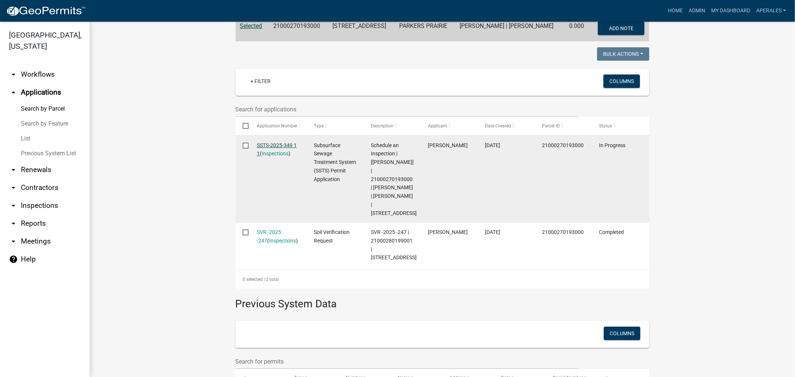
click at [266, 147] on link "SSTS-2025-349 1 1" at bounding box center [277, 149] width 40 height 15
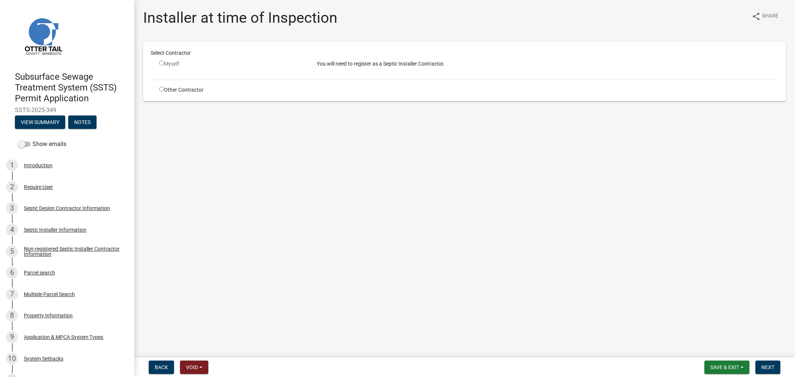
click at [157, 90] on div "Other Contractor" at bounding box center [232, 90] width 158 height 8
click at [159, 88] on input "radio" at bounding box center [161, 89] width 5 height 5
radio input "true"
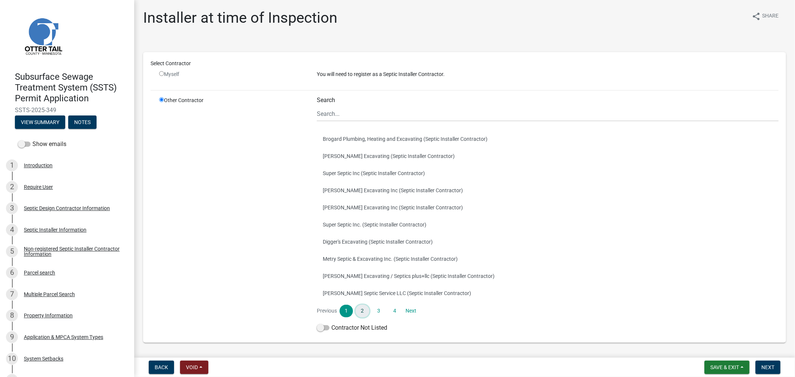
click at [362, 313] on link "2" at bounding box center [361, 311] width 13 height 13
click at [373, 310] on link "3" at bounding box center [378, 311] width 13 height 13
click at [390, 310] on link "4" at bounding box center [394, 311] width 13 height 13
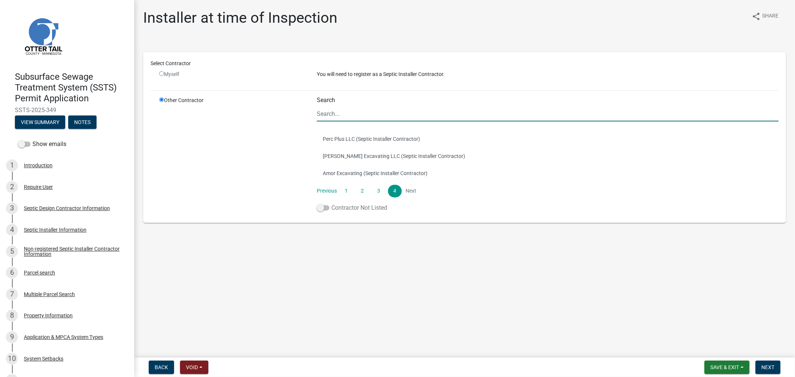
click at [329, 207] on span at bounding box center [323, 207] width 13 height 5
click at [331, 203] on input "Contractor Not Listed" at bounding box center [331, 203] width 0 height 0
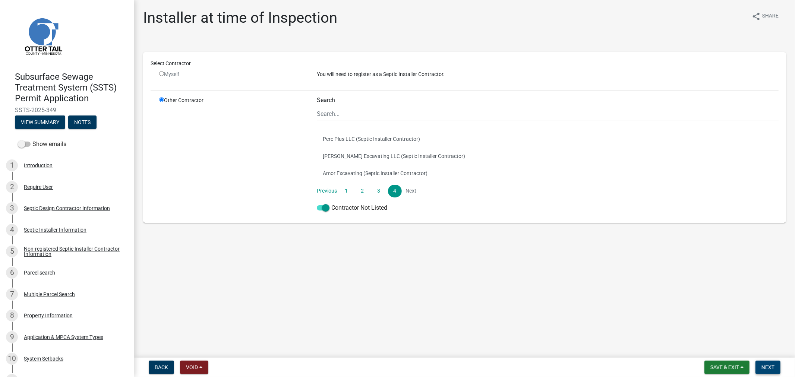
click at [761, 366] on span "Next" at bounding box center [767, 367] width 13 height 6
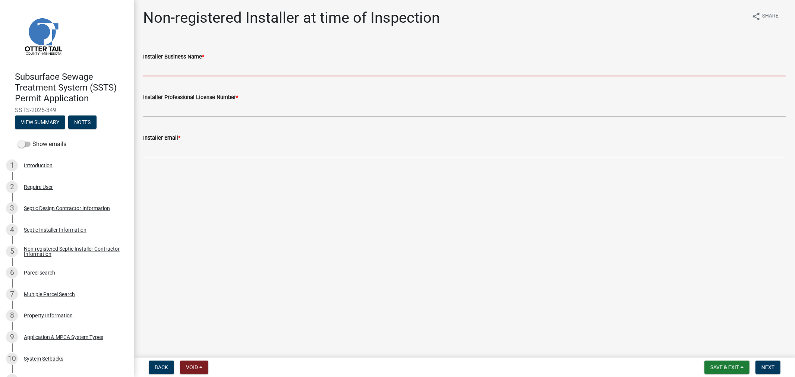
click at [172, 62] on input "Installer Business Name *" at bounding box center [464, 68] width 643 height 15
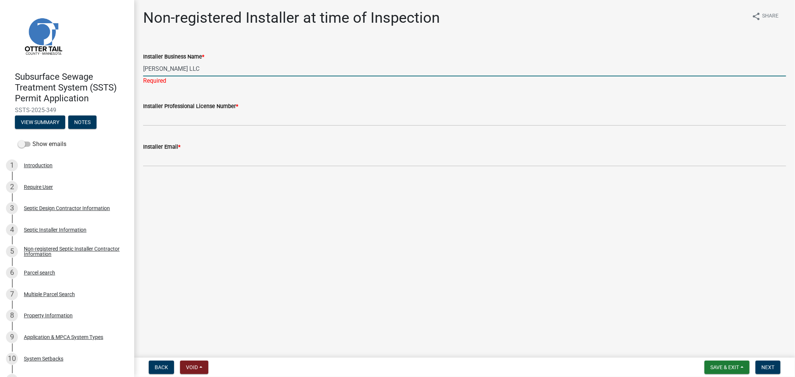
type input "Keith Bowman LLC"
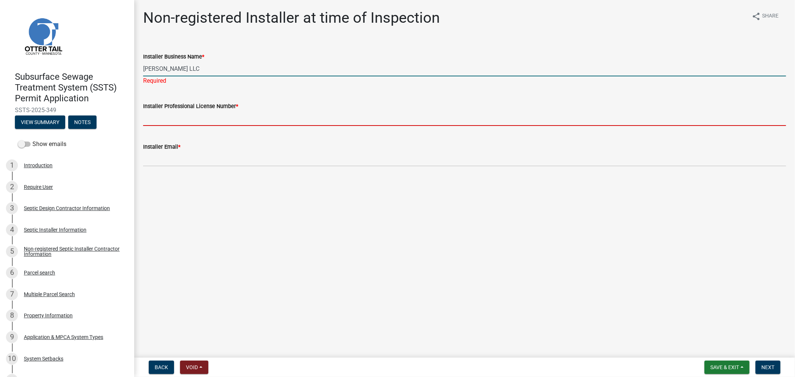
drag, startPoint x: 170, startPoint y: 115, endPoint x: 165, endPoint y: 114, distance: 5.8
click at [170, 115] on input "Installer Professional License Number *" at bounding box center [464, 118] width 643 height 15
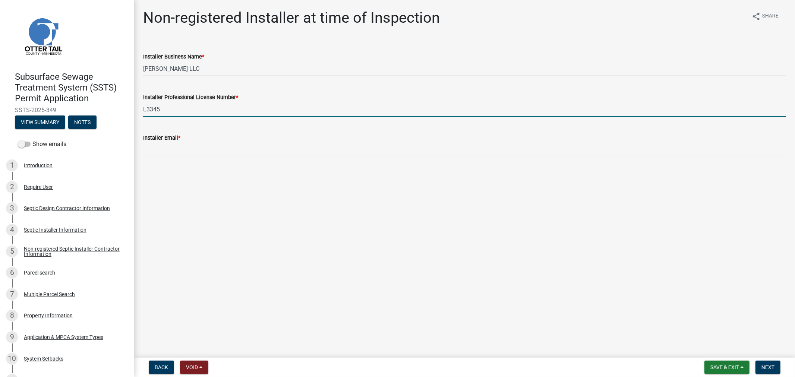
type input "L3345"
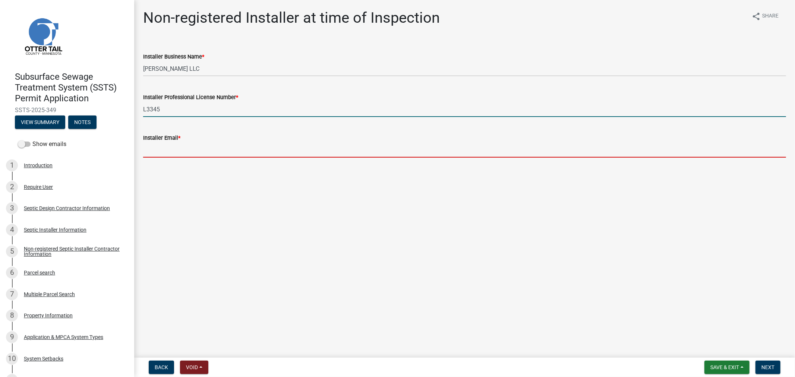
drag, startPoint x: 156, startPoint y: 151, endPoint x: 150, endPoint y: 149, distance: 7.1
click at [156, 151] on input "Installer Email *" at bounding box center [464, 149] width 643 height 15
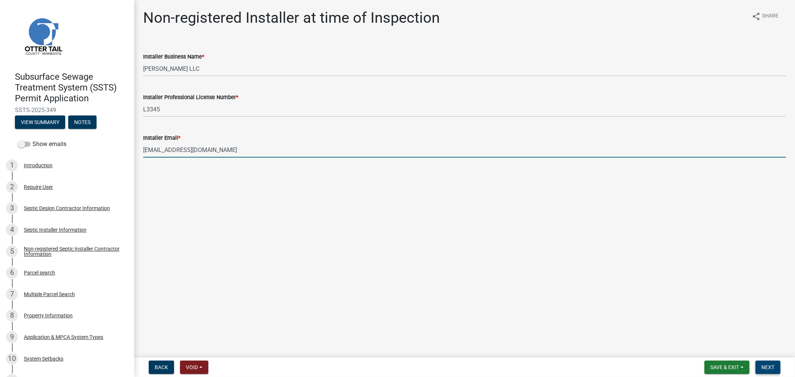
type input "nomail@nomail.com"
click at [770, 366] on span "Next" at bounding box center [767, 367] width 13 height 6
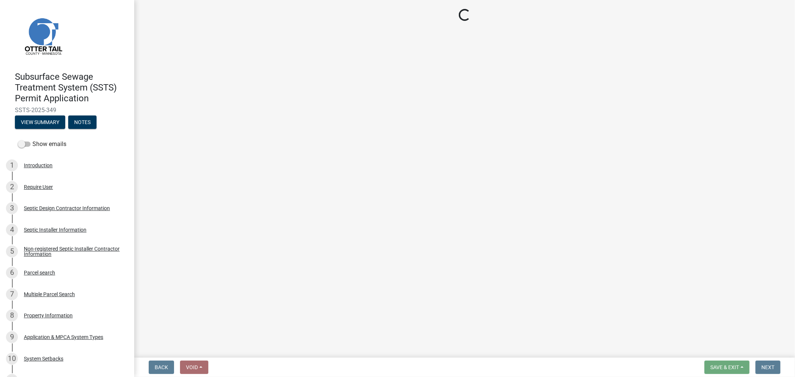
select select "710d5f49-2663-4e73-9718-d0c4e189f5ed"
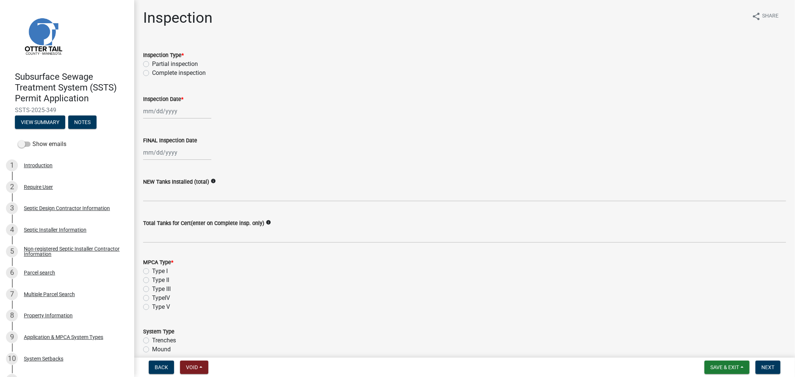
click at [152, 72] on label "Complete inspection" at bounding box center [179, 73] width 54 height 9
click at [152, 72] on input "Complete inspection" at bounding box center [154, 71] width 5 height 5
radio input "true"
select select "10"
select select "2025"
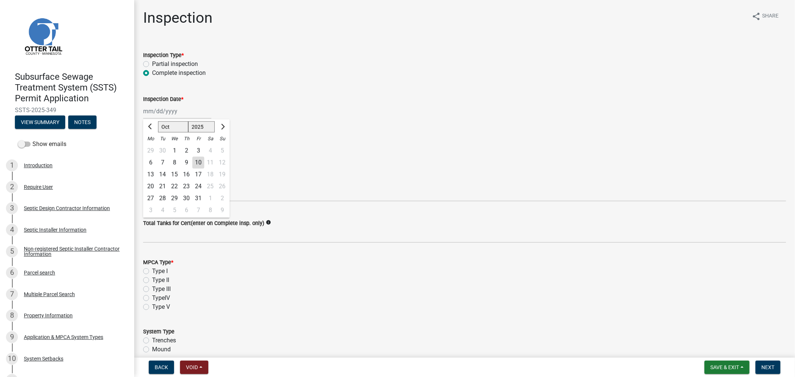
click at [143, 110] on div "Jan Feb Mar Apr May Jun Jul Aug Sep Oct Nov Dec 1525 1526 1527 1528 1529 1530 1…" at bounding box center [177, 111] width 68 height 15
click at [184, 162] on div "9" at bounding box center [186, 162] width 12 height 12
type input "10/09/2025"
click at [174, 153] on div at bounding box center [177, 152] width 68 height 15
select select "10"
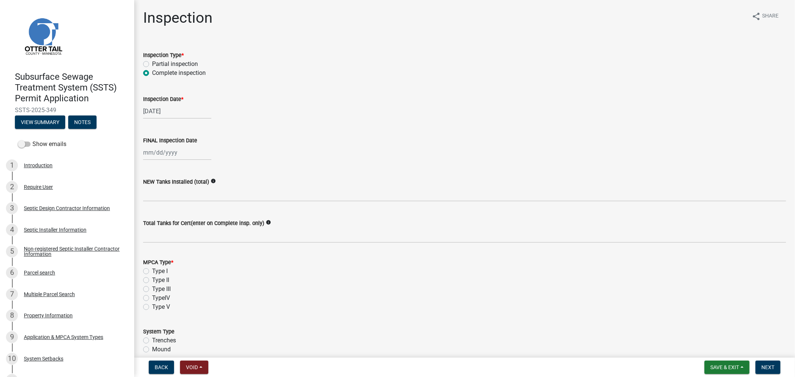
select select "2025"
drag, startPoint x: 187, startPoint y: 205, endPoint x: 182, endPoint y: 198, distance: 8.6
click at [186, 203] on div "9" at bounding box center [186, 204] width 12 height 12
type input "10/09/2025"
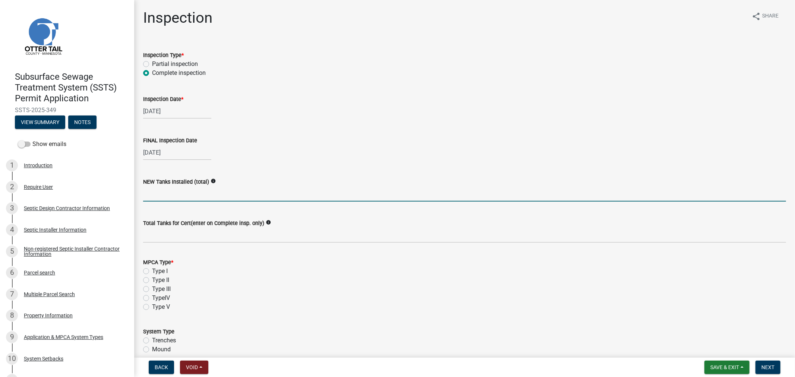
click at [184, 192] on input "text" at bounding box center [464, 193] width 643 height 15
type input "2"
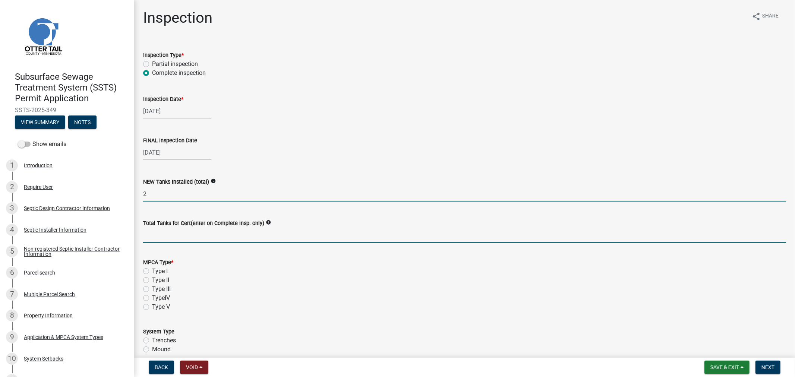
click at [172, 241] on input "Total Tanks for Cert(enter on Complete insp. only)" at bounding box center [464, 235] width 643 height 15
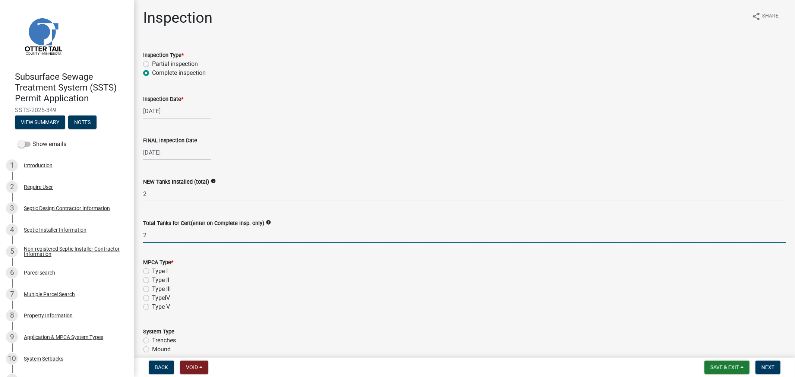
type input "2"
click at [152, 267] on label "Type I" at bounding box center [160, 271] width 16 height 9
click at [152, 267] on input "Type I" at bounding box center [154, 269] width 5 height 5
radio input "true"
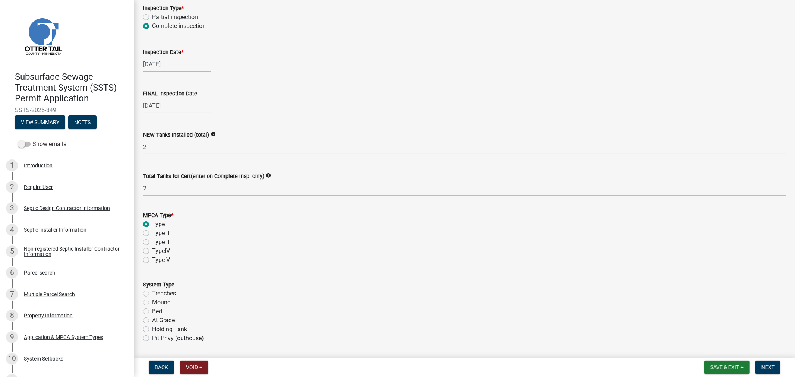
scroll to position [124, 0]
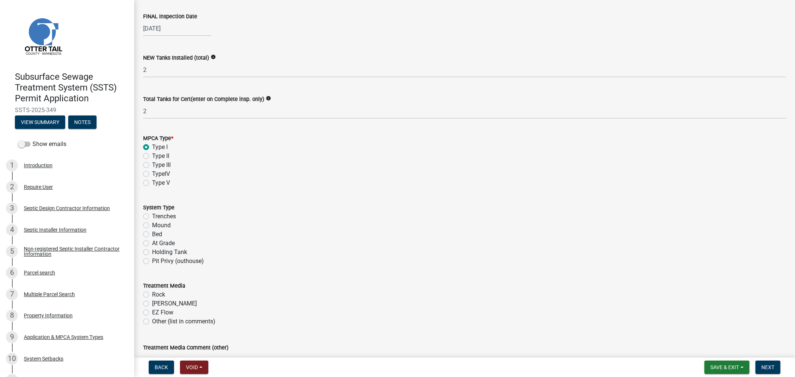
click at [152, 227] on label "Mound" at bounding box center [161, 225] width 19 height 9
click at [152, 226] on input "Mound" at bounding box center [154, 223] width 5 height 5
radio input "true"
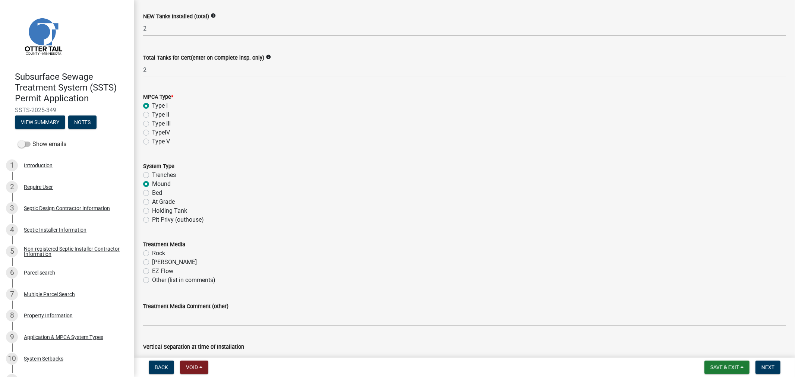
click at [152, 253] on label "Rock" at bounding box center [158, 253] width 13 height 9
click at [152, 253] on input "Rock" at bounding box center [154, 251] width 5 height 5
radio input "true"
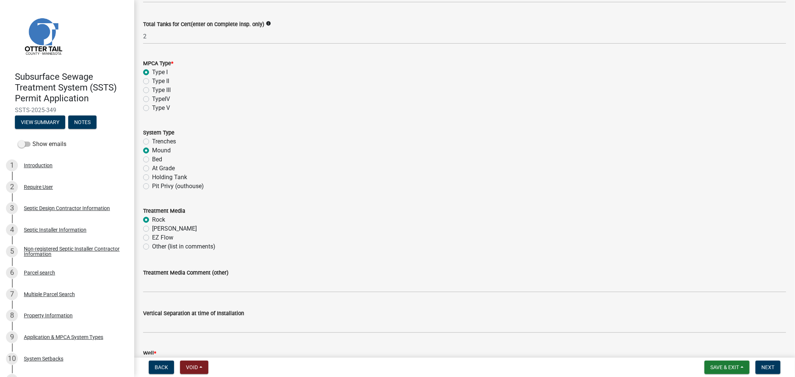
scroll to position [248, 0]
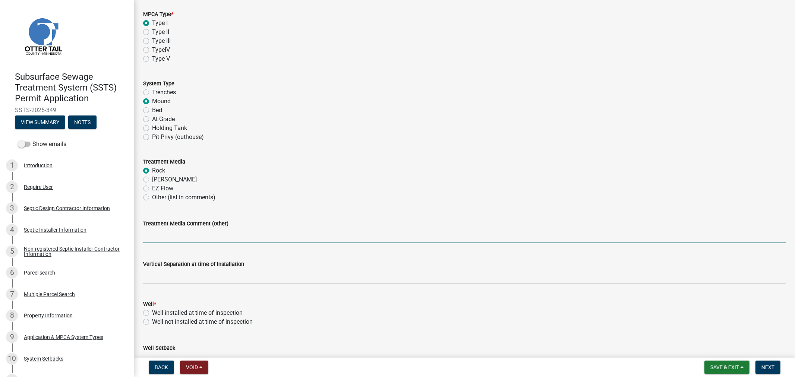
click at [171, 243] on input "Treatment Media Comment (other)" at bounding box center [464, 235] width 643 height 15
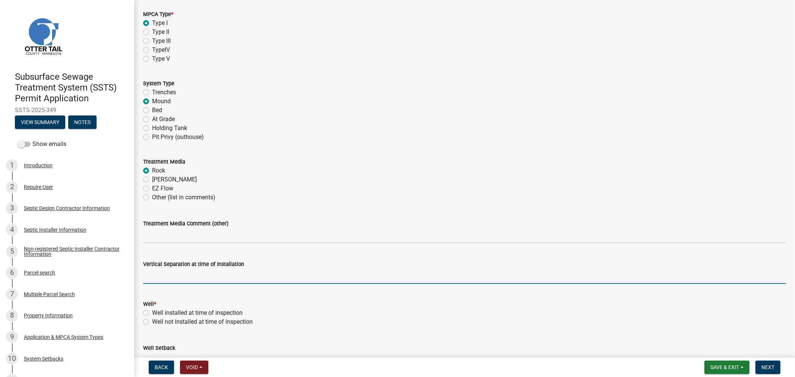
click at [173, 280] on input "text" at bounding box center [464, 276] width 643 height 15
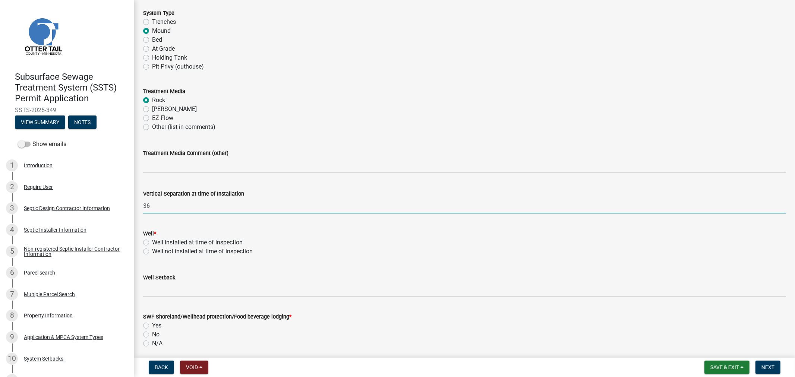
scroll to position [331, 0]
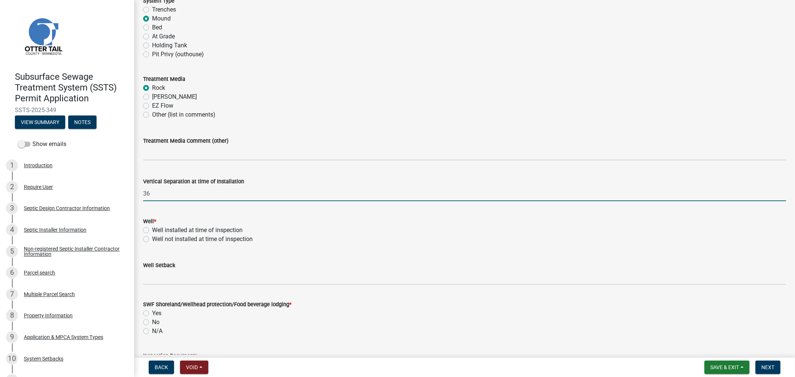
type input "36"
click at [152, 229] on label "Well installed at time of inspection" at bounding box center [197, 230] width 91 height 9
click at [152, 229] on input "Well installed at time of inspection" at bounding box center [154, 228] width 5 height 5
radio input "true"
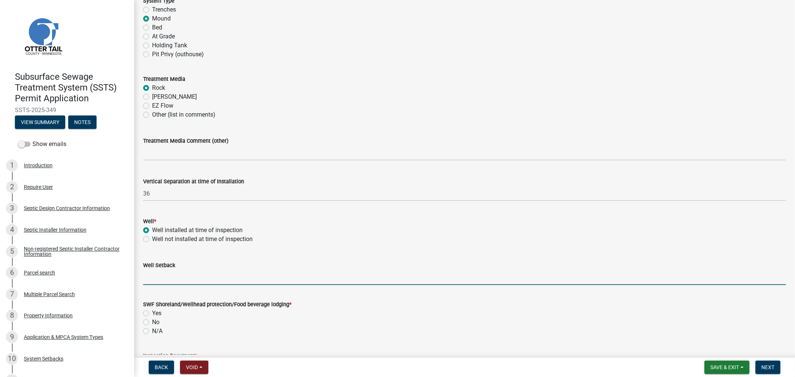
click at [148, 283] on input "Well Setback" at bounding box center [464, 277] width 643 height 15
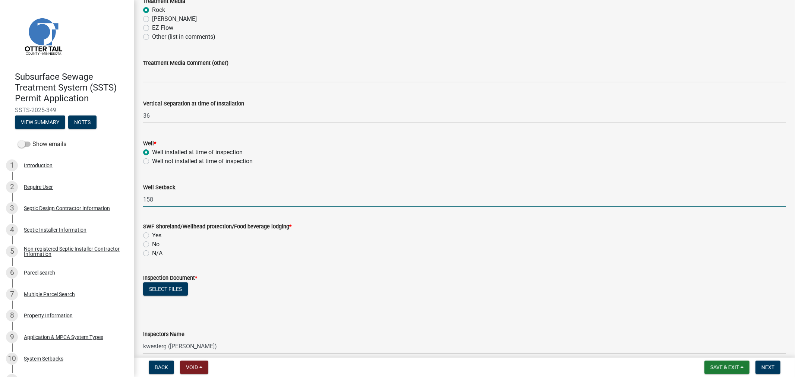
scroll to position [414, 0]
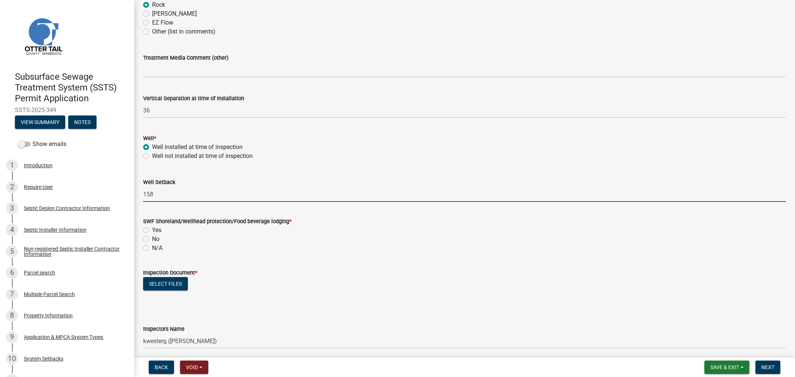
type input "158"
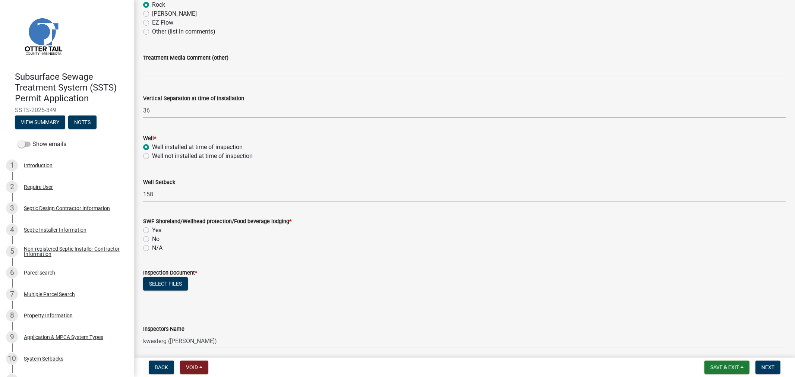
click at [149, 231] on div "Yes" at bounding box center [464, 230] width 643 height 9
click at [146, 228] on div "Yes" at bounding box center [464, 230] width 643 height 9
click at [152, 229] on label "Yes" at bounding box center [156, 230] width 9 height 9
click at [152, 229] on input "Yes" at bounding box center [154, 228] width 5 height 5
radio input "true"
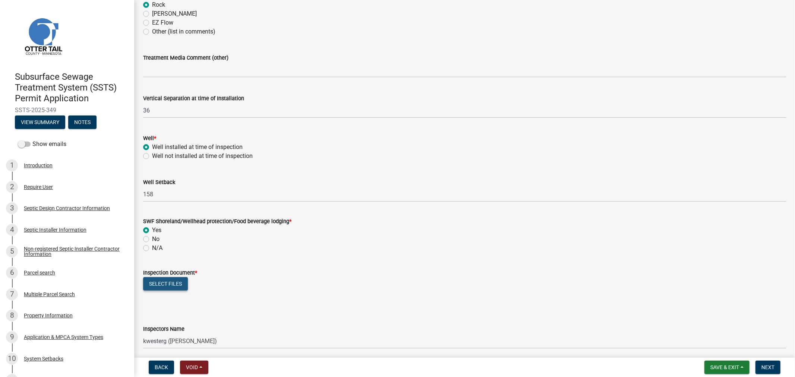
click at [159, 286] on button "Select files" at bounding box center [165, 283] width 45 height 13
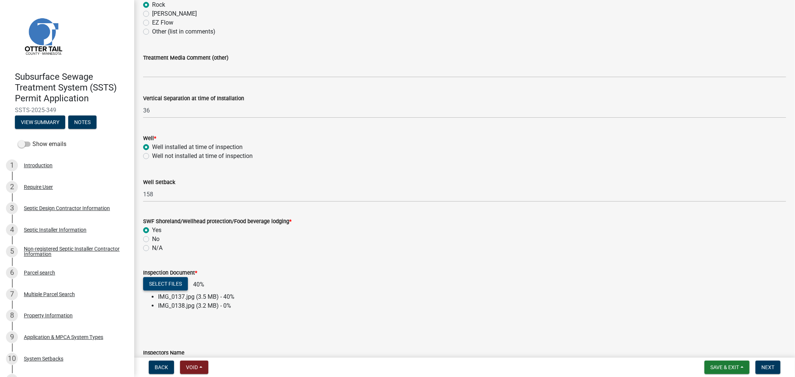
scroll to position [621, 0]
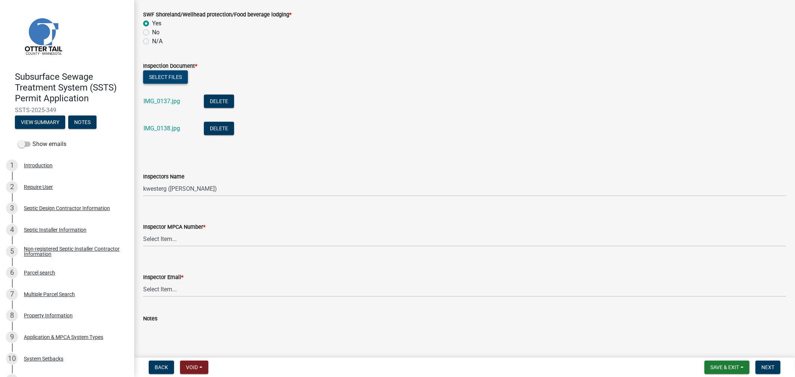
click at [163, 78] on button "Select files" at bounding box center [165, 76] width 45 height 13
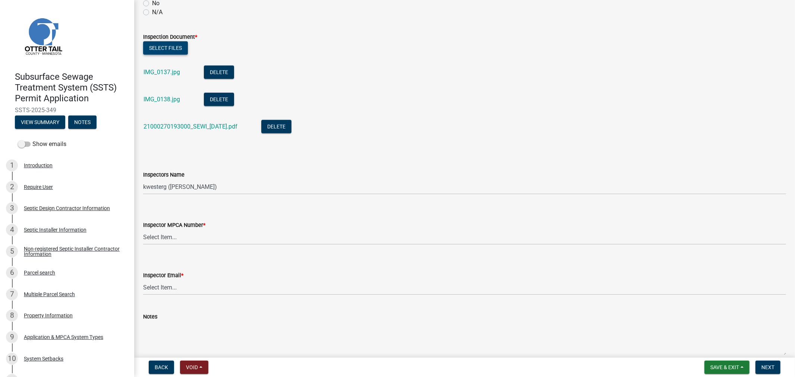
scroll to position [662, 0]
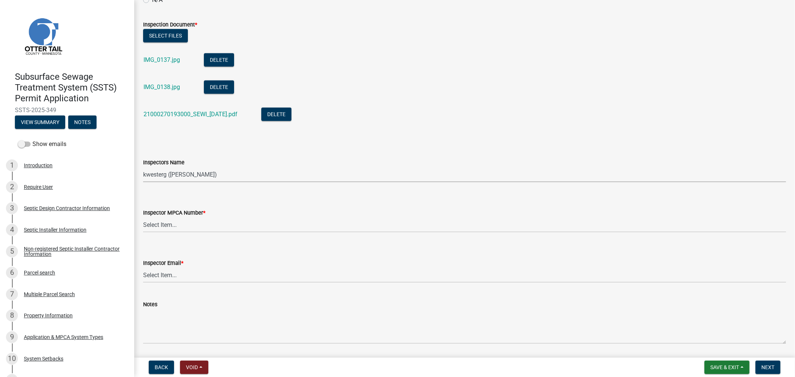
click at [186, 170] on select "Select Item... btollefson (Brittany Tollefson) alexisnewark (Alexis Newark) epl…" at bounding box center [464, 174] width 643 height 15
select select "64cc3fb4-2a84-49c8-ae2d-a7b3072cebaf"
click at [143, 167] on select "Select Item... btollefson (Brittany Tollefson) alexisnewark (Alexis Newark) epl…" at bounding box center [464, 174] width 643 height 15
click at [205, 230] on select "Select Item... Alexis Newark (10415) Andrea Perales (924) Brittany Tollefson (1…" at bounding box center [464, 224] width 643 height 15
click at [143, 217] on select "Select Item... Alexis Newark (10415) Andrea Perales (924) Brittany Tollefson (1…" at bounding box center [464, 224] width 643 height 15
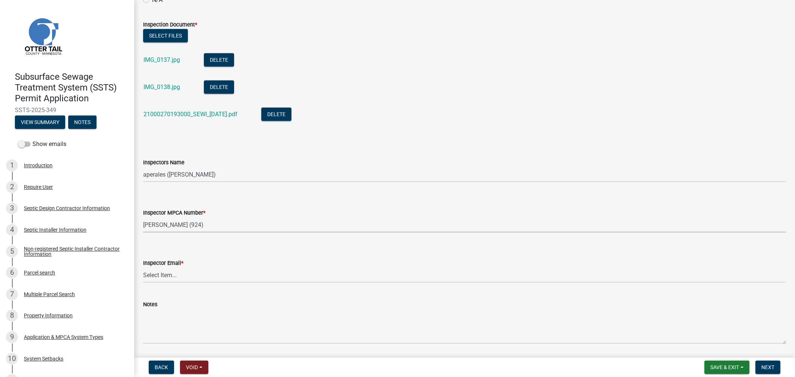
select select "6979e2cf-acfc-4aeb-b273-cede3e7f0b0f"
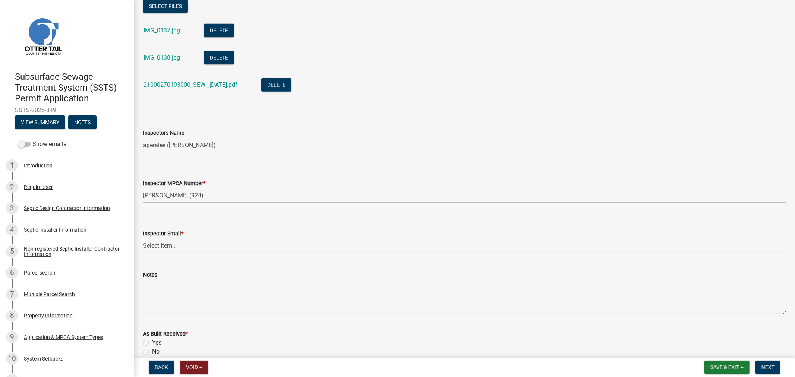
scroll to position [703, 0]
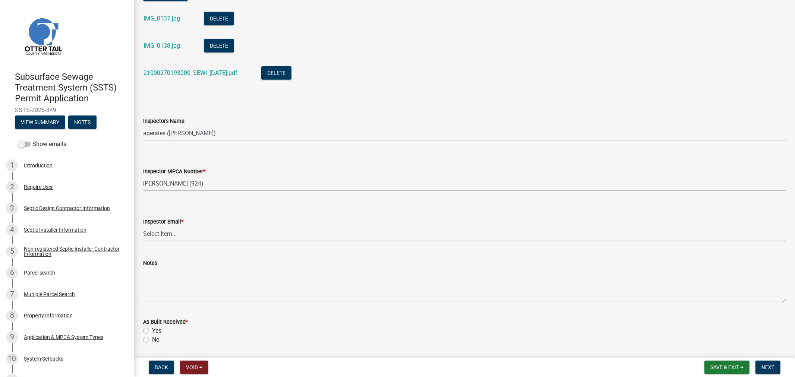
click at [199, 229] on select "Select Item... Alexis Newark (anewark@ottertailcounty.gov) Amy Busko (abusko@ot…" at bounding box center [464, 233] width 643 height 15
click at [143, 226] on select "Select Item... Alexis Newark (anewark@ottertailcounty.gov) Amy Busko (abusko@ot…" at bounding box center [464, 233] width 643 height 15
select select "fc504d62-a492-4196-a78d-ce00230c60b4"
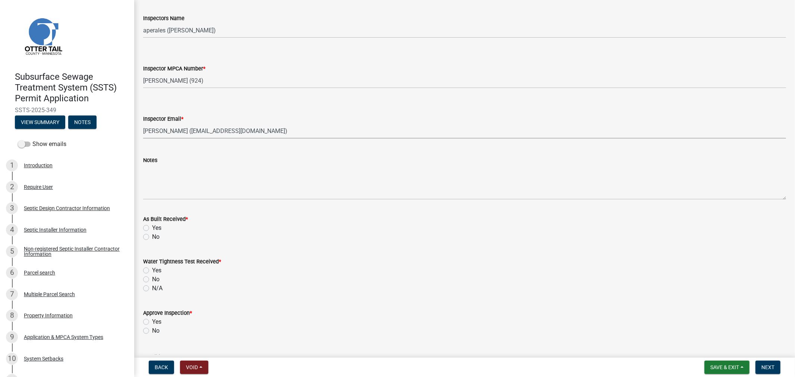
scroll to position [828, 0]
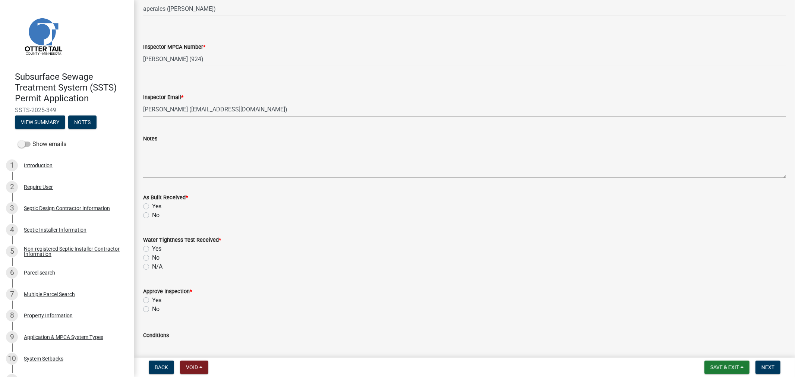
click at [152, 204] on label "Yes" at bounding box center [156, 206] width 9 height 9
click at [152, 204] on input "Yes" at bounding box center [154, 204] width 5 height 5
radio input "true"
click at [152, 268] on label "N/A" at bounding box center [157, 266] width 10 height 9
click at [152, 267] on input "N/A" at bounding box center [154, 264] width 5 height 5
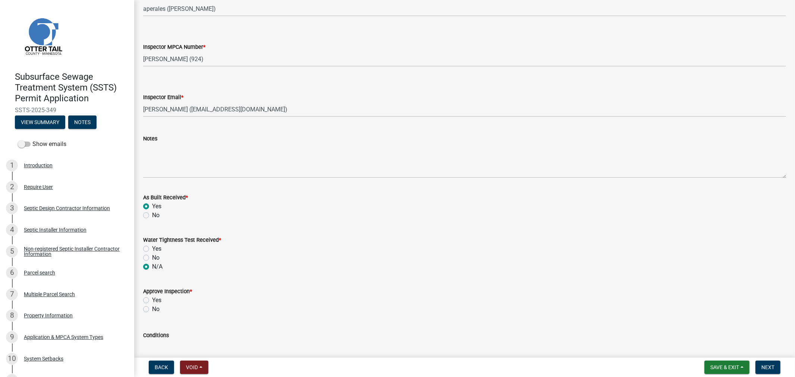
radio input "true"
click at [152, 299] on label "Yes" at bounding box center [156, 300] width 9 height 9
click at [152, 299] on input "Yes" at bounding box center [154, 298] width 5 height 5
radio input "true"
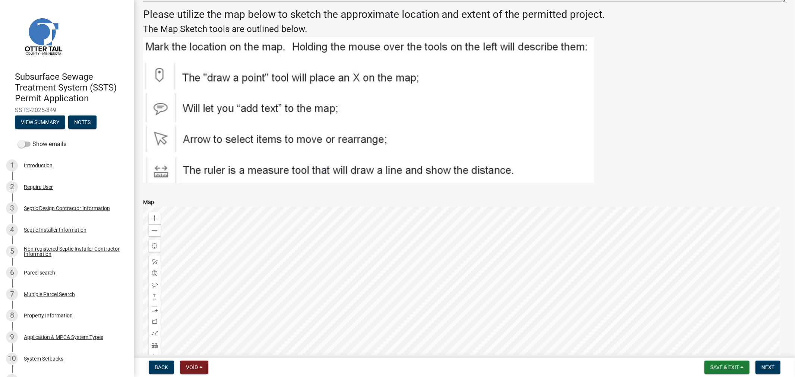
scroll to position [1274, 0]
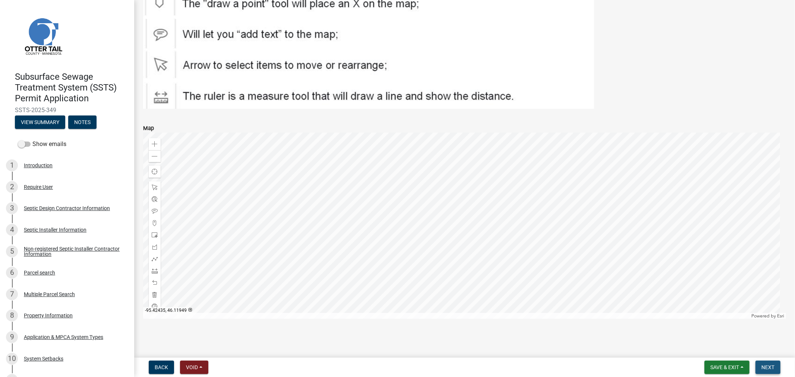
click at [758, 368] on button "Next" at bounding box center [767, 367] width 25 height 13
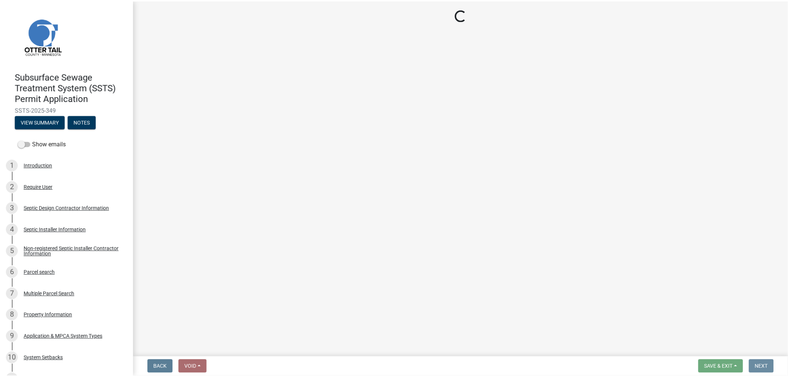
scroll to position [0, 0]
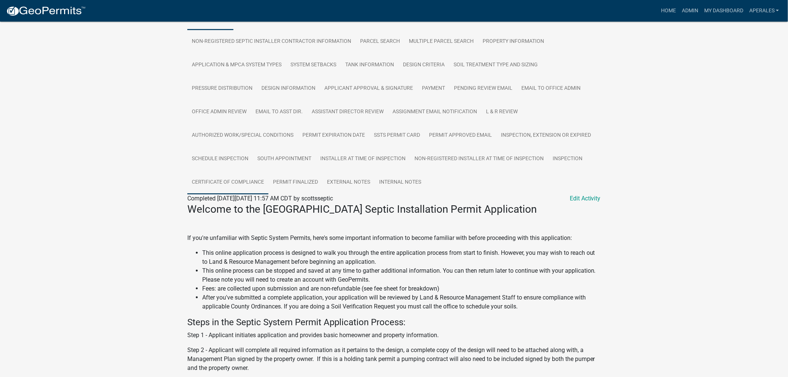
click at [220, 175] on link "Certificate of Compliance" at bounding box center [227, 183] width 81 height 24
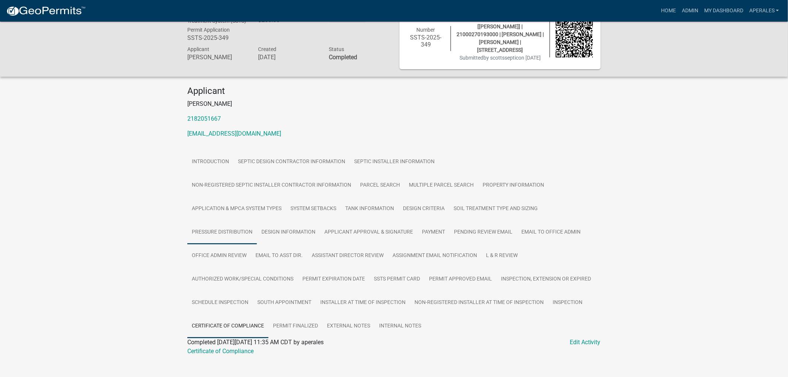
scroll to position [35, 0]
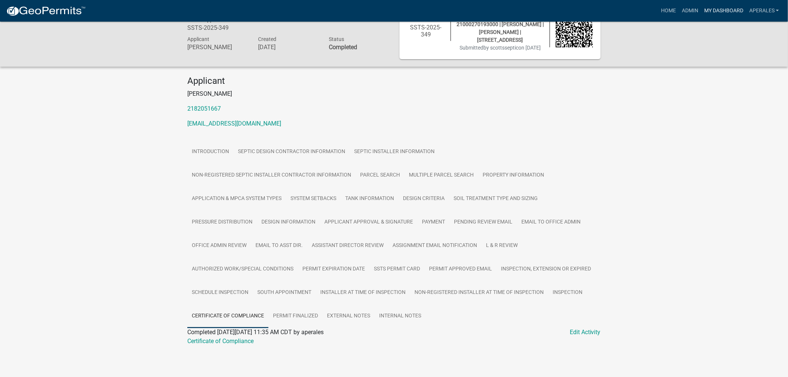
click at [716, 10] on link "My Dashboard" at bounding box center [723, 11] width 45 height 14
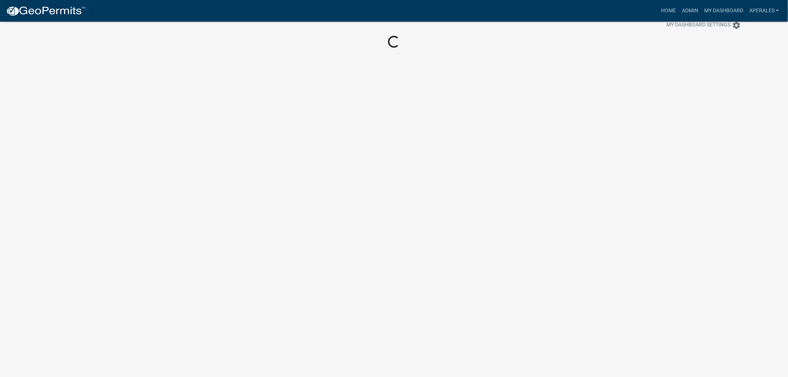
scroll to position [22, 0]
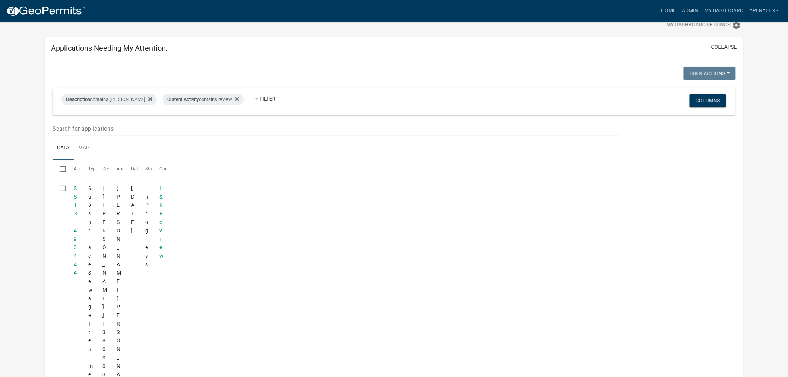
scroll to position [35, 0]
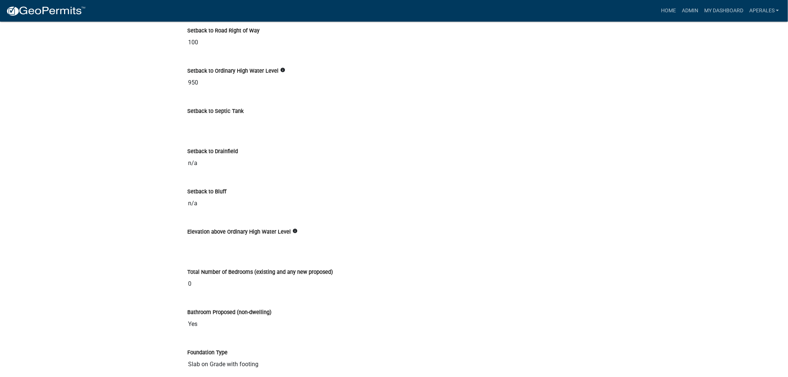
scroll to position [2483, 0]
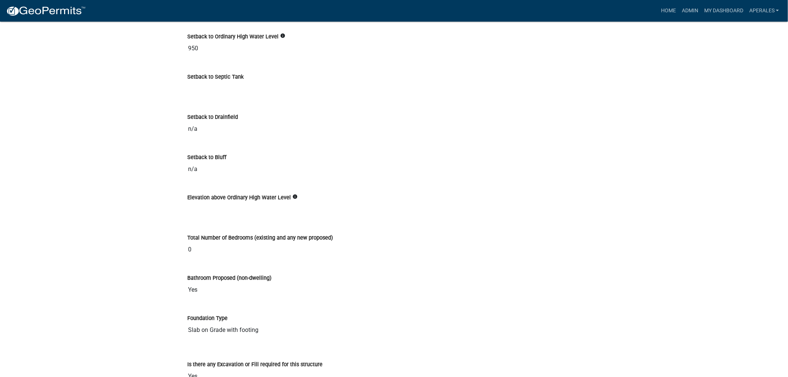
scroll to position [2525, 0]
